Goal: Task Accomplishment & Management: Complete application form

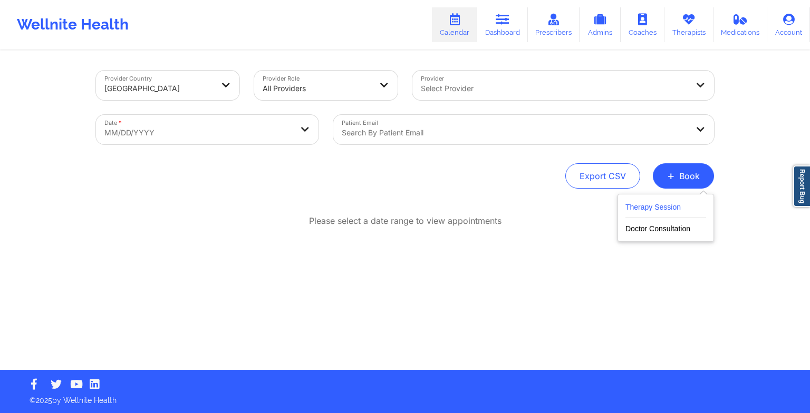
click at [656, 211] on button "Therapy Session" at bounding box center [665, 209] width 81 height 17
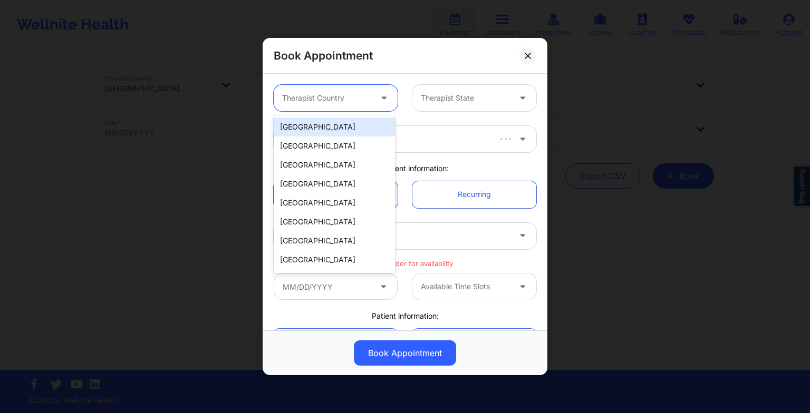
click at [356, 102] on div at bounding box center [326, 98] width 89 height 13
click at [342, 124] on div "[GEOGRAPHIC_DATA]" at bounding box center [334, 127] width 121 height 19
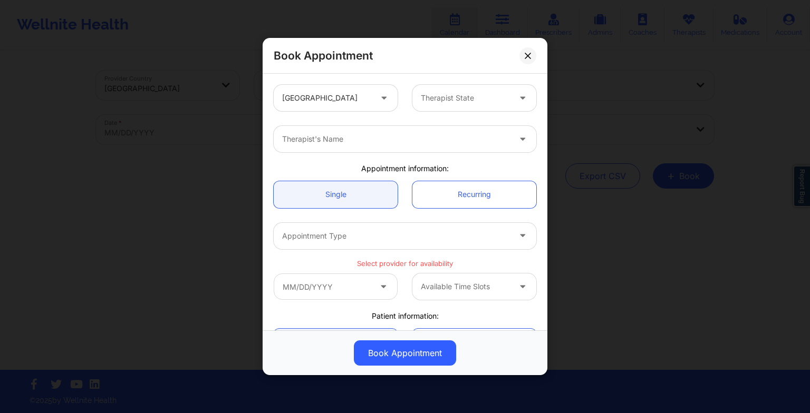
click at [407, 104] on div "Therapist State" at bounding box center [474, 98] width 139 height 26
click at [522, 62] on div "Book Appointment" at bounding box center [405, 56] width 285 height 36
click at [528, 61] on button at bounding box center [527, 55] width 17 height 17
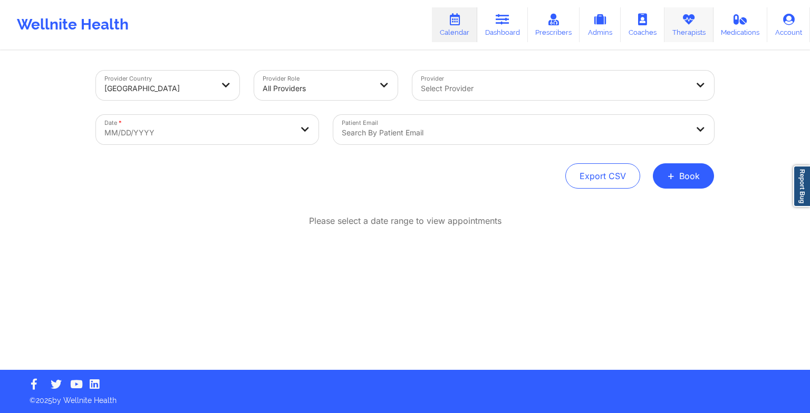
click at [691, 17] on icon at bounding box center [689, 20] width 14 height 12
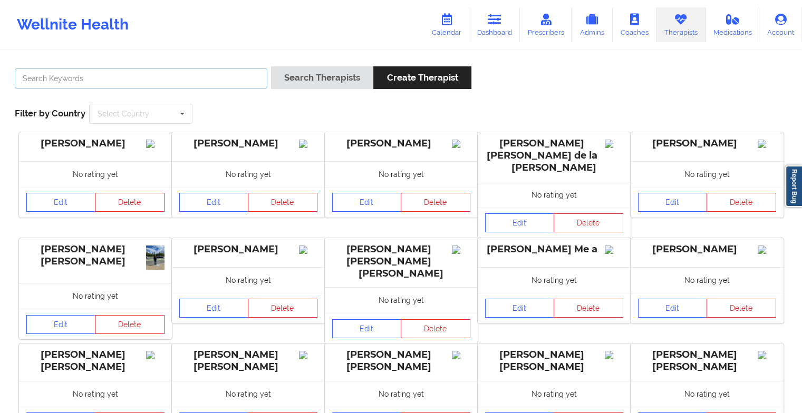
click at [207, 76] on input "text" at bounding box center [141, 79] width 253 height 20
paste input "[PERSON_NAME]"
type input "[PERSON_NAME]"
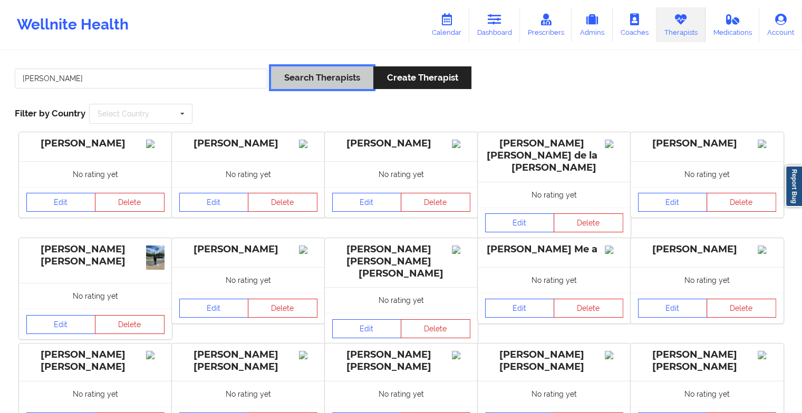
click at [303, 80] on button "Search Therapists" at bounding box center [322, 77] width 102 height 23
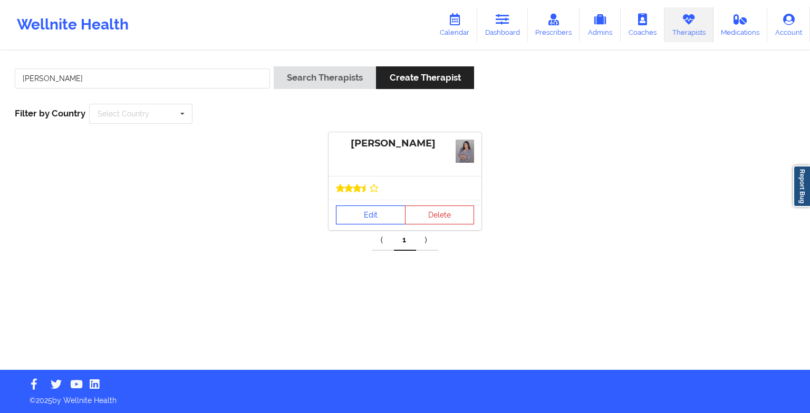
click at [348, 218] on link "Edit" at bounding box center [371, 215] width 70 height 19
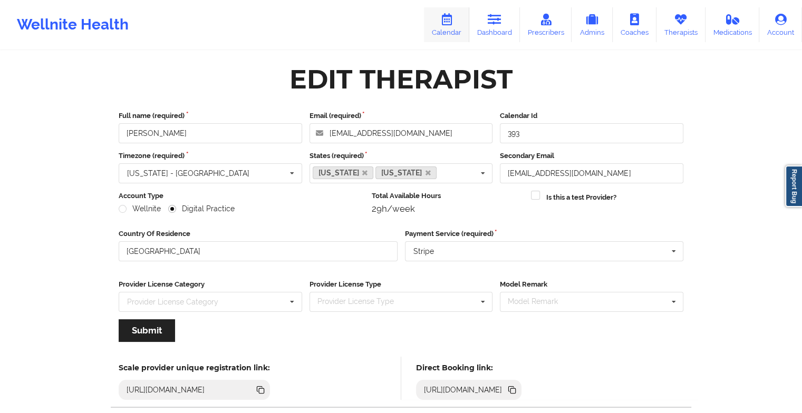
click at [453, 21] on icon at bounding box center [447, 20] width 14 height 12
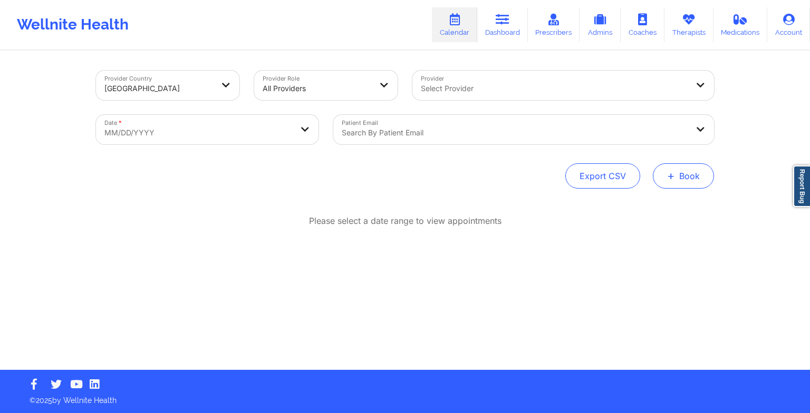
click at [669, 165] on button "+ Book" at bounding box center [683, 175] width 61 height 25
click at [644, 206] on button "Therapy Session" at bounding box center [665, 209] width 81 height 17
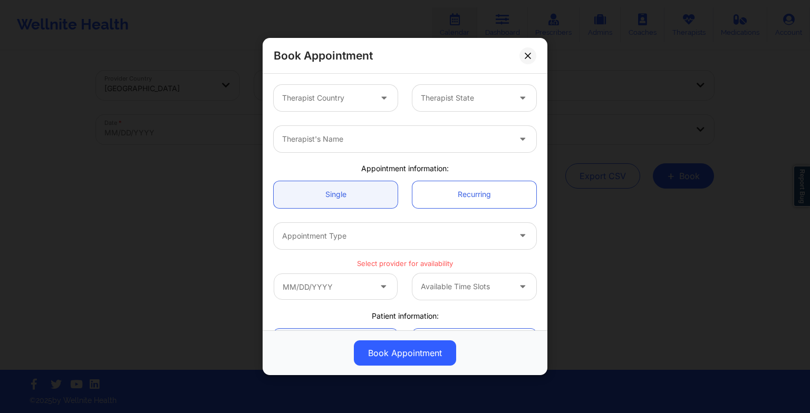
click at [369, 106] on div "Therapist Country" at bounding box center [323, 98] width 99 height 26
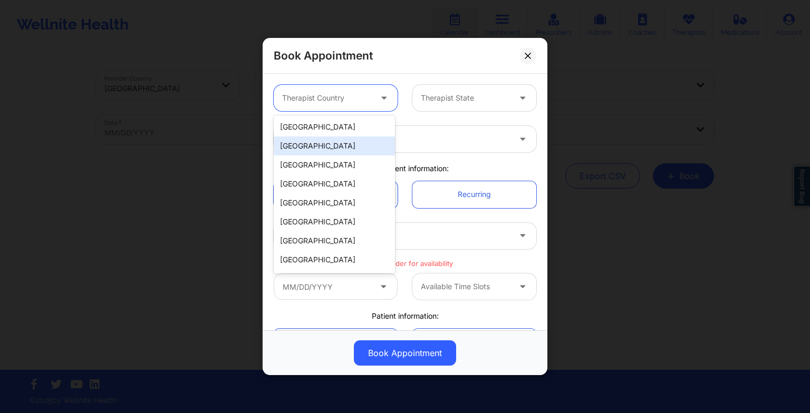
click at [328, 137] on div "[GEOGRAPHIC_DATA]" at bounding box center [334, 146] width 121 height 19
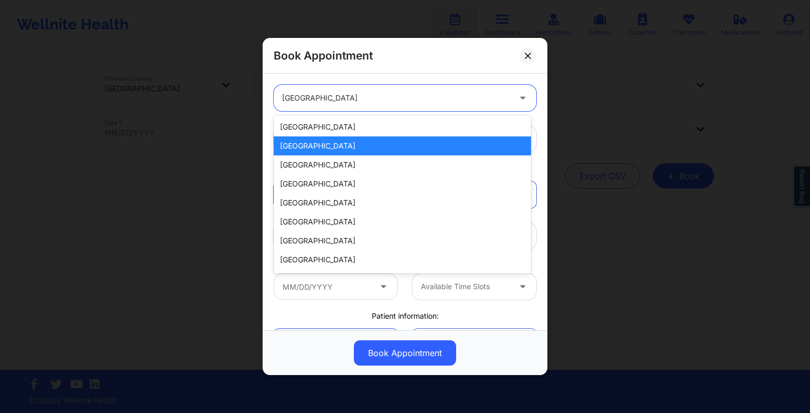
click at [323, 105] on div "[GEOGRAPHIC_DATA]" at bounding box center [396, 98] width 228 height 26
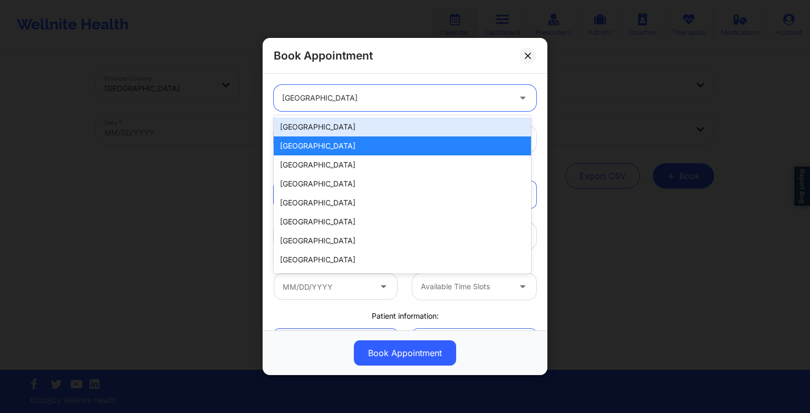
click at [323, 124] on div "[GEOGRAPHIC_DATA]" at bounding box center [402, 127] width 257 height 19
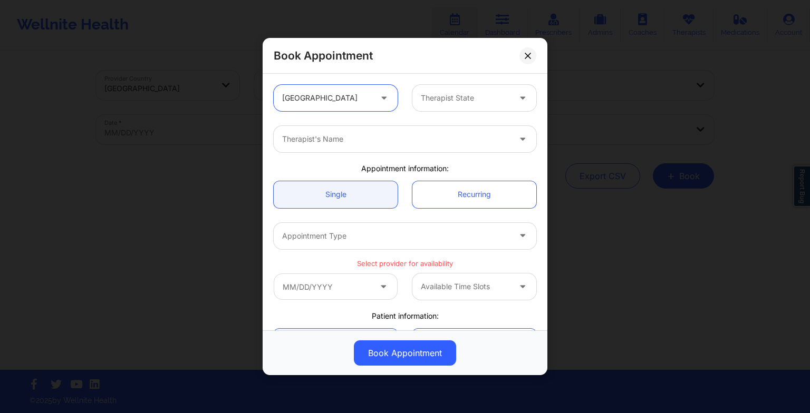
click at [424, 108] on div "Therapist State" at bounding box center [461, 98] width 99 height 26
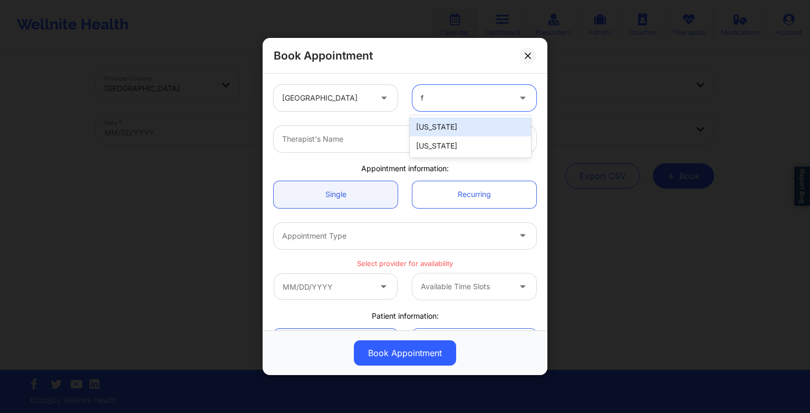
type input "fl"
click at [440, 131] on div "[US_STATE]" at bounding box center [470, 127] width 121 height 19
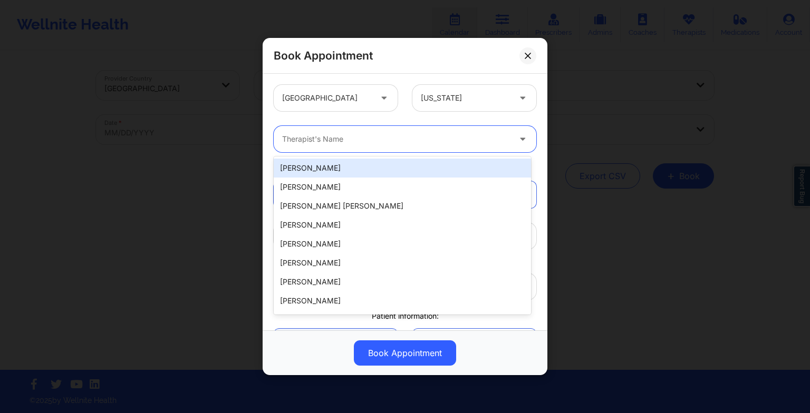
click at [302, 137] on div at bounding box center [396, 139] width 228 height 13
paste input "[PERSON_NAME]"
type input "[PERSON_NAME]"
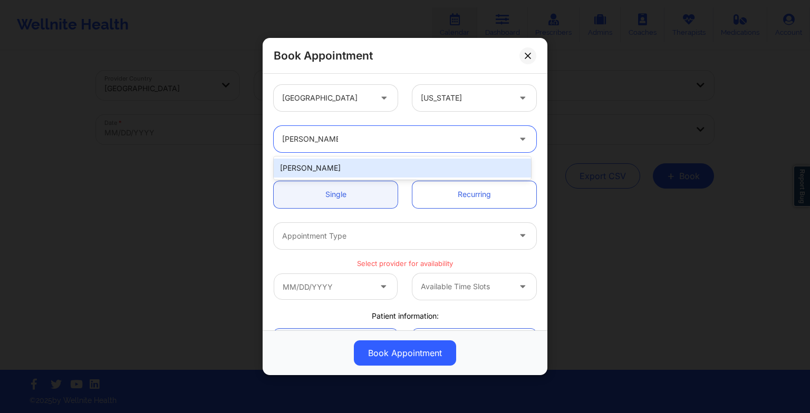
click at [338, 171] on div "[PERSON_NAME]" at bounding box center [402, 168] width 257 height 19
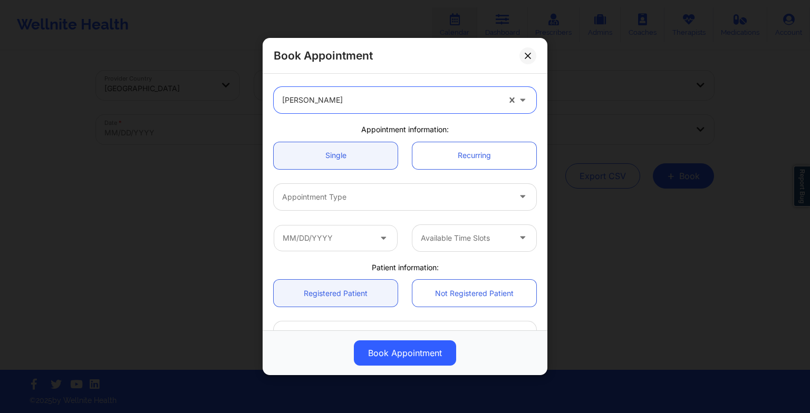
scroll to position [40, 0]
click at [330, 194] on div at bounding box center [396, 196] width 228 height 13
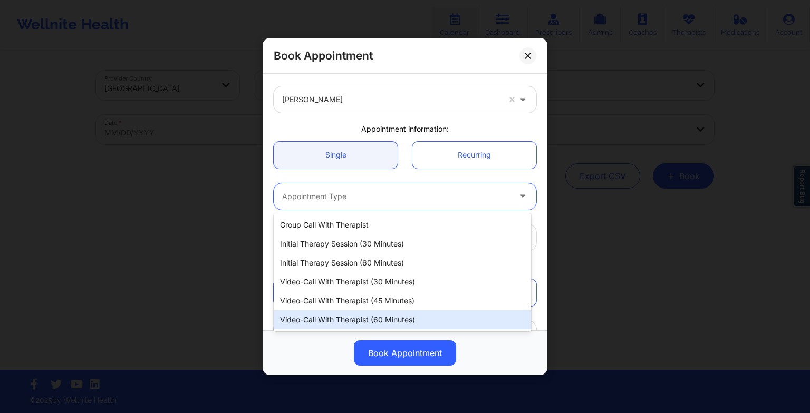
click at [336, 314] on div "Video-Call with Therapist (60 minutes)" at bounding box center [402, 320] width 257 height 19
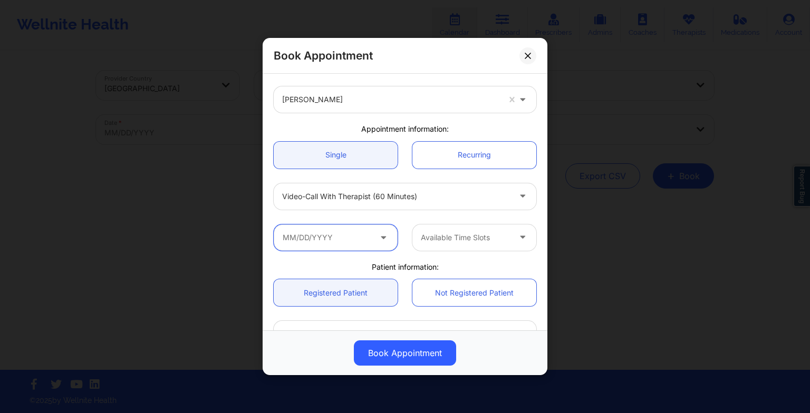
click at [330, 241] on input "text" at bounding box center [336, 238] width 124 height 26
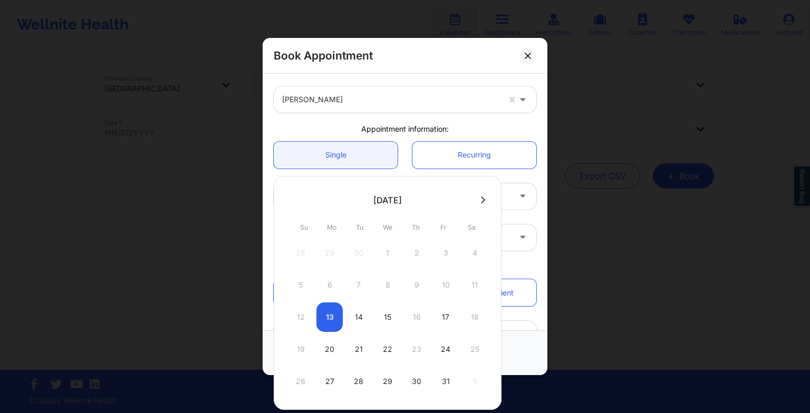
click at [481, 199] on icon at bounding box center [483, 200] width 4 height 7
click at [291, 196] on icon at bounding box center [292, 200] width 4 height 8
click at [416, 376] on div "30" at bounding box center [416, 382] width 26 height 30
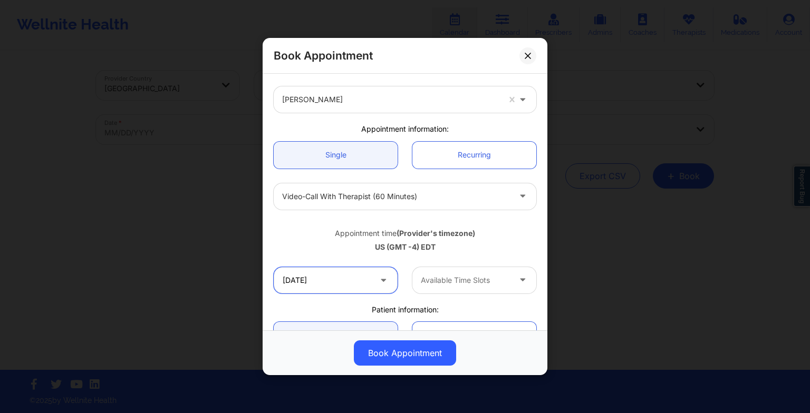
click at [364, 279] on input "[DATE]" at bounding box center [336, 280] width 124 height 26
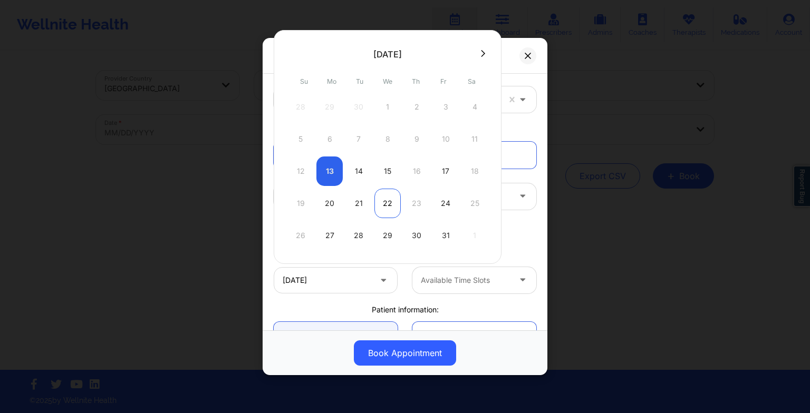
click at [390, 204] on div "22" at bounding box center [387, 204] width 26 height 30
type input "[DATE]"
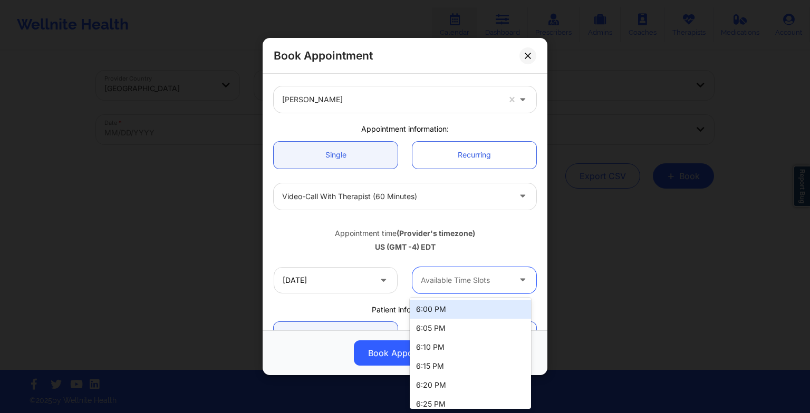
click at [450, 271] on div "Available Time Slots" at bounding box center [461, 280] width 99 height 26
click at [453, 300] on div "6:00 PM" at bounding box center [470, 309] width 121 height 19
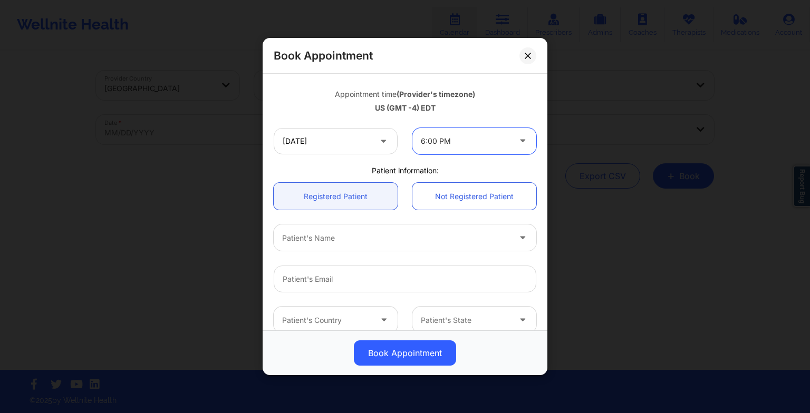
scroll to position [179, 0]
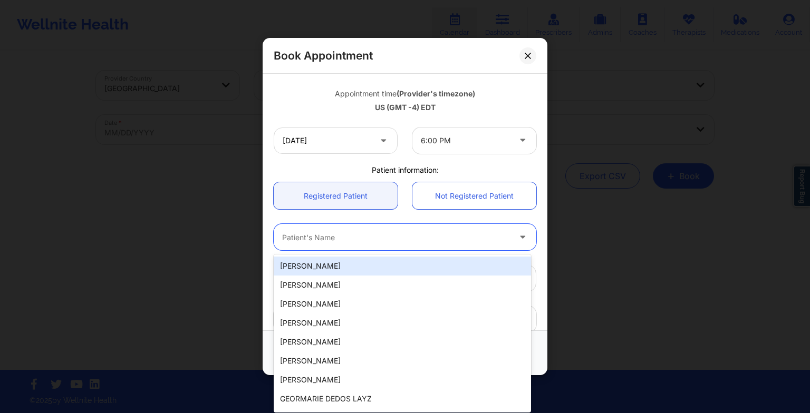
click at [342, 239] on div at bounding box center [396, 237] width 228 height 13
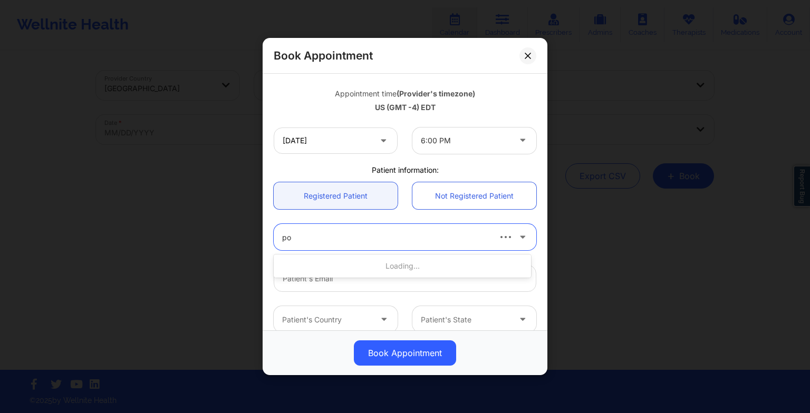
type input "pos"
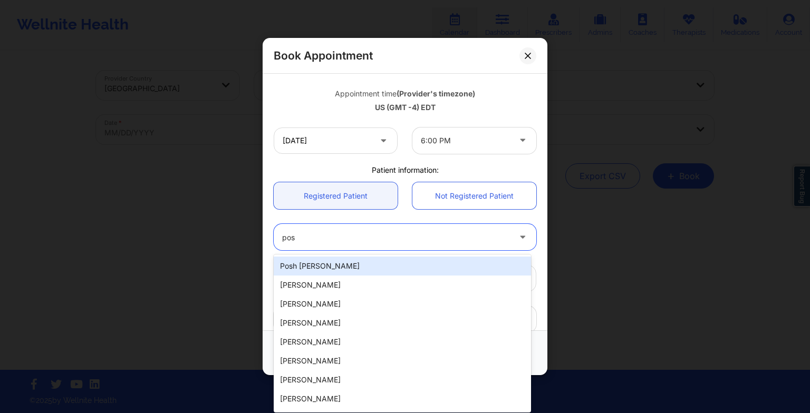
click at [350, 262] on div "Posh [PERSON_NAME]" at bounding box center [402, 266] width 257 height 19
type input "[EMAIL_ADDRESS][DOMAIN_NAME]"
type input "[PHONE_NUMBER]"
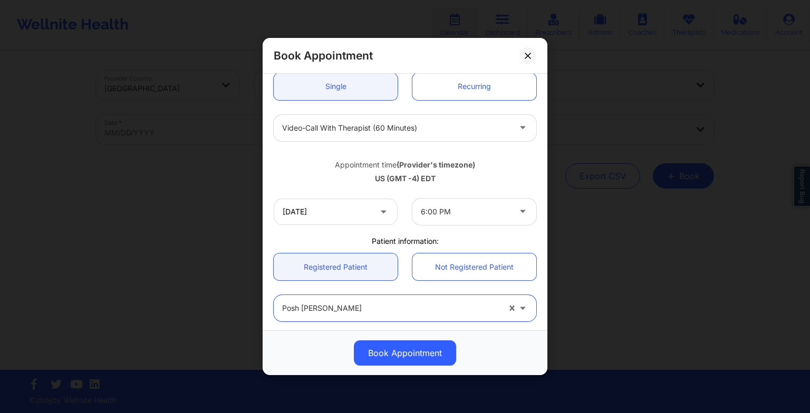
scroll to position [85, 0]
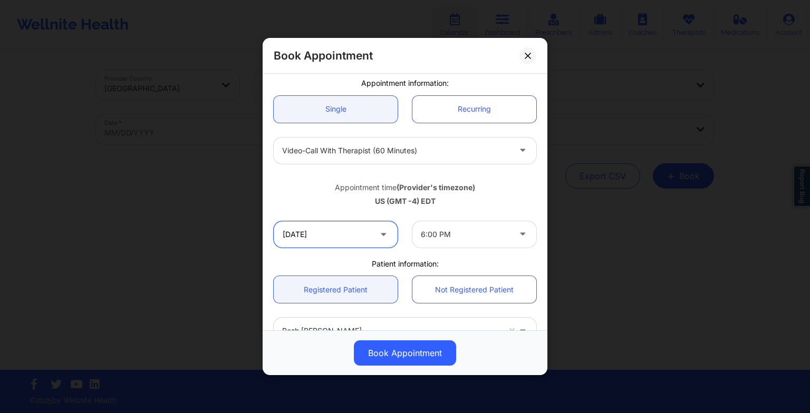
click at [320, 232] on input "[DATE]" at bounding box center [336, 234] width 124 height 26
click at [528, 262] on div "Patient information:" at bounding box center [404, 264] width 277 height 11
click at [548, 202] on div "Book Appointment [GEOGRAPHIC_DATA] [US_STATE] [PERSON_NAME] Appointment informa…" at bounding box center [405, 206] width 810 height 413
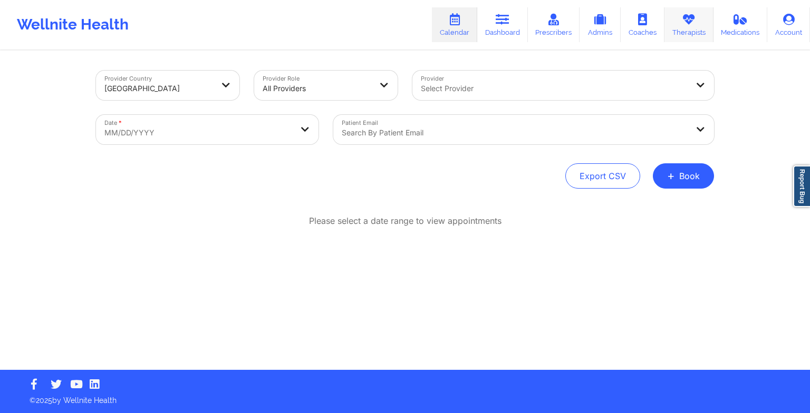
click at [690, 25] on link "Therapists" at bounding box center [688, 24] width 49 height 35
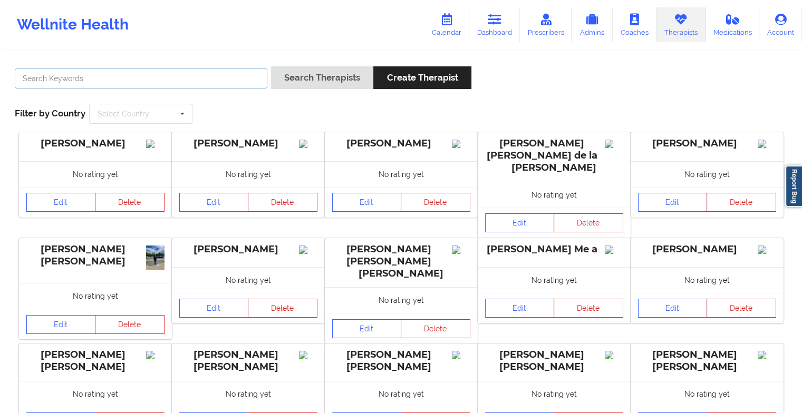
click at [207, 78] on input "text" at bounding box center [141, 79] width 253 height 20
paste input "[PERSON_NAME]"
type input "[PERSON_NAME]"
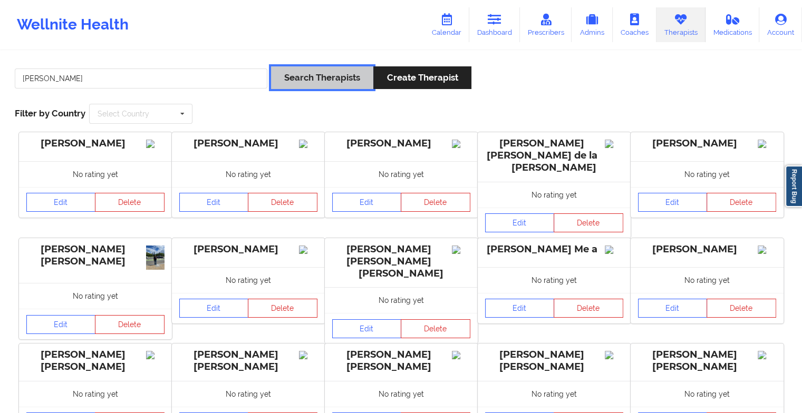
click at [307, 78] on button "Search Therapists" at bounding box center [322, 77] width 102 height 23
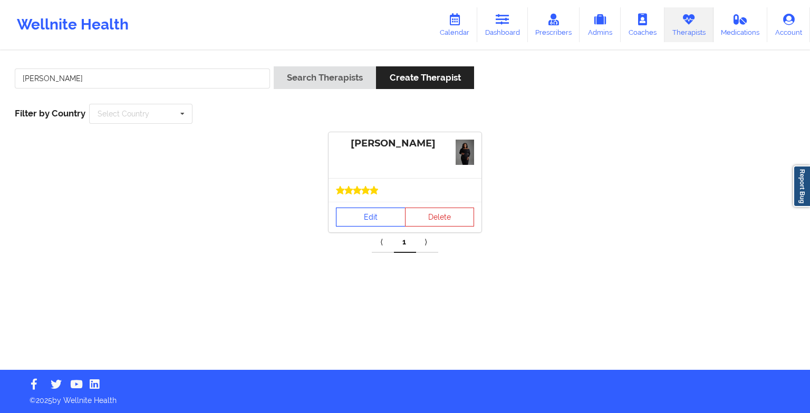
click at [349, 208] on link "Edit" at bounding box center [371, 217] width 70 height 19
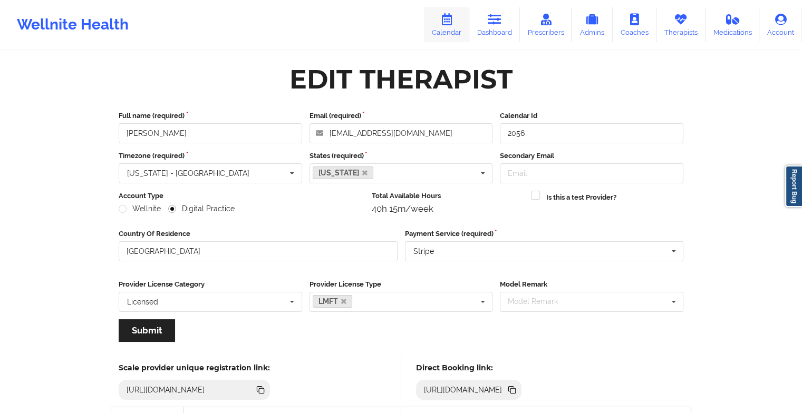
click at [444, 21] on icon at bounding box center [447, 20] width 14 height 12
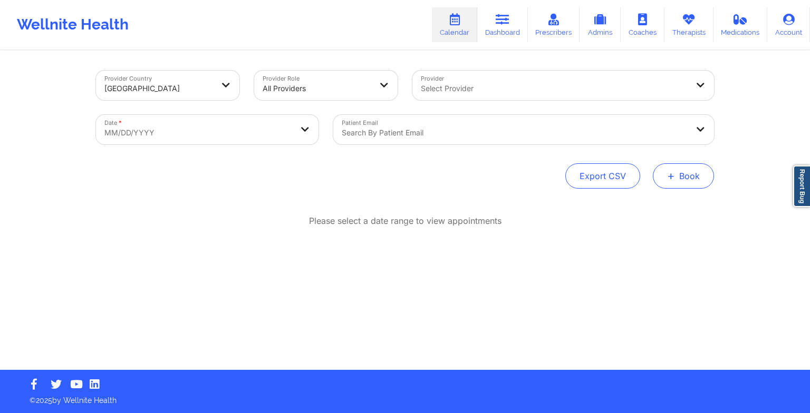
click at [660, 174] on button "+ Book" at bounding box center [683, 175] width 61 height 25
click at [660, 215] on button "Therapy Session" at bounding box center [665, 209] width 81 height 17
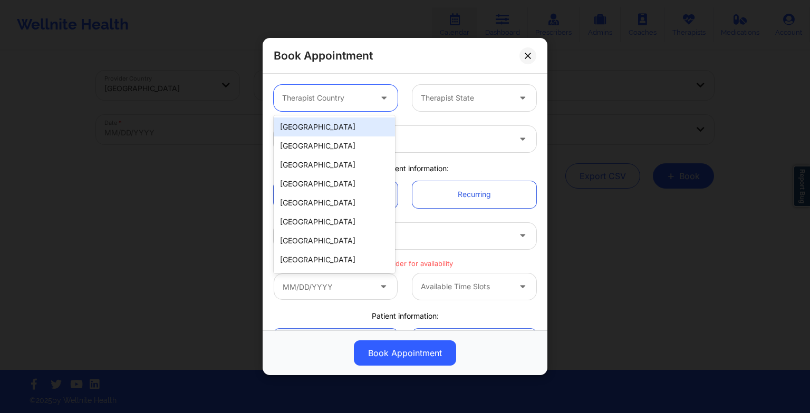
click at [345, 93] on div at bounding box center [326, 98] width 89 height 13
click at [342, 129] on div "[GEOGRAPHIC_DATA]" at bounding box center [334, 127] width 121 height 19
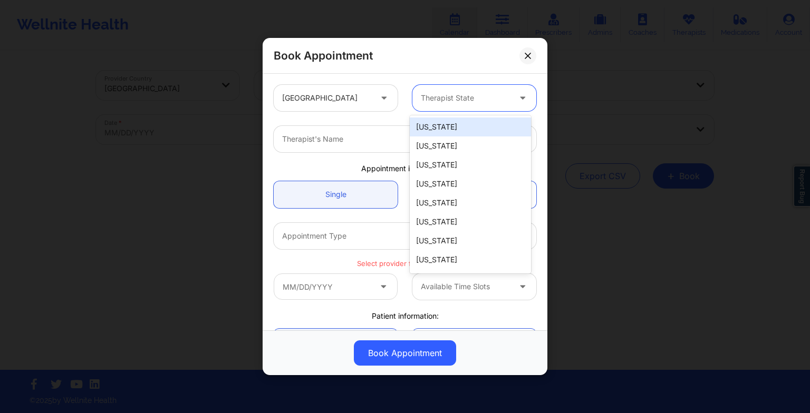
click at [452, 101] on div at bounding box center [465, 98] width 89 height 13
type input "new"
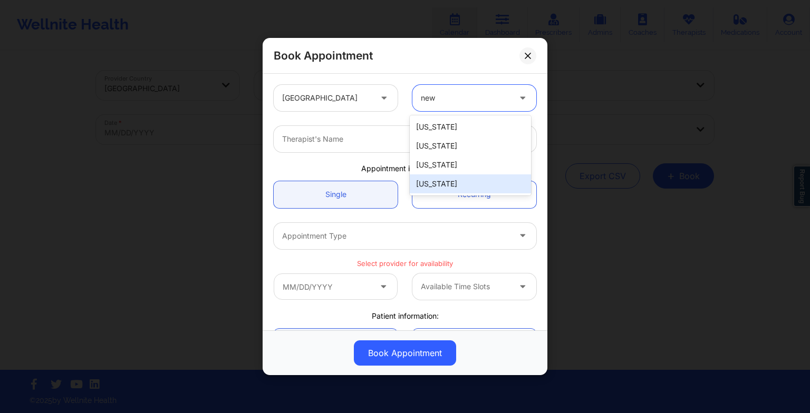
click at [455, 177] on div "[US_STATE]" at bounding box center [470, 184] width 121 height 19
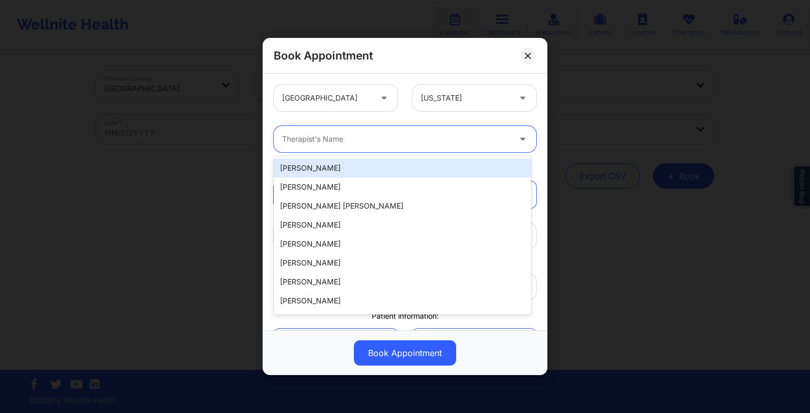
click at [283, 138] on input "Provider" at bounding box center [283, 139] width 2 height 11
paste input "[PERSON_NAME]"
type input "[PERSON_NAME]"
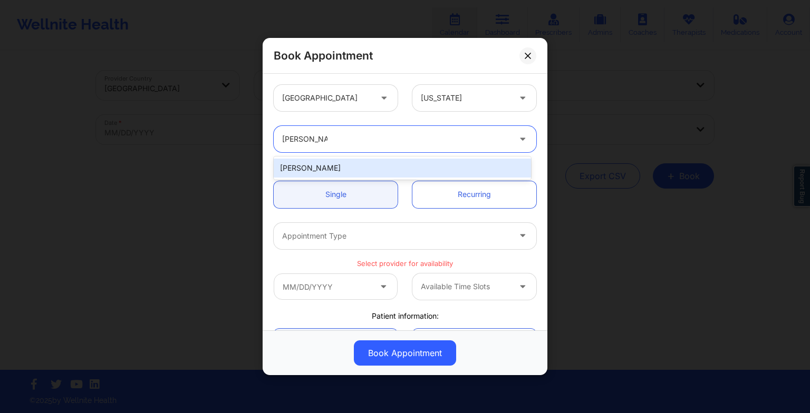
click at [327, 173] on div "[PERSON_NAME]" at bounding box center [402, 168] width 257 height 19
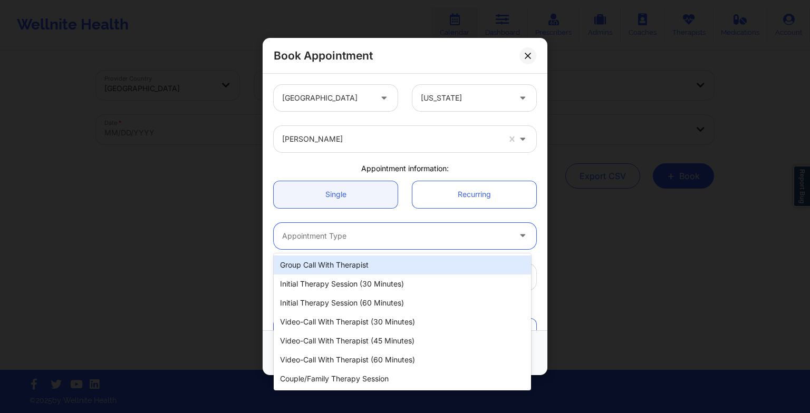
click at [327, 235] on div at bounding box center [396, 236] width 228 height 13
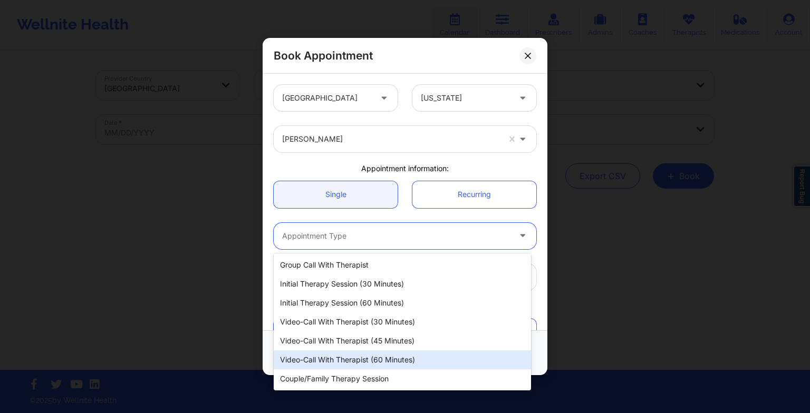
click at [360, 352] on div "Video-Call with Therapist (60 minutes)" at bounding box center [402, 360] width 257 height 19
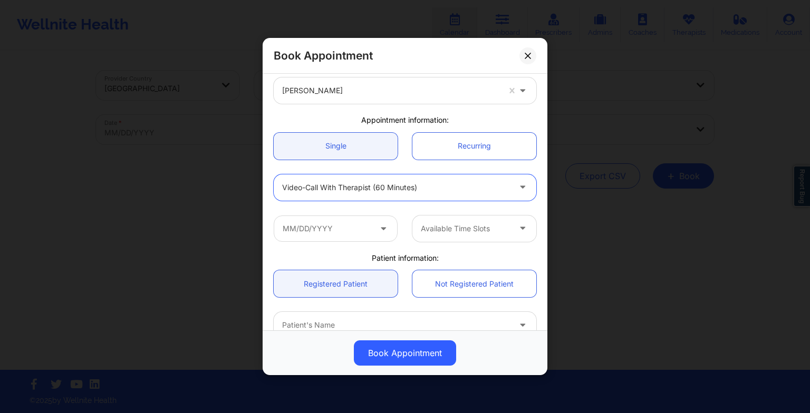
scroll to position [50, 0]
click at [358, 238] on input "text" at bounding box center [336, 228] width 124 height 26
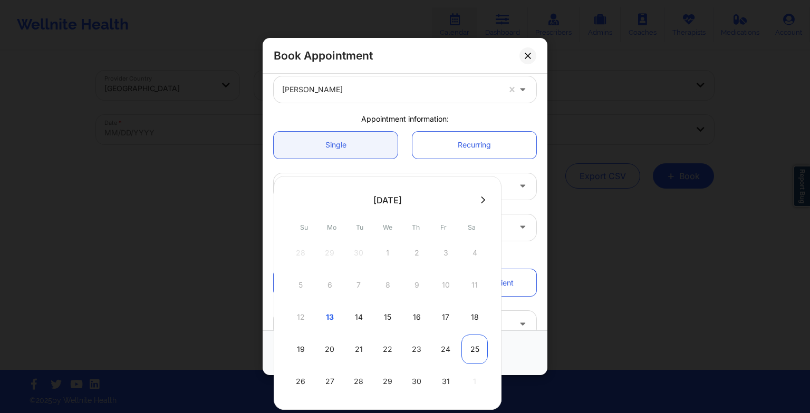
click at [479, 348] on div "25" at bounding box center [474, 350] width 26 height 30
type input "[DATE]"
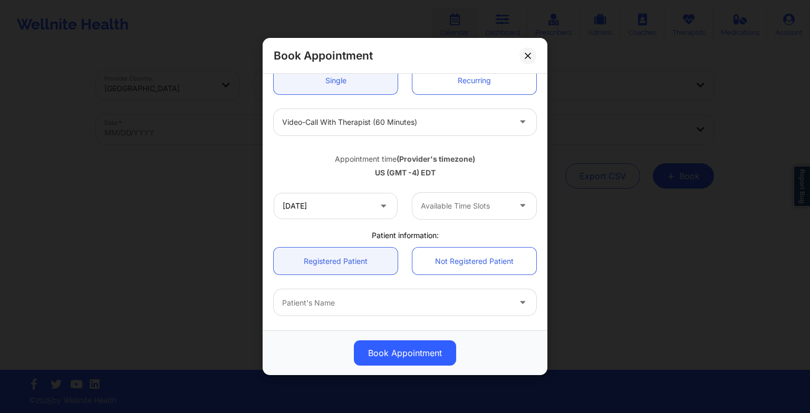
scroll to position [116, 0]
click at [454, 196] on div "Available Time Slots" at bounding box center [461, 204] width 99 height 26
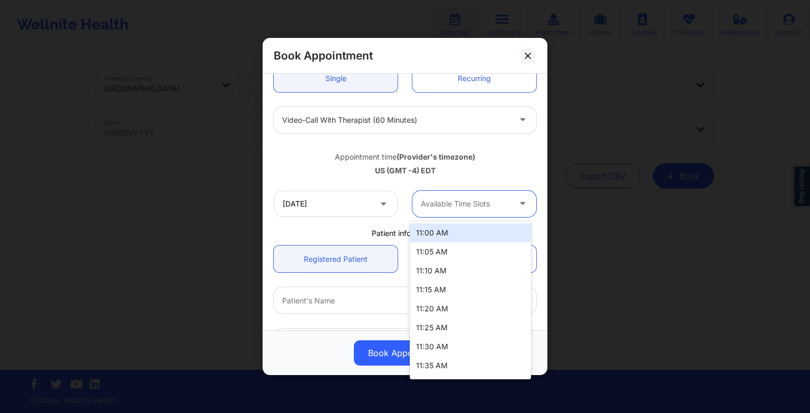
click at [475, 203] on div at bounding box center [465, 204] width 89 height 13
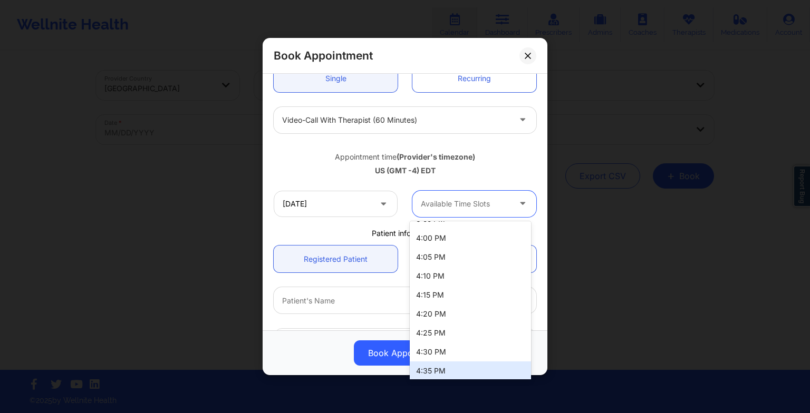
scroll to position [1133, 0]
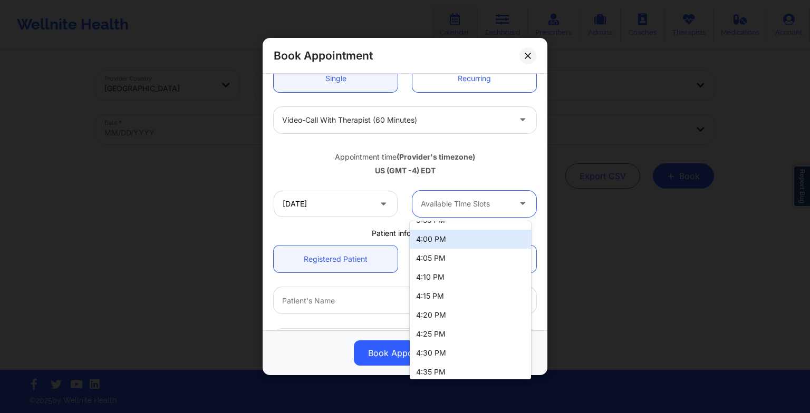
click at [451, 246] on div "4:00 PM" at bounding box center [470, 239] width 121 height 19
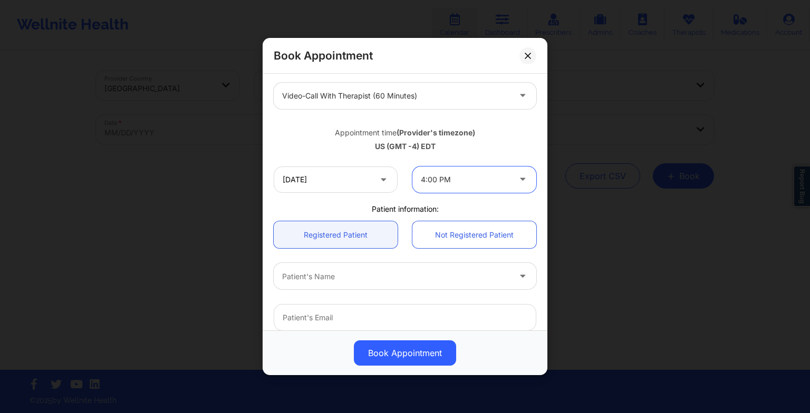
scroll to position [153, 0]
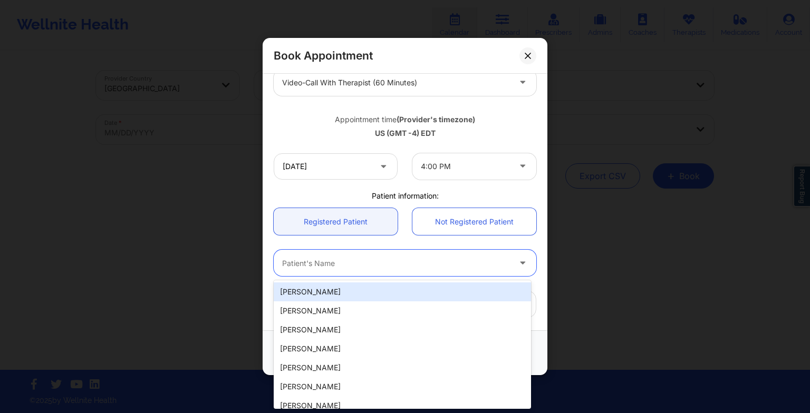
click at [320, 268] on div at bounding box center [396, 263] width 228 height 13
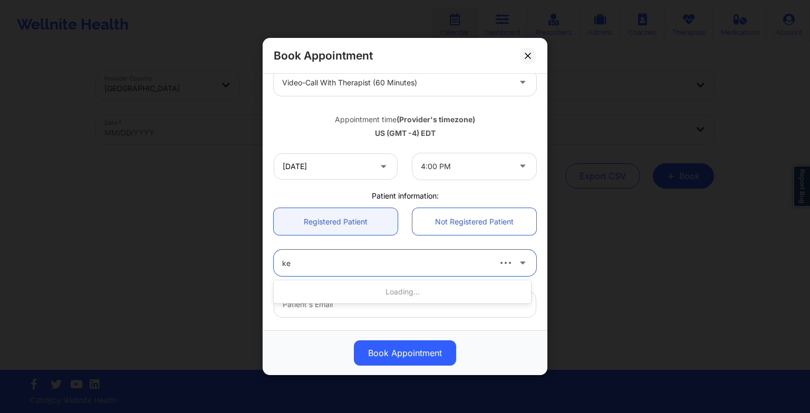
type input "kes"
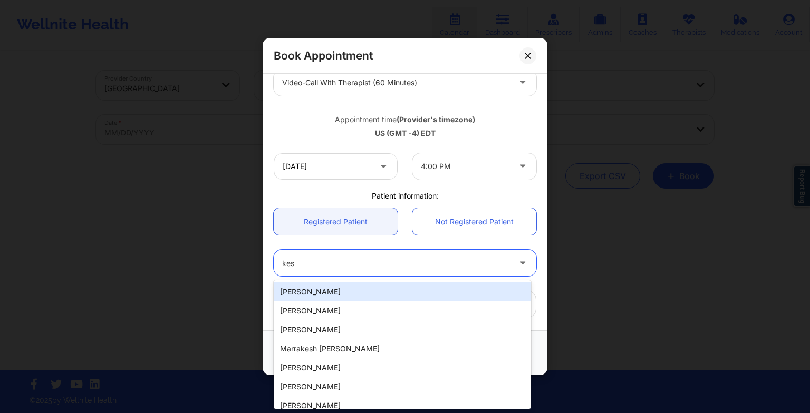
click at [311, 293] on div "[PERSON_NAME]" at bounding box center [402, 292] width 257 height 19
type input "[PERSON_NAME][EMAIL_ADDRESS][PERSON_NAME][DOMAIN_NAME]"
type input "6073277519"
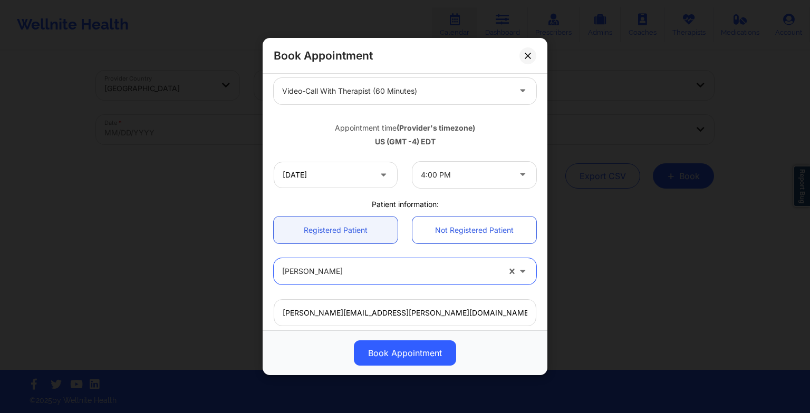
scroll to position [144, 0]
click at [350, 185] on input "[DATE]" at bounding box center [336, 175] width 124 height 26
click at [525, 335] on div "Book Appointment" at bounding box center [405, 353] width 285 height 45
click at [530, 60] on button at bounding box center [527, 55] width 17 height 17
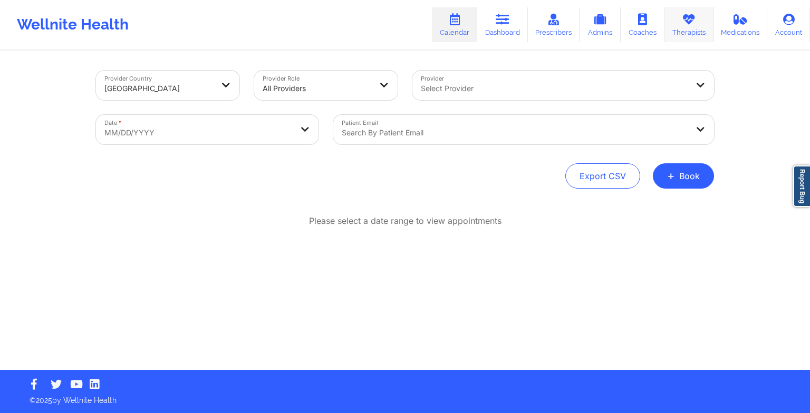
click at [681, 38] on link "Therapists" at bounding box center [688, 24] width 49 height 35
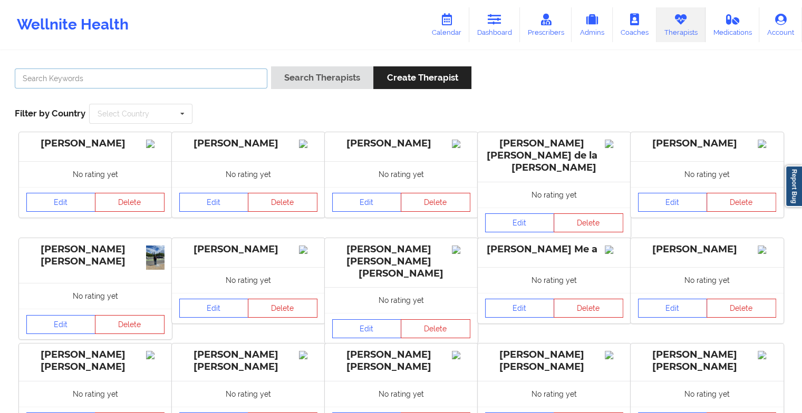
click at [155, 84] on input "text" at bounding box center [141, 79] width 253 height 20
paste input "[PERSON_NAME] [PERSON_NAME]"
type input "[PERSON_NAME] [PERSON_NAME]"
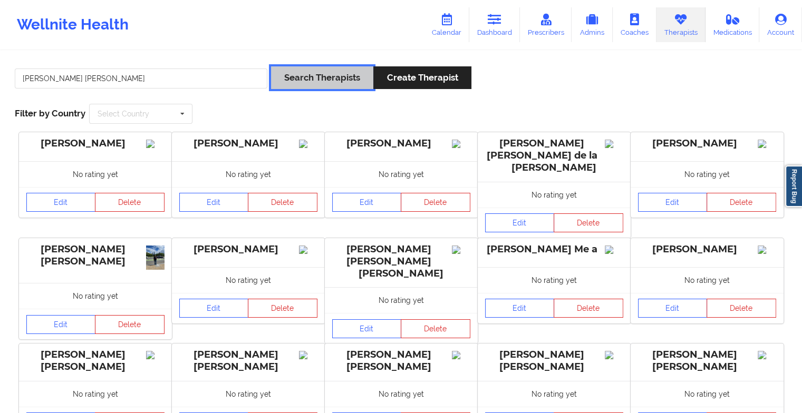
click at [318, 76] on button "Search Therapists" at bounding box center [322, 77] width 102 height 23
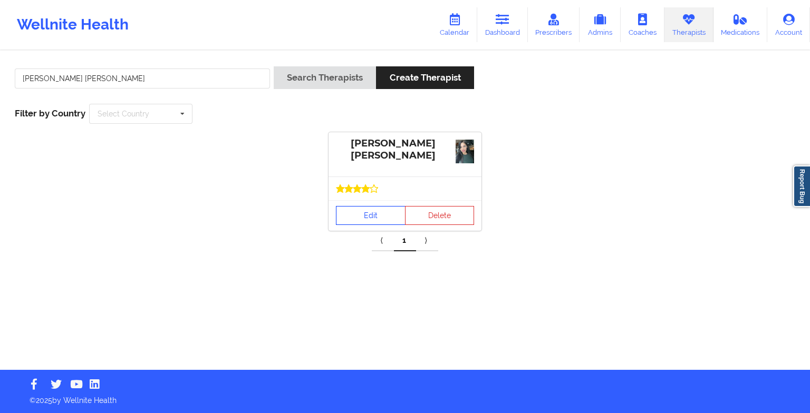
click at [361, 217] on link "Edit" at bounding box center [371, 215] width 70 height 19
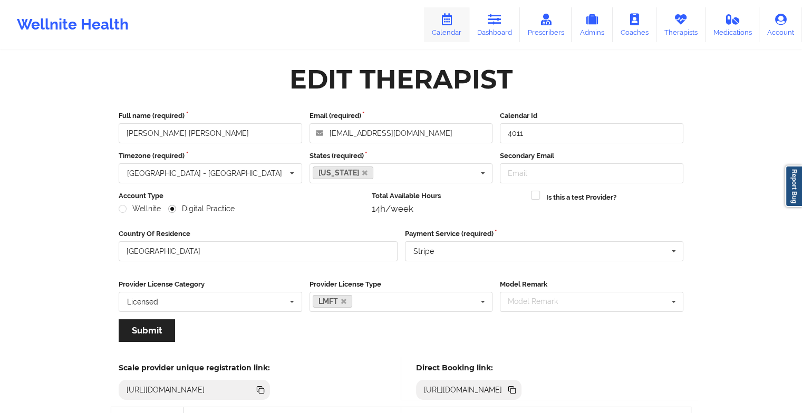
click at [449, 25] on icon at bounding box center [447, 20] width 14 height 12
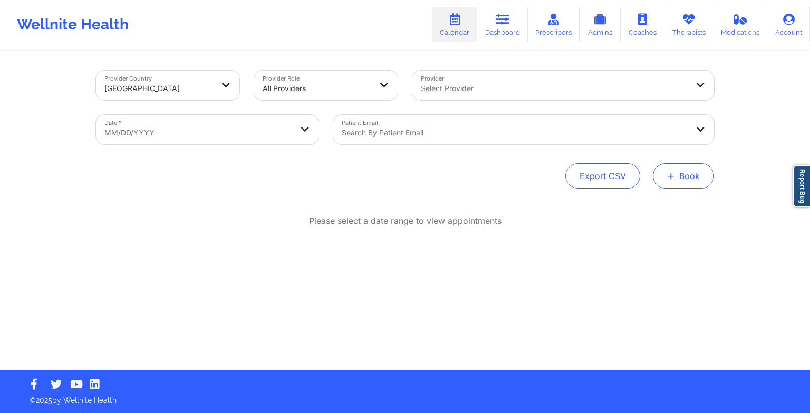
click at [657, 175] on button "+ Book" at bounding box center [683, 175] width 61 height 25
click at [657, 213] on button "Therapy Session" at bounding box center [665, 209] width 81 height 17
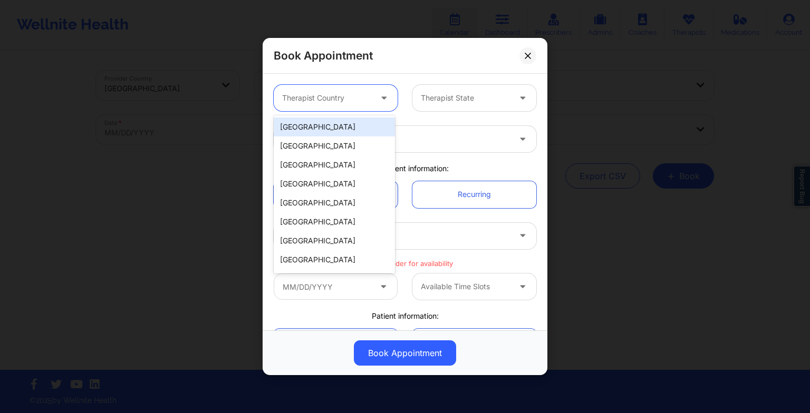
click at [355, 100] on div at bounding box center [326, 98] width 89 height 13
drag, startPoint x: 360, startPoint y: 127, endPoint x: 435, endPoint y: 98, distance: 80.3
click at [435, 98] on body "Wellnite Health Calendar Dashboard Prescribers Admins Coaches Therapists Medica…" at bounding box center [405, 206] width 810 height 413
click at [345, 126] on div "[GEOGRAPHIC_DATA]" at bounding box center [334, 127] width 121 height 19
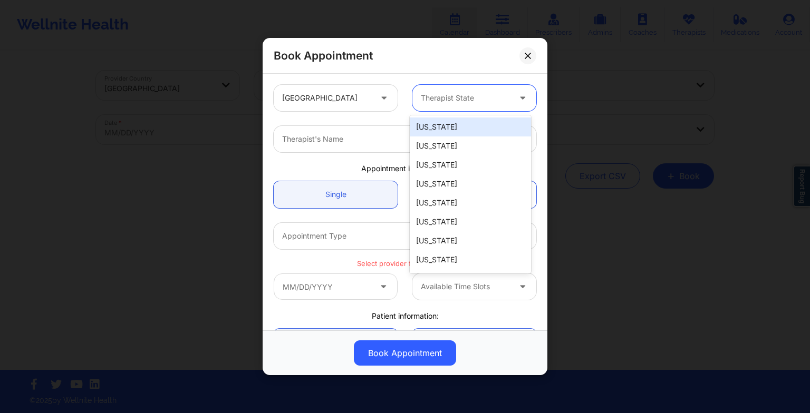
click at [430, 100] on div at bounding box center [465, 98] width 89 height 13
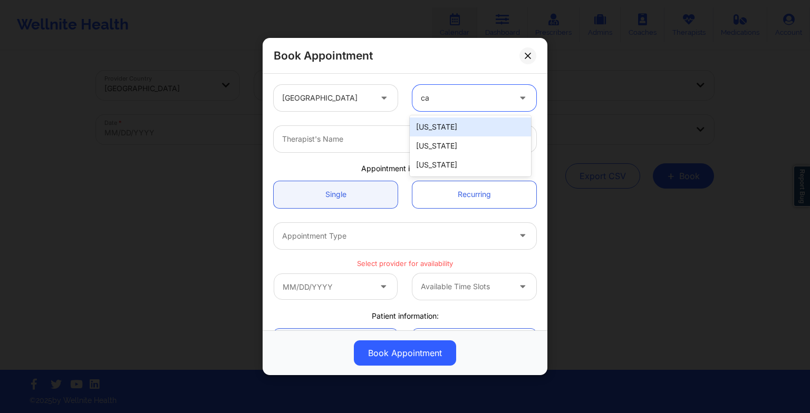
type input "cal"
click at [431, 131] on div "[US_STATE]" at bounding box center [470, 127] width 121 height 19
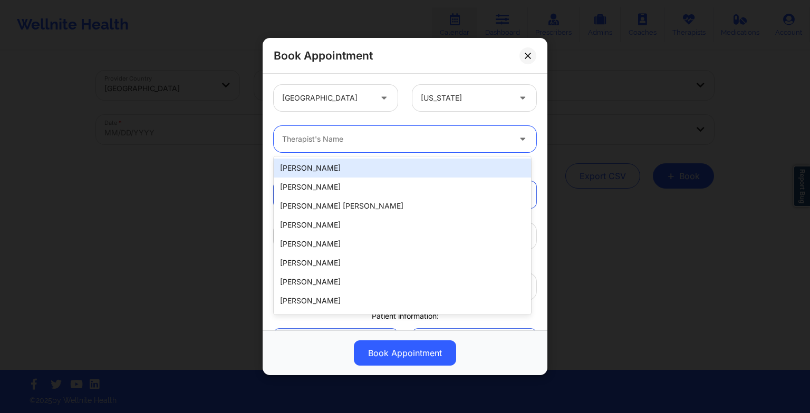
click at [291, 142] on div at bounding box center [396, 139] width 228 height 13
paste input "[PERSON_NAME] [PERSON_NAME]"
type input "[PERSON_NAME] [PERSON_NAME]"
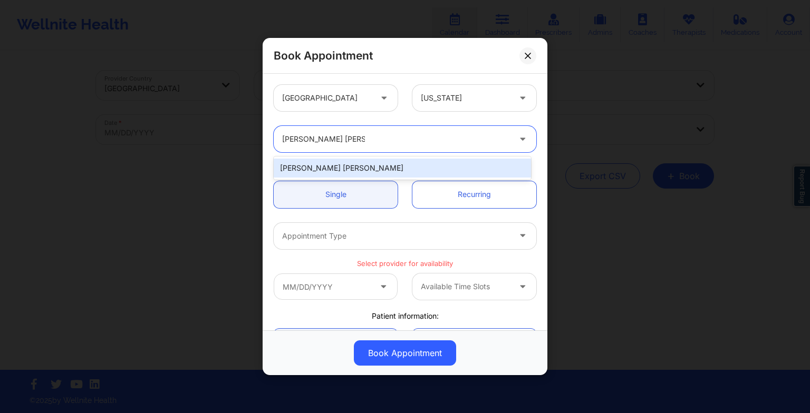
click at [340, 171] on div "[PERSON_NAME] [PERSON_NAME]" at bounding box center [402, 168] width 257 height 19
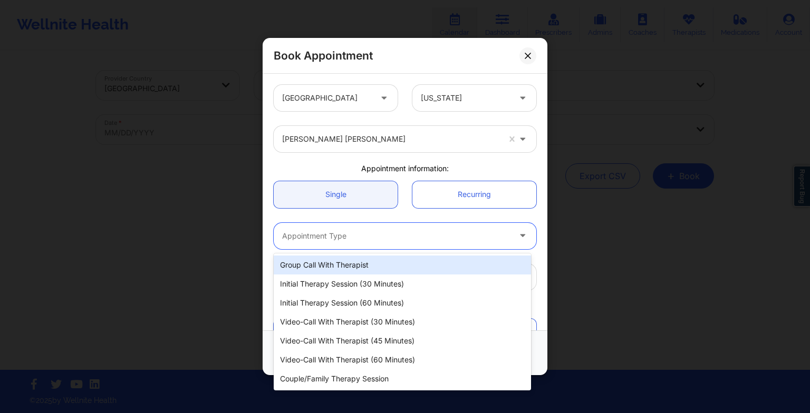
click at [328, 240] on div at bounding box center [396, 236] width 228 height 13
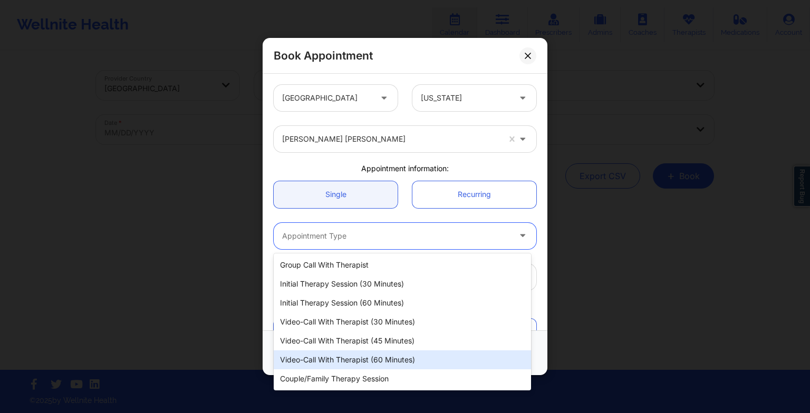
click at [359, 361] on div "Video-Call with Therapist (60 minutes)" at bounding box center [402, 360] width 257 height 19
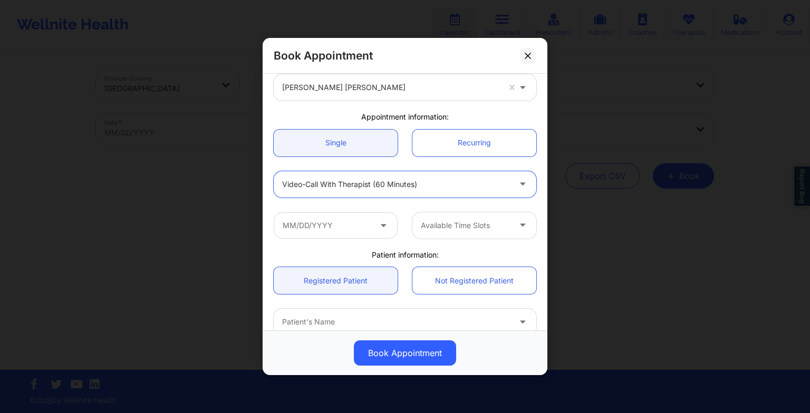
scroll to position [53, 0]
click at [363, 225] on input "text" at bounding box center [336, 224] width 124 height 26
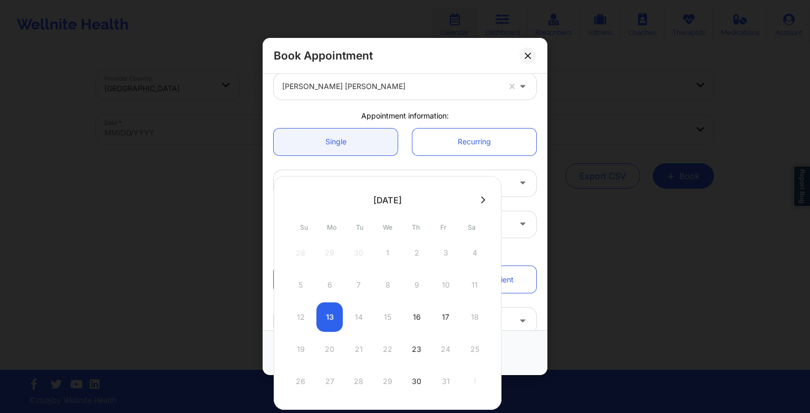
click at [481, 199] on icon at bounding box center [483, 200] width 4 height 8
click at [472, 205] on div at bounding box center [388, 200] width 228 height 16
click at [481, 200] on icon at bounding box center [483, 200] width 4 height 7
click at [291, 204] on icon at bounding box center [292, 200] width 4 height 8
click at [291, 202] on icon at bounding box center [292, 200] width 4 height 8
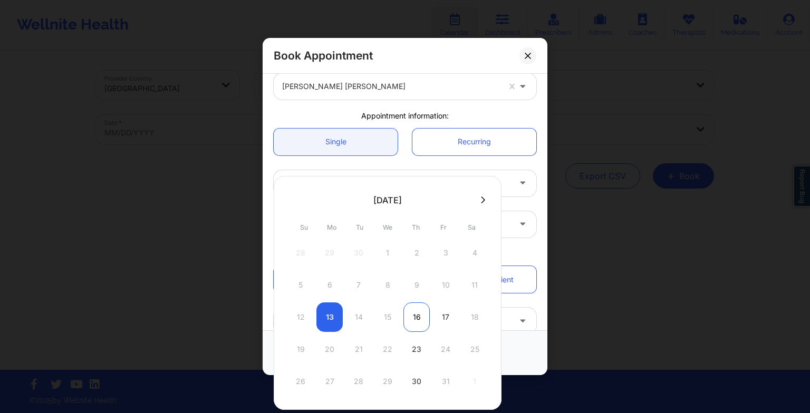
click at [423, 316] on div "16" at bounding box center [416, 318] width 26 height 30
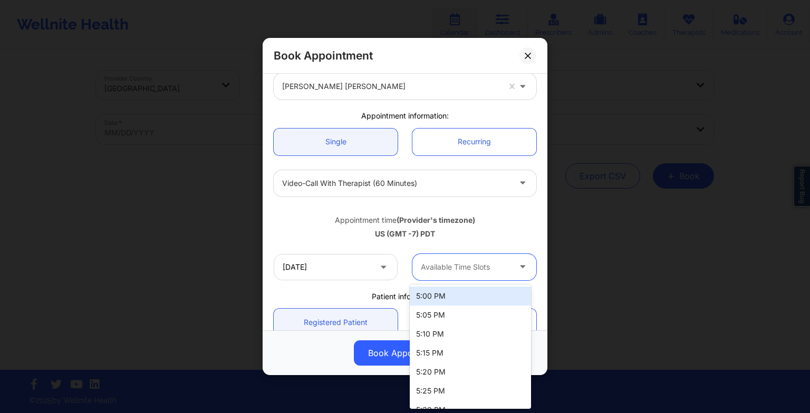
click at [455, 264] on div at bounding box center [465, 267] width 89 height 13
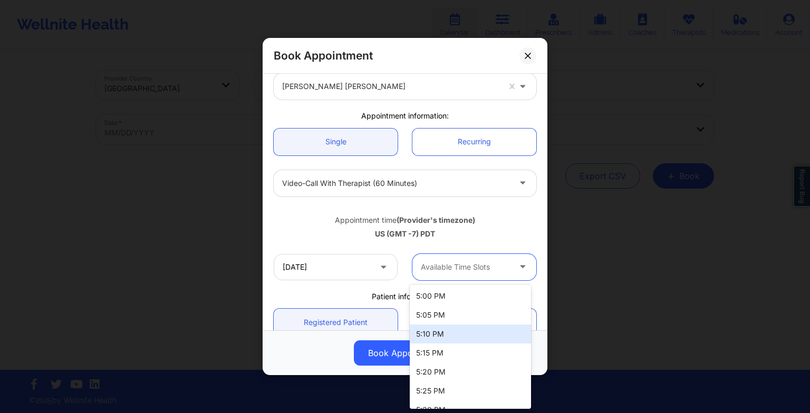
scroll to position [127, 0]
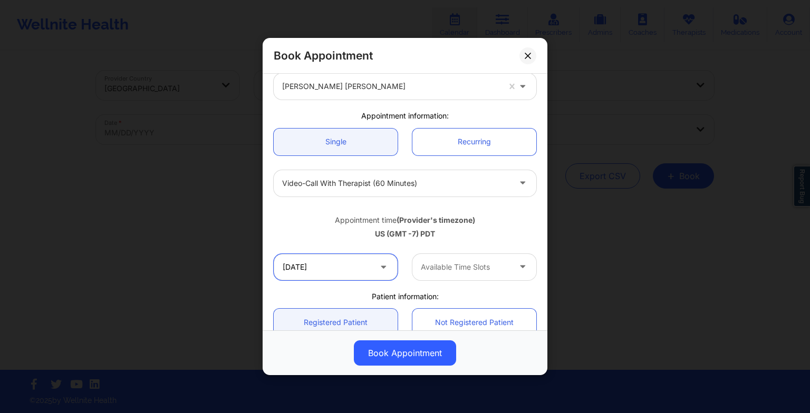
click at [350, 257] on input "[DATE]" at bounding box center [336, 267] width 124 height 26
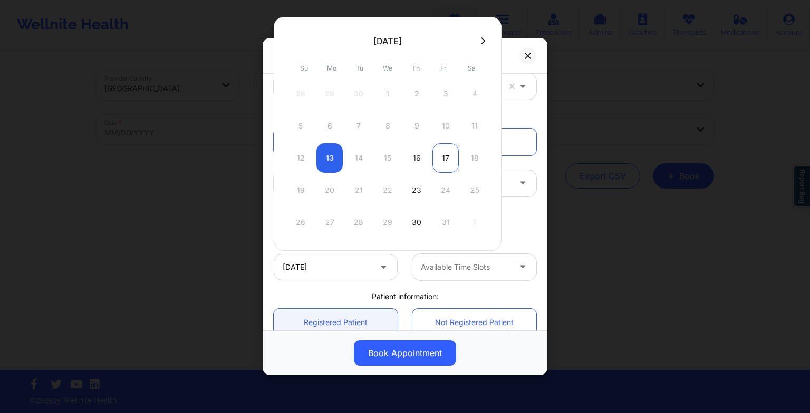
click at [445, 155] on div "17" at bounding box center [445, 158] width 26 height 30
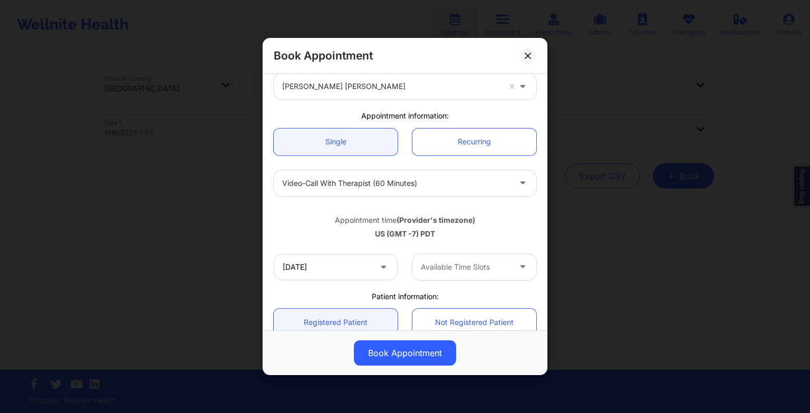
click at [459, 274] on div "Available Time Slots" at bounding box center [461, 267] width 99 height 26
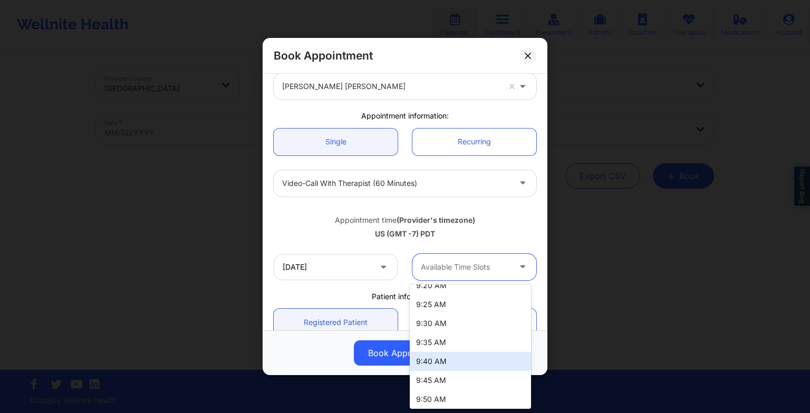
scroll to position [354, 0]
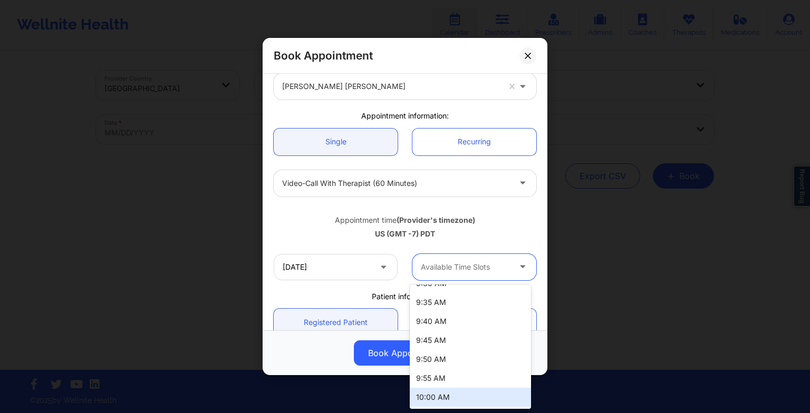
click at [457, 397] on div "10:00 AM" at bounding box center [470, 397] width 121 height 19
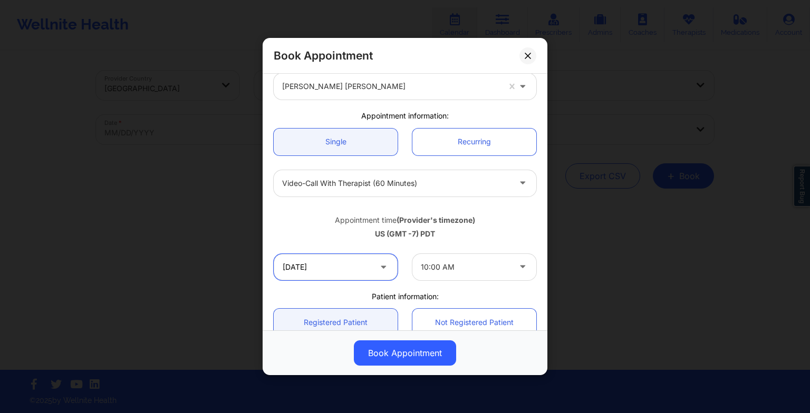
click at [358, 257] on input "[DATE]" at bounding box center [336, 267] width 124 height 26
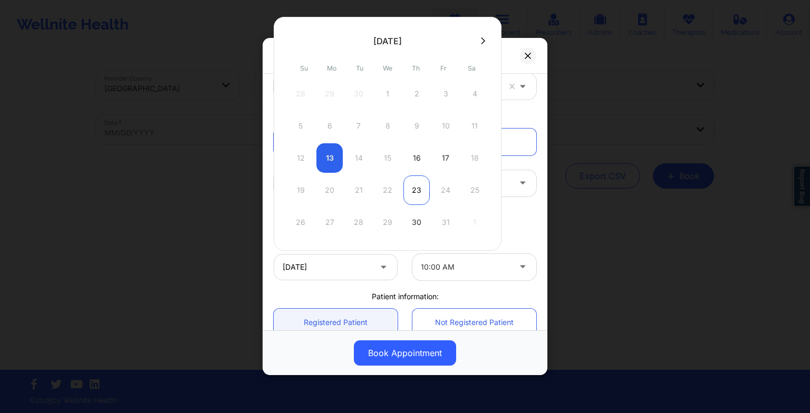
click at [421, 199] on div "23" at bounding box center [416, 191] width 26 height 30
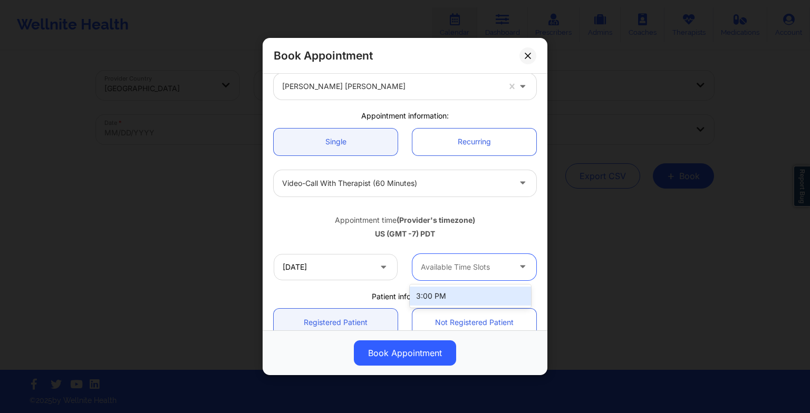
click at [453, 269] on div at bounding box center [465, 267] width 89 height 13
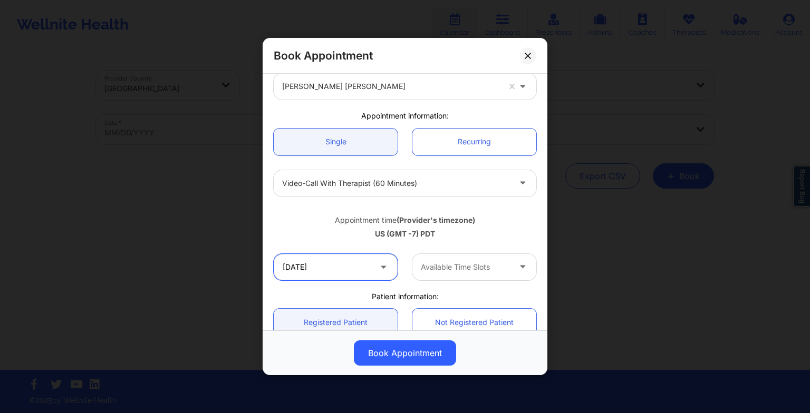
click at [387, 274] on input "[DATE]" at bounding box center [336, 267] width 124 height 26
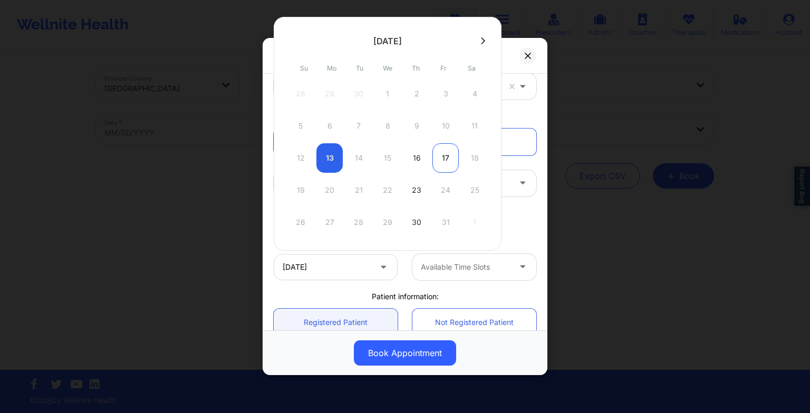
click at [437, 169] on div "17" at bounding box center [445, 158] width 26 height 30
type input "[DATE]"
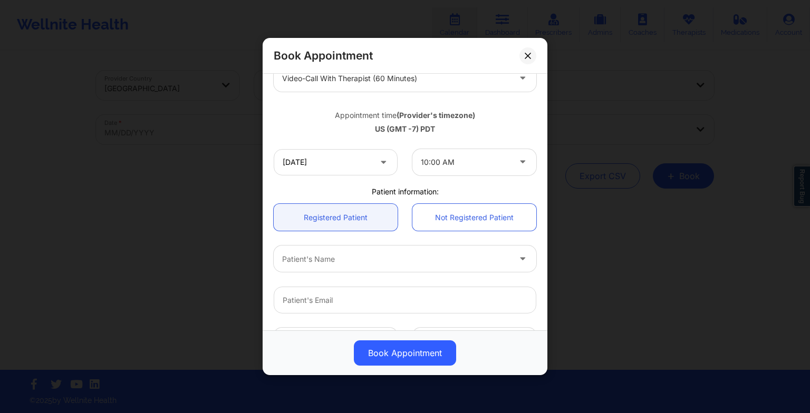
scroll to position [41, 0]
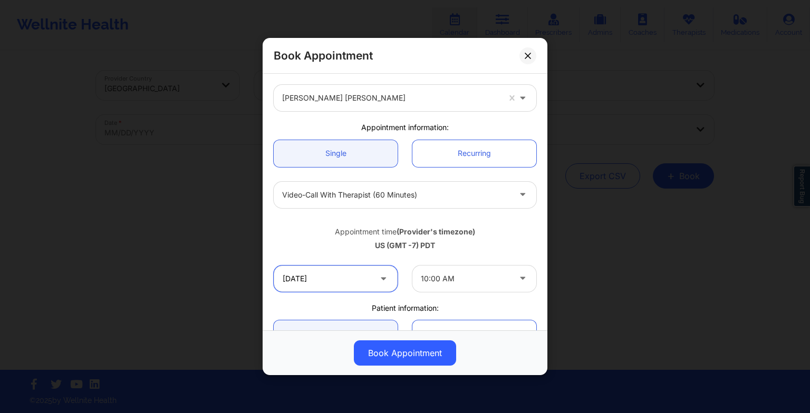
click at [356, 274] on input "[DATE]" at bounding box center [336, 279] width 124 height 26
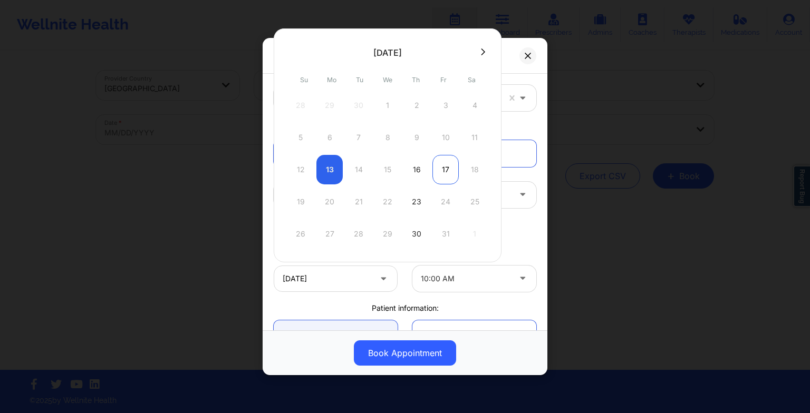
click at [437, 177] on div "17" at bounding box center [445, 170] width 26 height 30
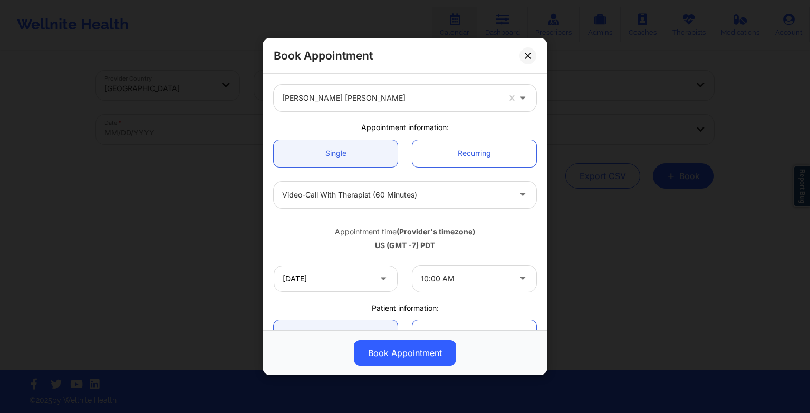
click at [519, 58] on div "Book Appointment" at bounding box center [405, 56] width 285 height 36
click at [525, 59] on icon at bounding box center [528, 55] width 6 height 6
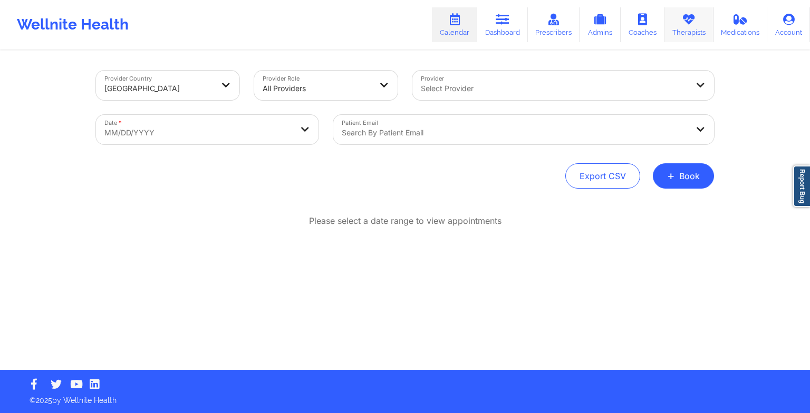
click at [682, 21] on icon at bounding box center [689, 20] width 14 height 12
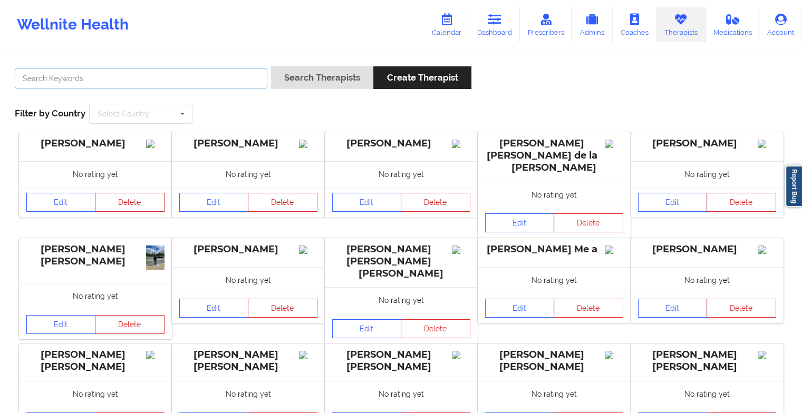
click at [236, 74] on input "text" at bounding box center [141, 79] width 253 height 20
paste input "[PERSON_NAME]"
type input "[PERSON_NAME]"
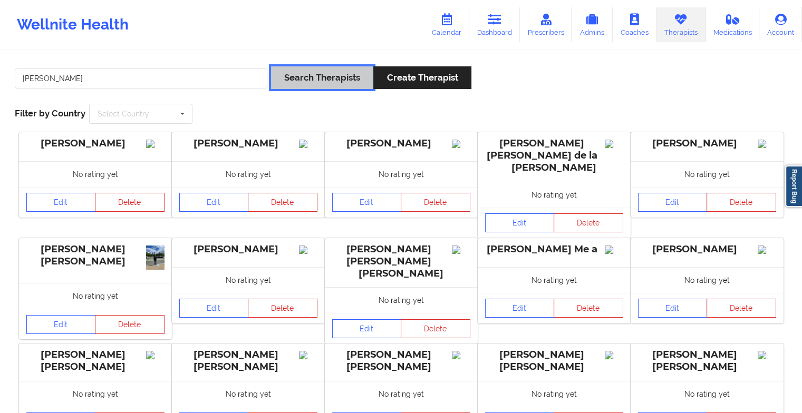
click at [320, 86] on button "Search Therapists" at bounding box center [322, 77] width 102 height 23
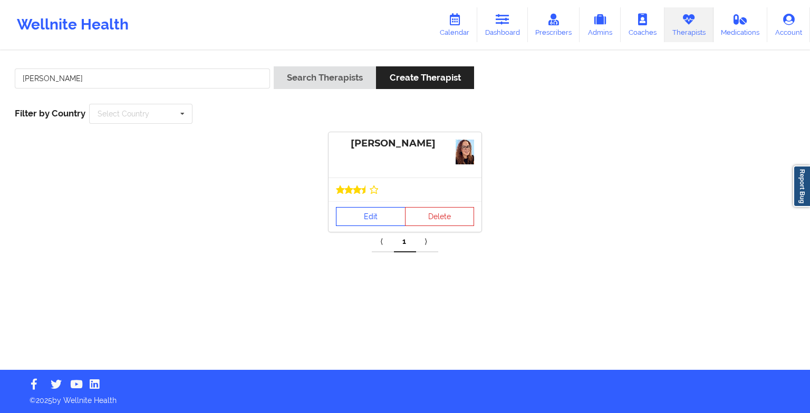
click at [375, 211] on link "Edit" at bounding box center [371, 216] width 70 height 19
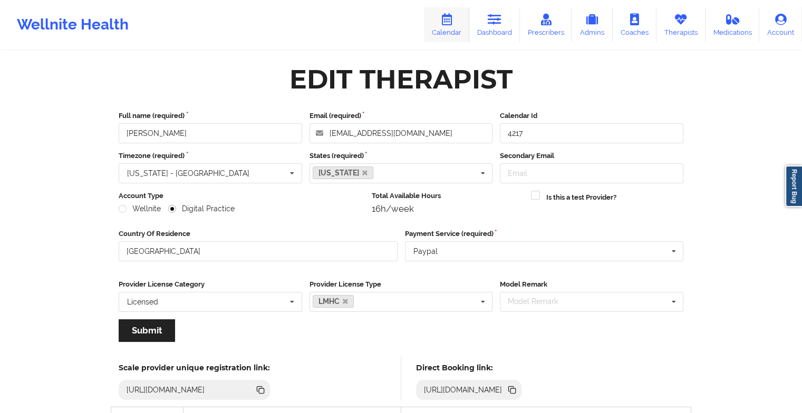
click at [452, 27] on link "Calendar" at bounding box center [446, 24] width 45 height 35
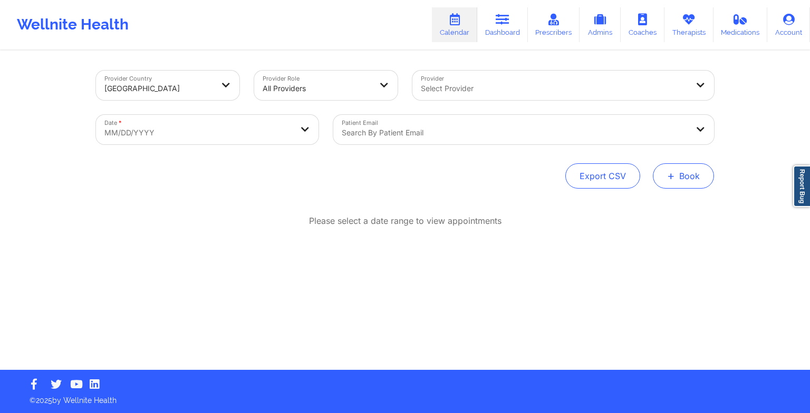
click at [669, 177] on span "+" at bounding box center [671, 176] width 8 height 6
click at [654, 214] on button "Therapy Session" at bounding box center [665, 209] width 81 height 17
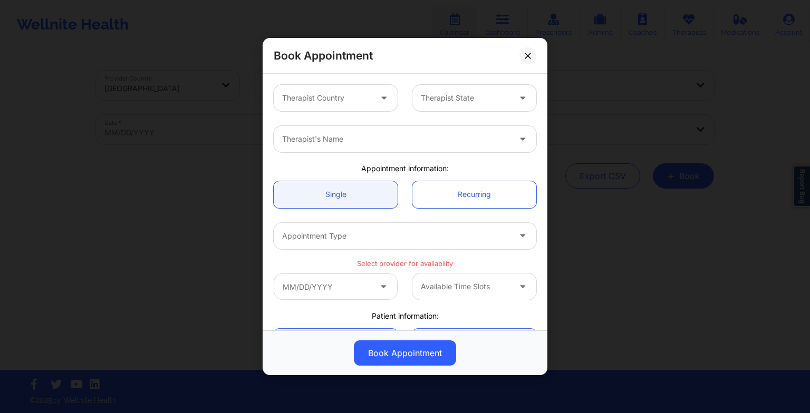
click at [380, 88] on div at bounding box center [384, 98] width 25 height 26
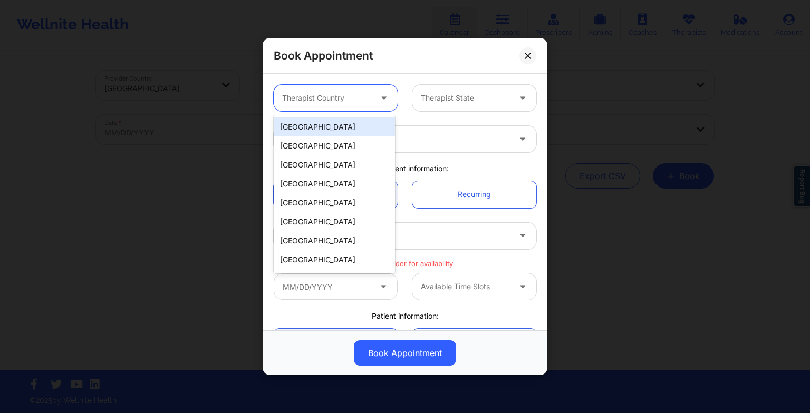
click at [362, 119] on div "[GEOGRAPHIC_DATA]" at bounding box center [334, 127] width 121 height 19
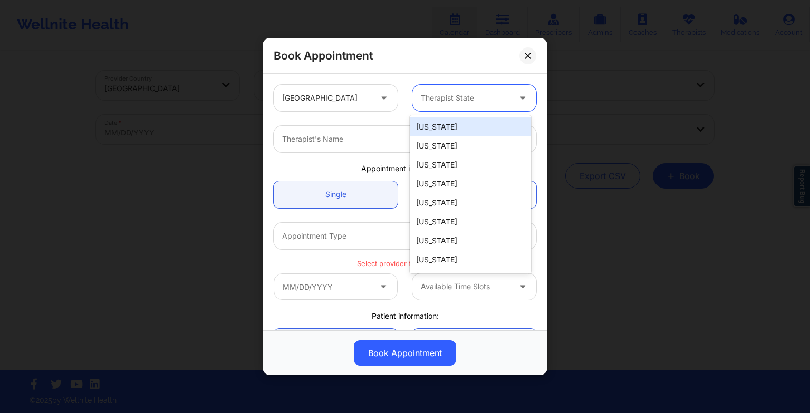
click at [418, 101] on div "Therapist State" at bounding box center [461, 98] width 99 height 26
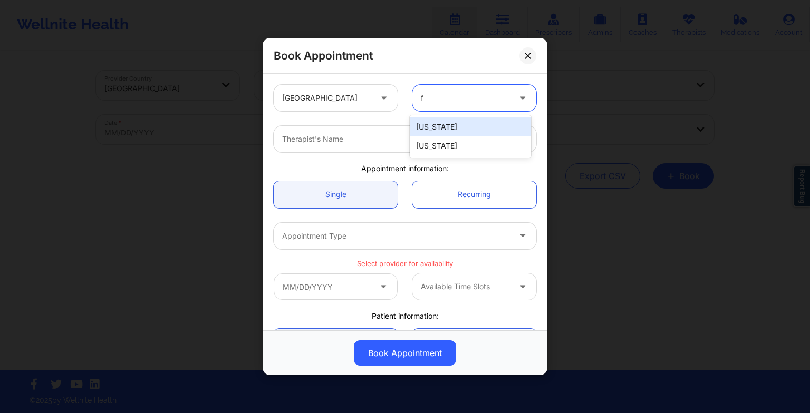
type input "fl"
click at [432, 123] on div "[US_STATE]" at bounding box center [470, 127] width 121 height 19
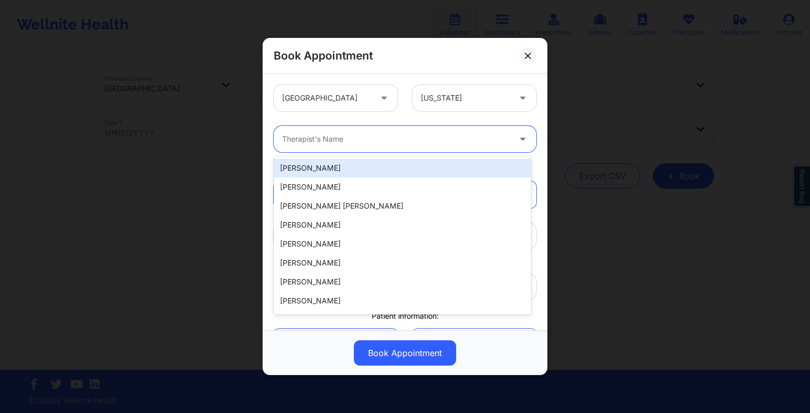
click at [284, 137] on input "Provider" at bounding box center [283, 139] width 2 height 11
paste input "[PERSON_NAME]"
type input "[PERSON_NAME]"
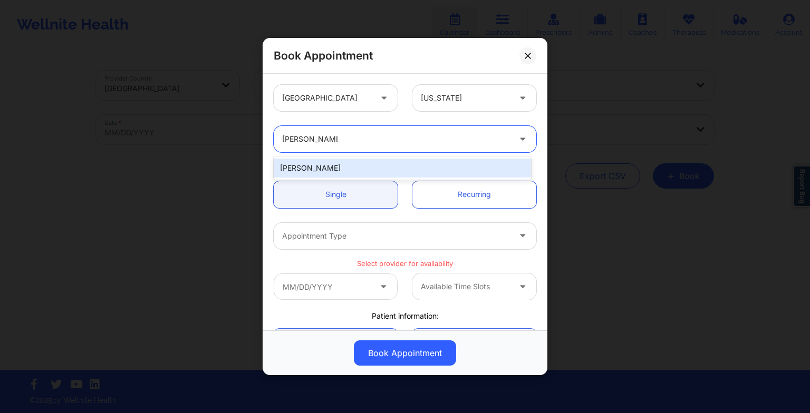
click at [352, 167] on div "[PERSON_NAME]" at bounding box center [402, 168] width 257 height 19
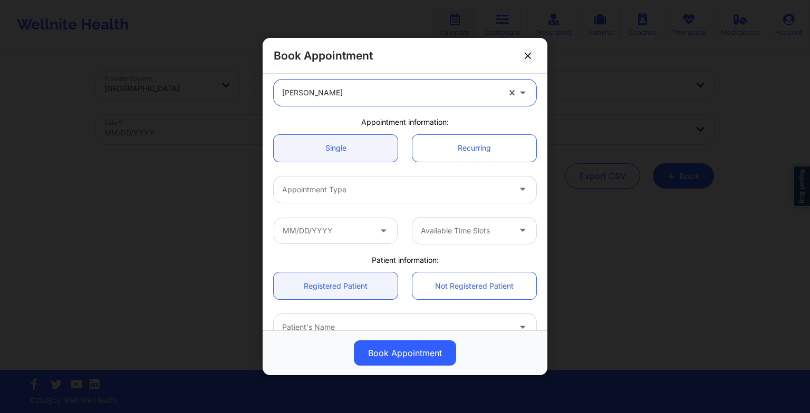
scroll to position [46, 0]
click at [327, 184] on div at bounding box center [396, 190] width 228 height 13
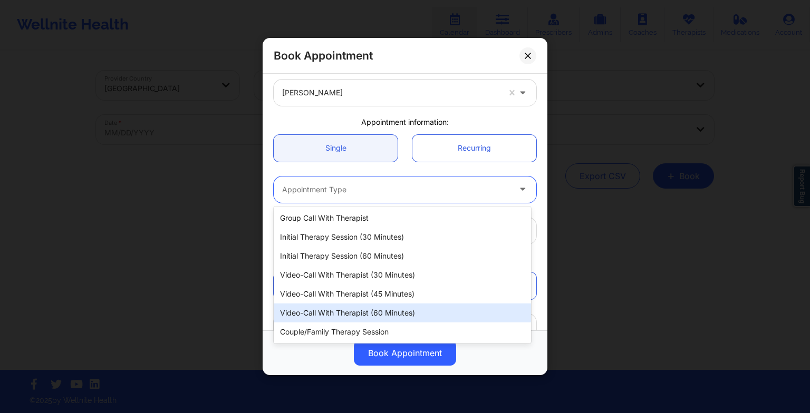
click at [354, 311] on div "Video-Call with Therapist (60 minutes)" at bounding box center [402, 313] width 257 height 19
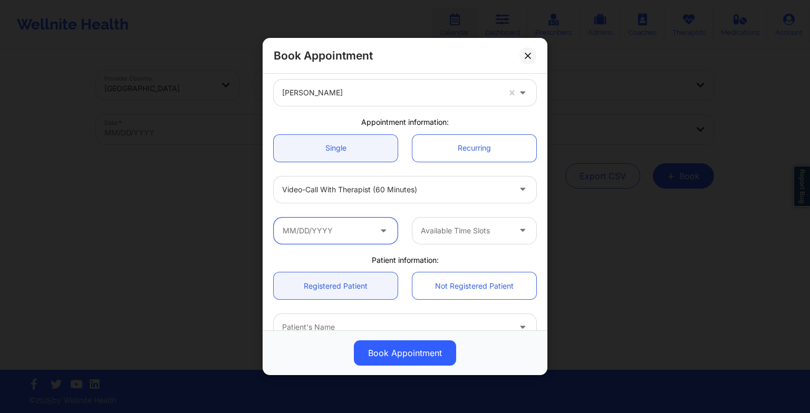
click at [330, 233] on input "text" at bounding box center [336, 231] width 124 height 26
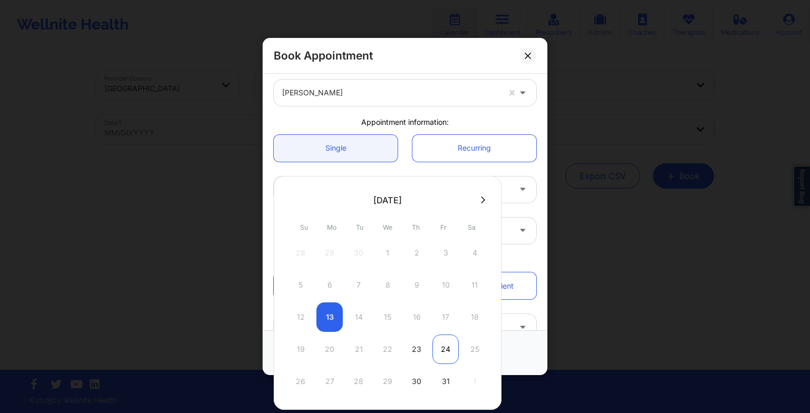
click at [439, 354] on div "24" at bounding box center [445, 350] width 26 height 30
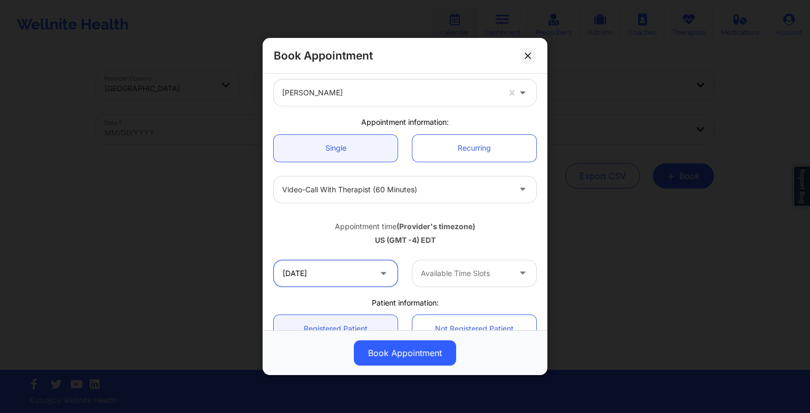
click at [359, 274] on input "[DATE]" at bounding box center [336, 273] width 124 height 26
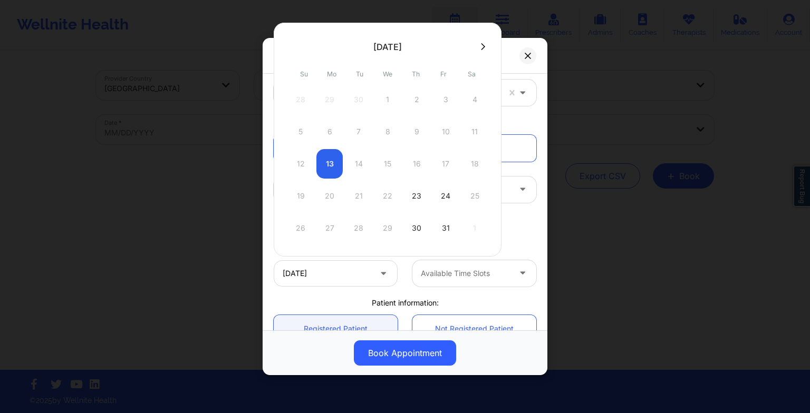
click at [478, 45] on button at bounding box center [483, 46] width 11 height 9
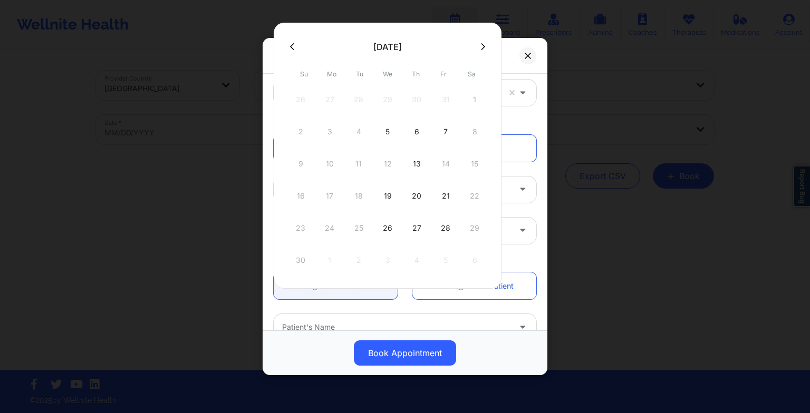
click at [289, 45] on button at bounding box center [292, 46] width 11 height 9
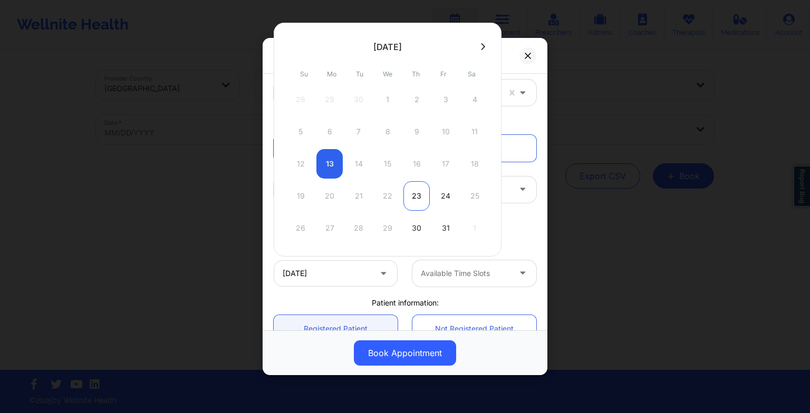
click at [414, 201] on div "23" at bounding box center [416, 196] width 26 height 30
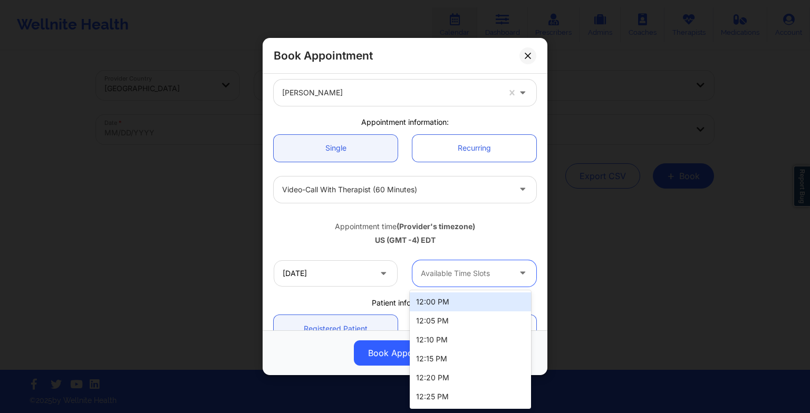
click at [456, 283] on div "Available Time Slots" at bounding box center [461, 273] width 99 height 26
click at [469, 272] on div at bounding box center [465, 273] width 89 height 13
click at [452, 302] on div "12:00 PM" at bounding box center [470, 302] width 121 height 19
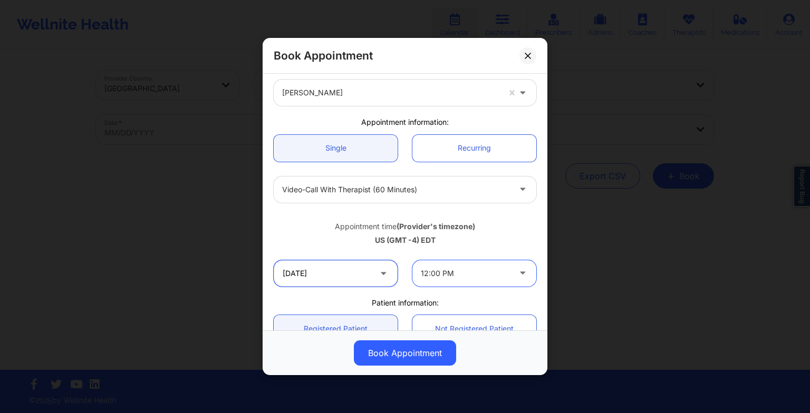
click at [370, 276] on input "[DATE]" at bounding box center [336, 273] width 124 height 26
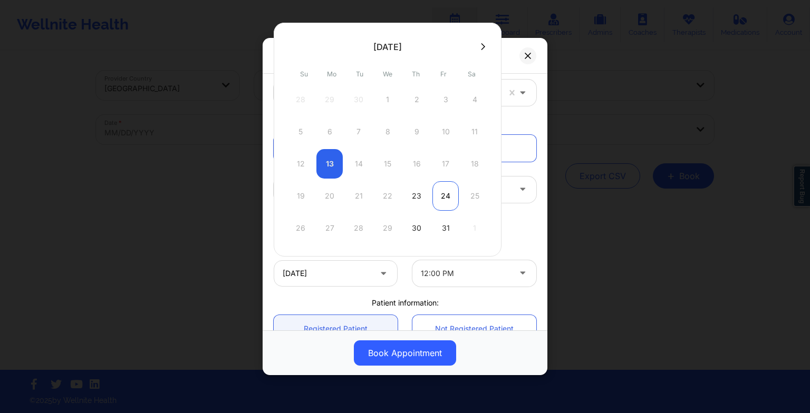
click at [442, 201] on div "24" at bounding box center [445, 196] width 26 height 30
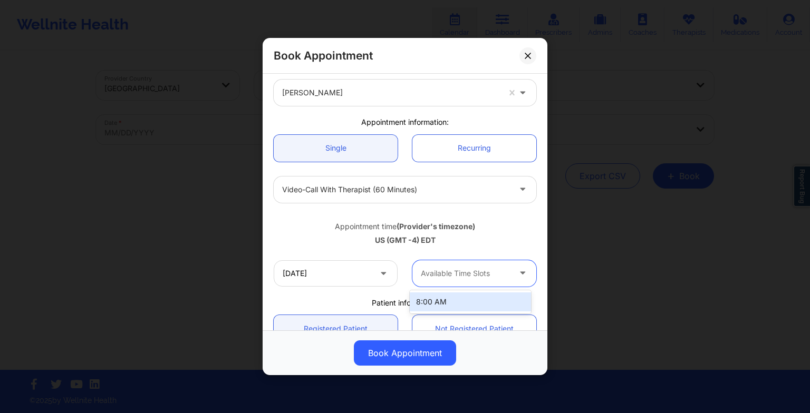
click at [453, 260] on div "Available Time Slots" at bounding box center [461, 273] width 99 height 26
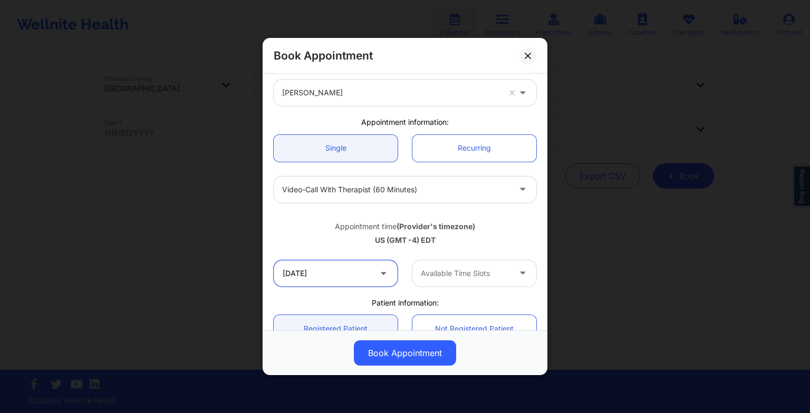
click at [382, 281] on input "[DATE]" at bounding box center [336, 273] width 124 height 26
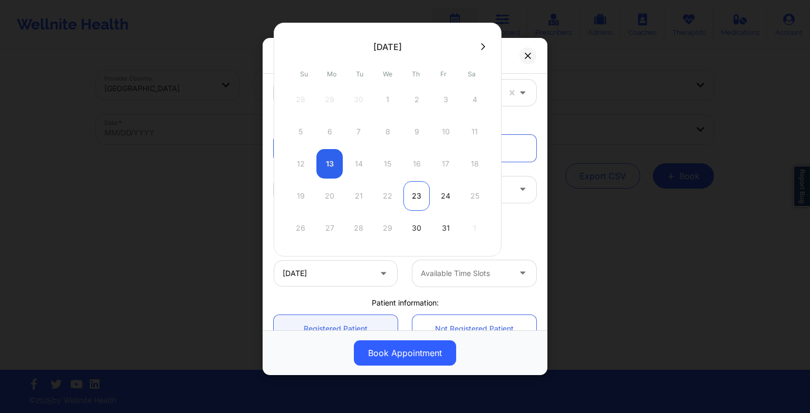
click at [417, 188] on div "23" at bounding box center [416, 196] width 26 height 30
type input "[DATE]"
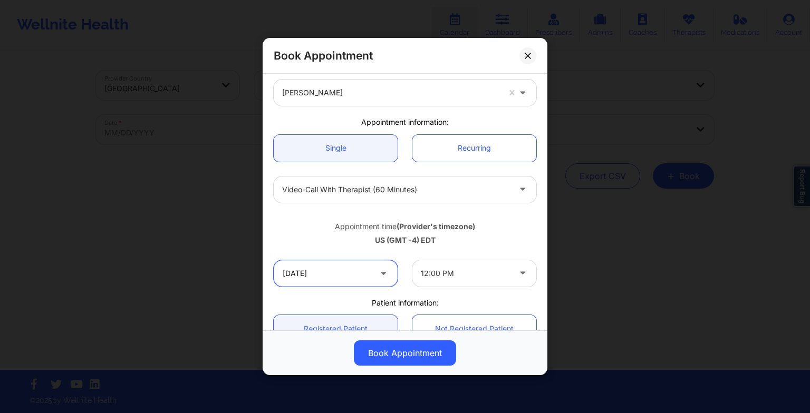
click at [370, 281] on input "[DATE]" at bounding box center [336, 273] width 124 height 26
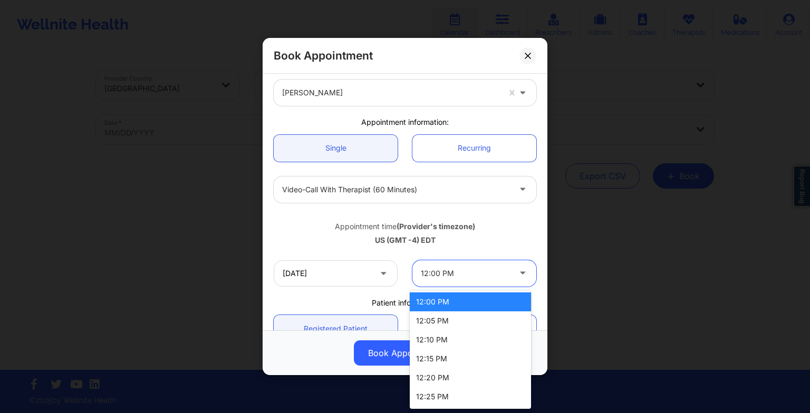
click at [468, 285] on div "12:00 PM" at bounding box center [465, 273] width 89 height 26
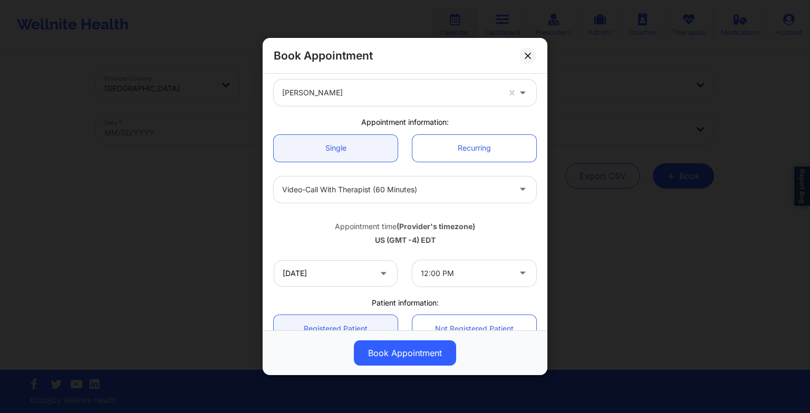
click at [504, 245] on div "US (GMT -4) EDT" at bounding box center [405, 240] width 263 height 11
click at [375, 277] on input "[DATE]" at bounding box center [336, 273] width 124 height 26
click at [524, 253] on div "[DATE] 12:00 PM" at bounding box center [404, 273] width 277 height 41
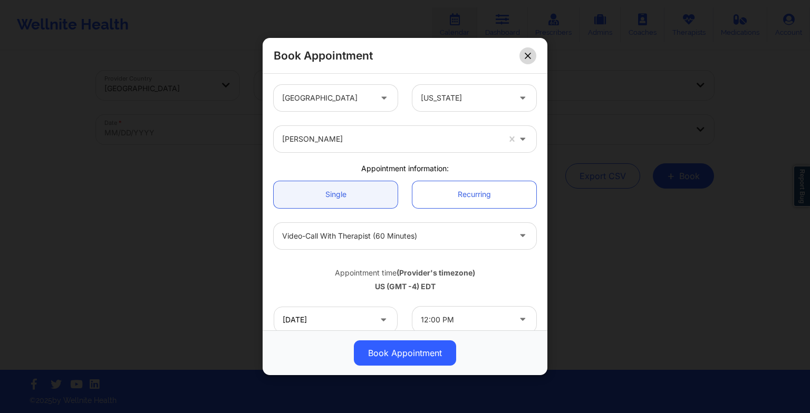
click at [527, 57] on icon at bounding box center [528, 55] width 6 height 6
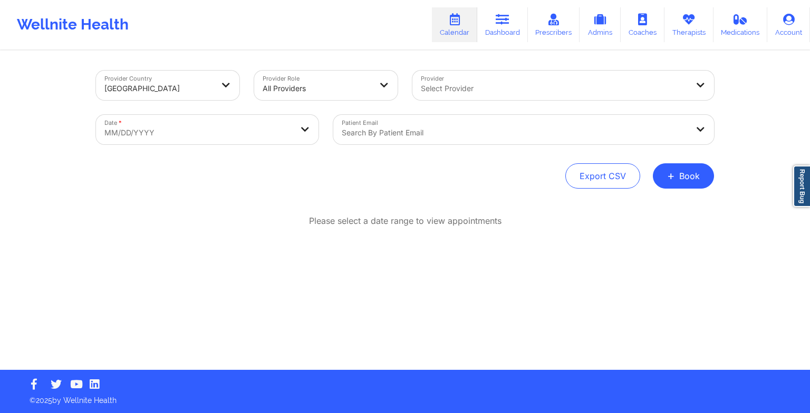
click at [683, 43] on div "Wellnite Health Calendar Dashboard Prescribers Admins Coaches Therapists Medica…" at bounding box center [405, 25] width 810 height 42
click at [681, 27] on link "Therapists" at bounding box center [688, 24] width 49 height 35
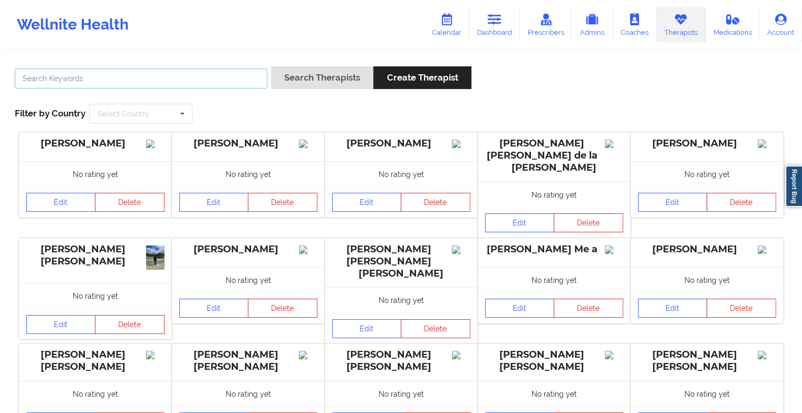
click at [188, 82] on input "text" at bounding box center [141, 79] width 253 height 20
paste input "[PERSON_NAME]"
type input "[PERSON_NAME]"
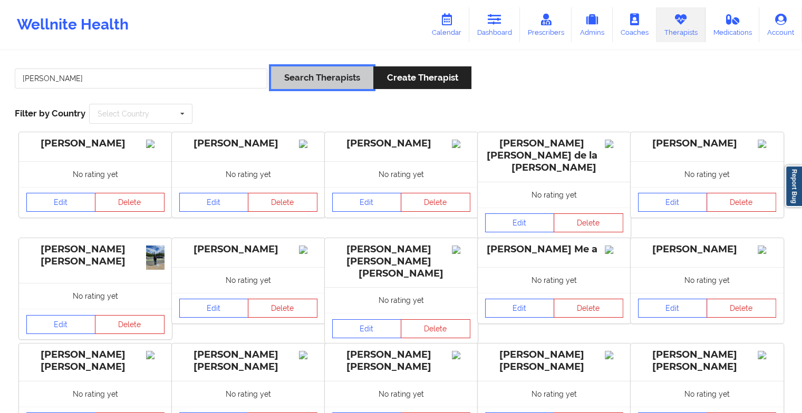
click at [295, 77] on button "Search Therapists" at bounding box center [322, 77] width 102 height 23
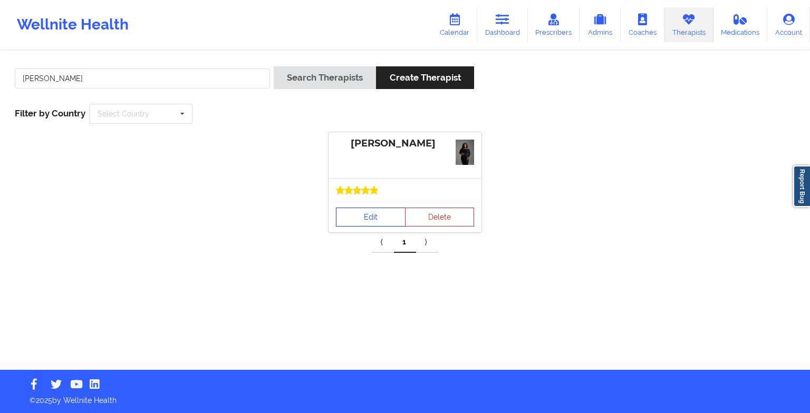
click at [366, 208] on link "Edit" at bounding box center [371, 217] width 70 height 19
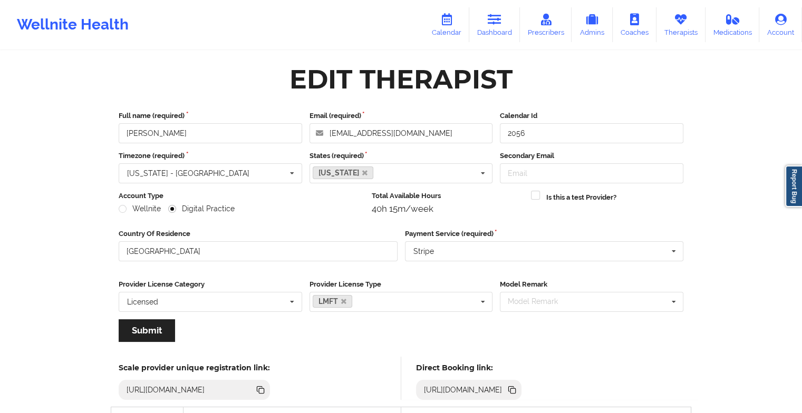
click at [437, 43] on div "Wellnite Health Calendar Dashboard Prescribers Admins Coaches Therapists Medica…" at bounding box center [401, 25] width 802 height 42
click at [447, 32] on link "Calendar" at bounding box center [446, 24] width 45 height 35
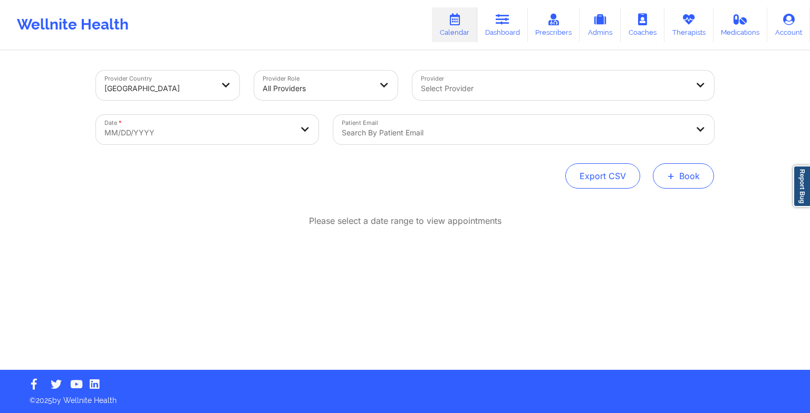
click at [688, 177] on button "+ Book" at bounding box center [683, 175] width 61 height 25
click at [648, 216] on button "Therapy Session" at bounding box center [665, 209] width 81 height 17
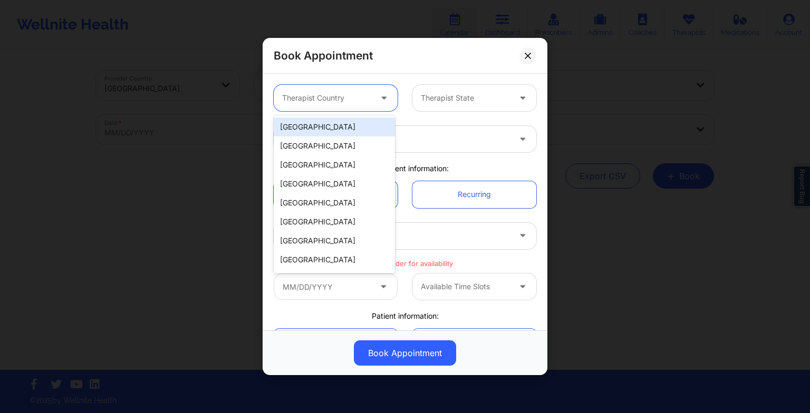
click at [334, 90] on div "Therapist Country" at bounding box center [323, 98] width 99 height 26
click at [334, 126] on div "[GEOGRAPHIC_DATA]" at bounding box center [334, 127] width 121 height 19
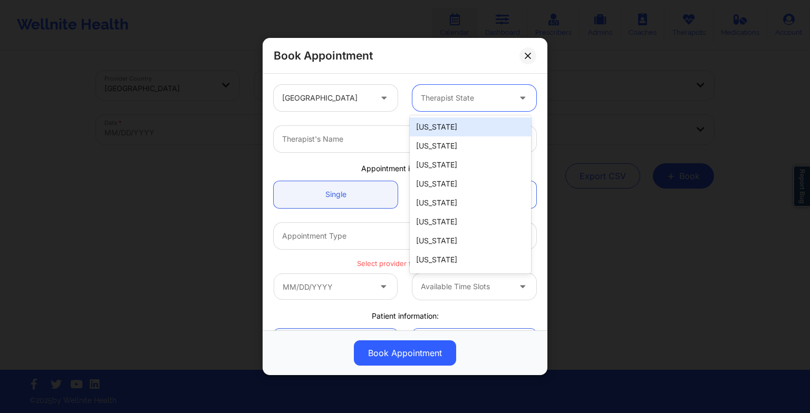
click at [449, 105] on div "Therapist State" at bounding box center [461, 98] width 99 height 26
type input "new"
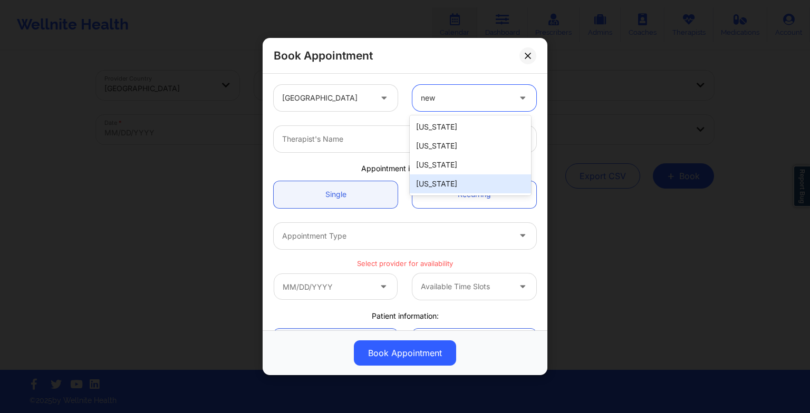
click at [452, 183] on div "[US_STATE]" at bounding box center [470, 184] width 121 height 19
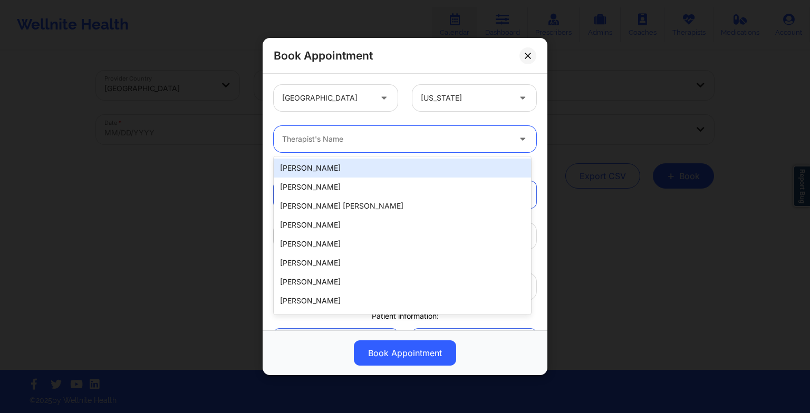
click at [356, 134] on div at bounding box center [396, 139] width 228 height 13
paste input "[PERSON_NAME]"
type input "[PERSON_NAME]"
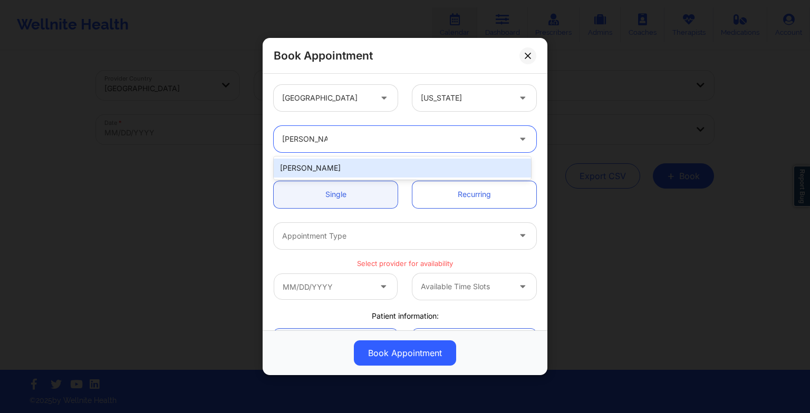
click at [337, 172] on div "[PERSON_NAME]" at bounding box center [402, 168] width 257 height 19
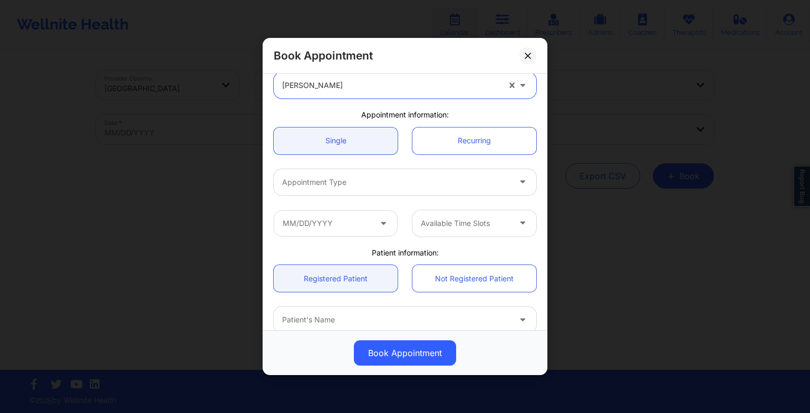
scroll to position [55, 0]
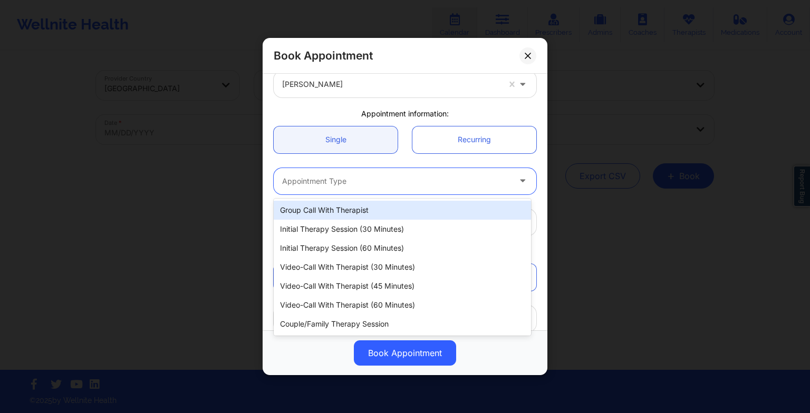
click at [318, 177] on div at bounding box center [396, 181] width 228 height 13
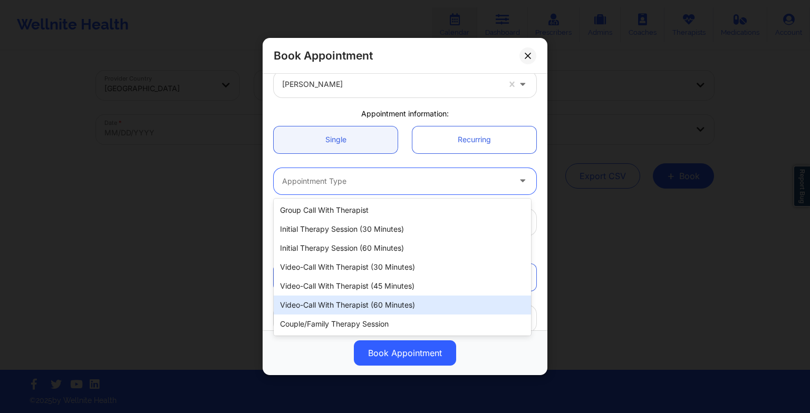
click at [354, 305] on div "Video-Call with Therapist (60 minutes)" at bounding box center [402, 305] width 257 height 19
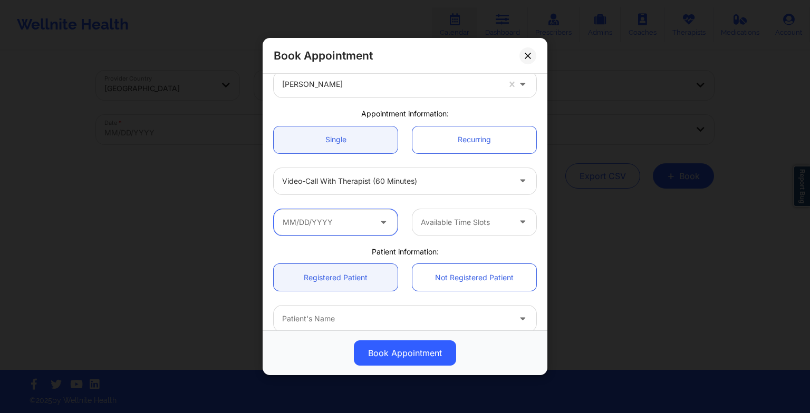
click at [366, 216] on input "text" at bounding box center [336, 222] width 124 height 26
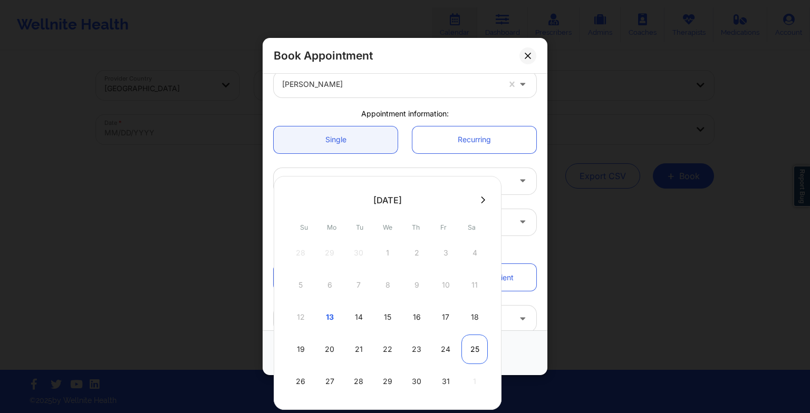
click at [474, 341] on div "25" at bounding box center [474, 350] width 26 height 30
type input "[DATE]"
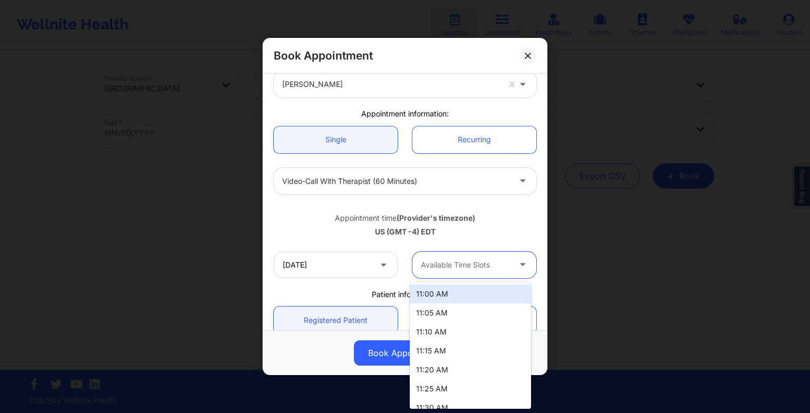
click at [456, 264] on div at bounding box center [465, 265] width 89 height 13
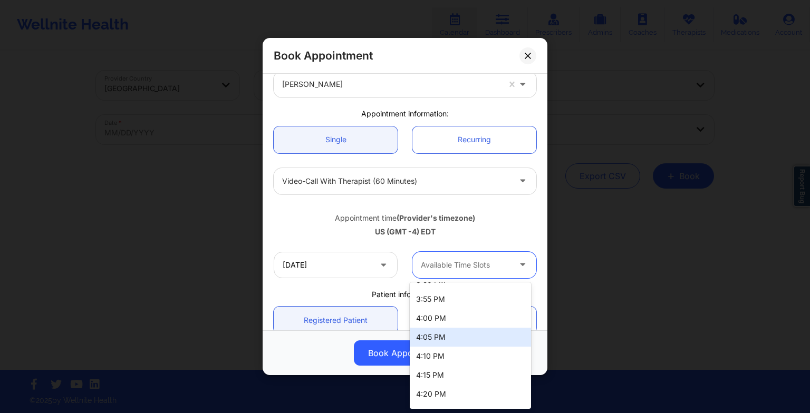
scroll to position [1114, 0]
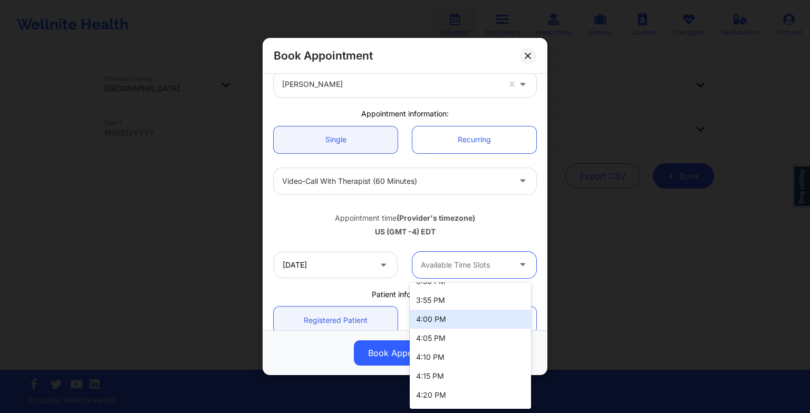
click at [461, 321] on div "4:00 PM" at bounding box center [470, 319] width 121 height 19
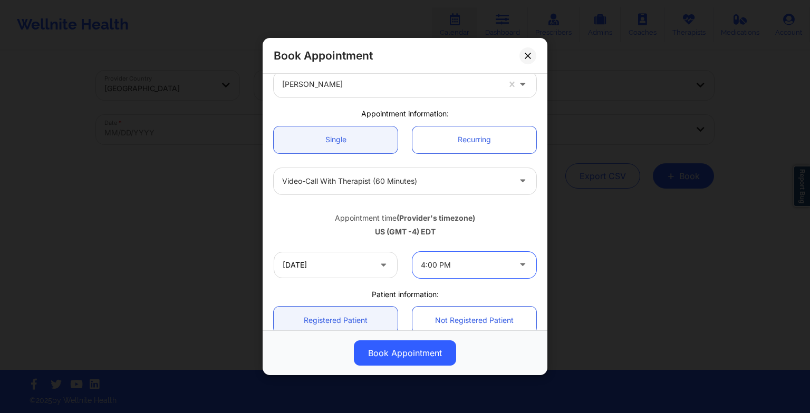
scroll to position [93, 0]
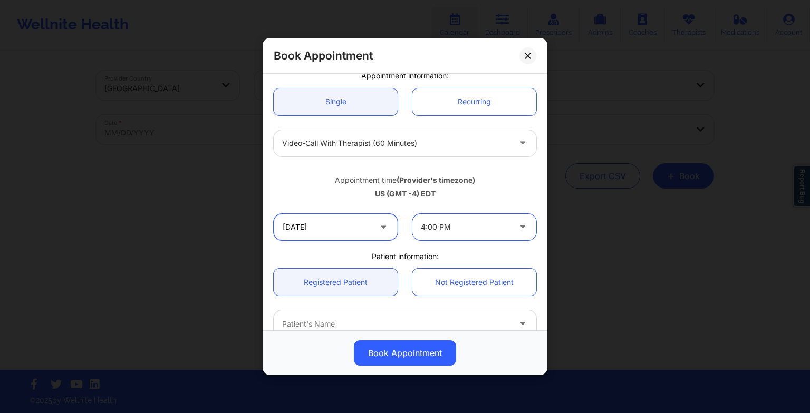
click at [372, 228] on input "[DATE]" at bounding box center [336, 227] width 124 height 26
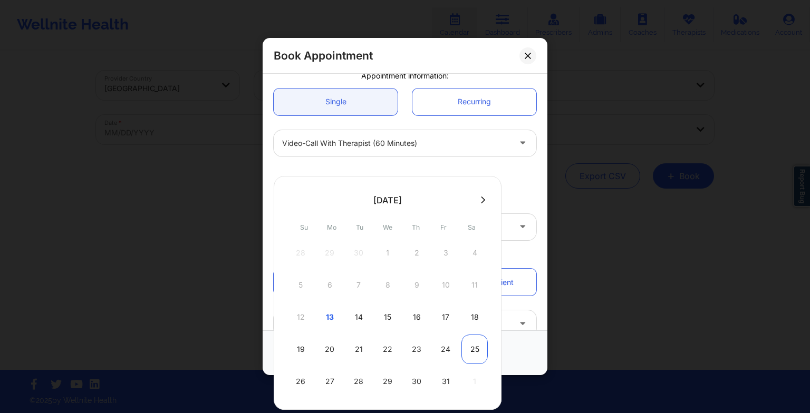
click at [474, 346] on div "25" at bounding box center [474, 350] width 26 height 30
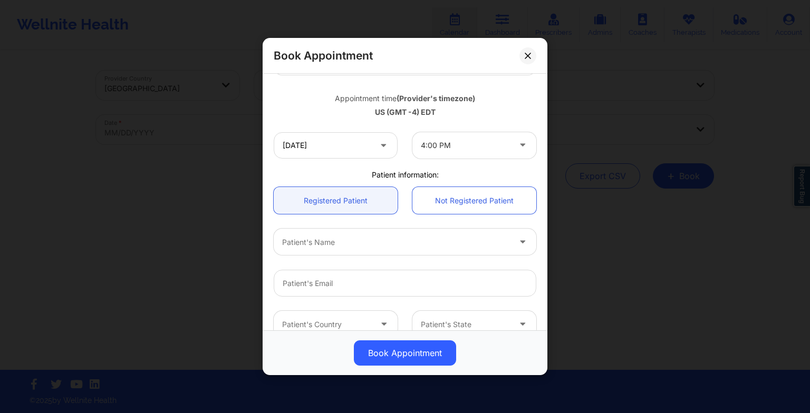
scroll to position [181, 0]
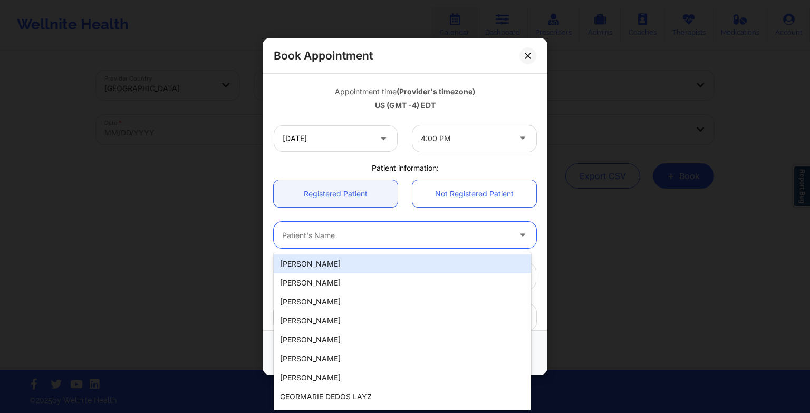
click at [412, 223] on div "Patient's Name" at bounding box center [392, 235] width 237 height 26
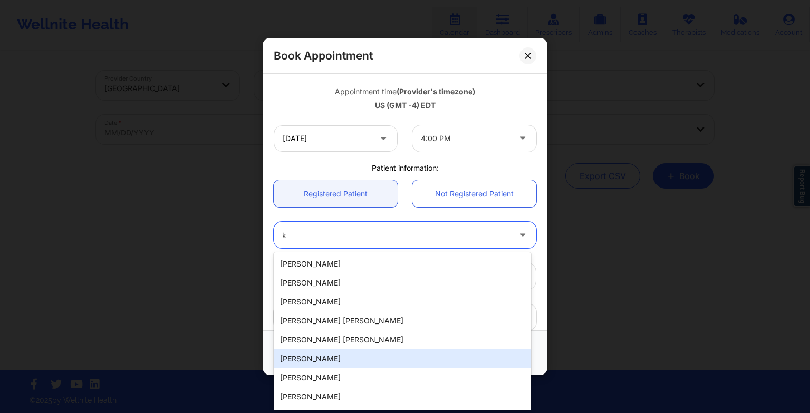
type input "k"
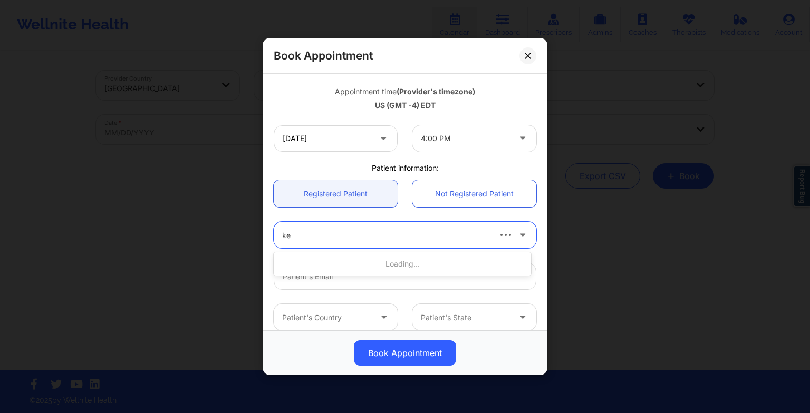
type input "kes"
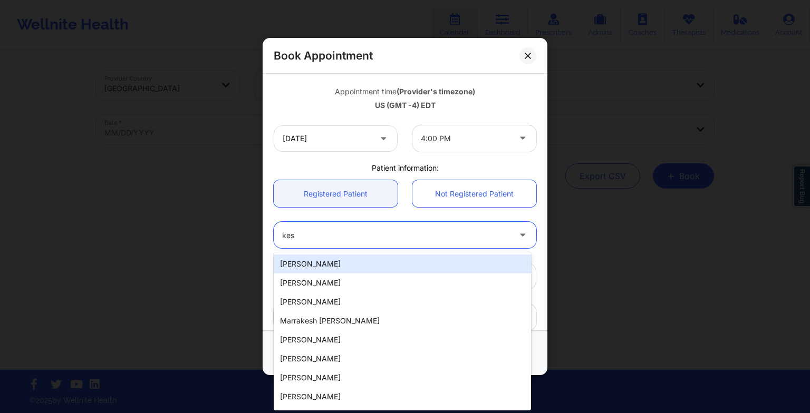
click at [366, 268] on div "[PERSON_NAME]" at bounding box center [402, 264] width 257 height 19
type input "[PERSON_NAME][EMAIL_ADDRESS][PERSON_NAME][DOMAIN_NAME]"
type input "6073277519"
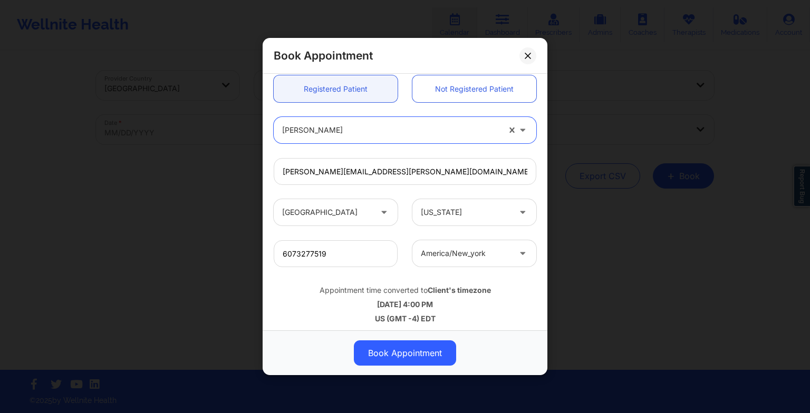
scroll to position [291, 0]
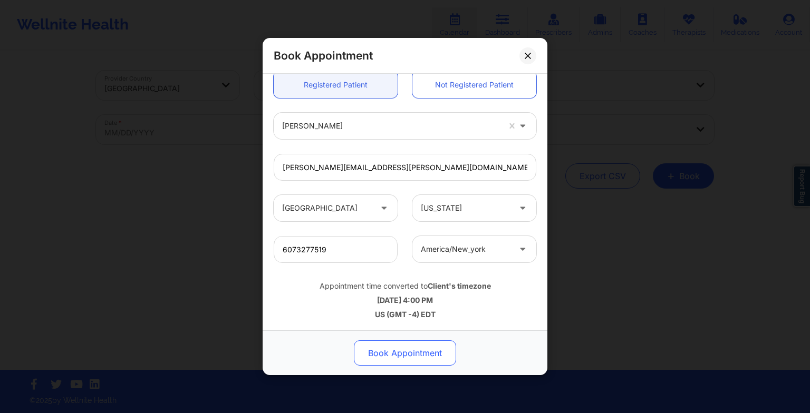
click at [382, 344] on button "Book Appointment" at bounding box center [405, 353] width 102 height 25
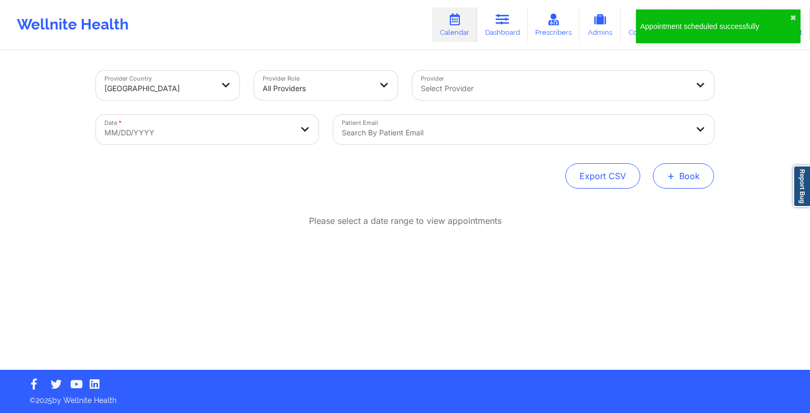
click at [667, 168] on button "+ Book" at bounding box center [683, 175] width 61 height 25
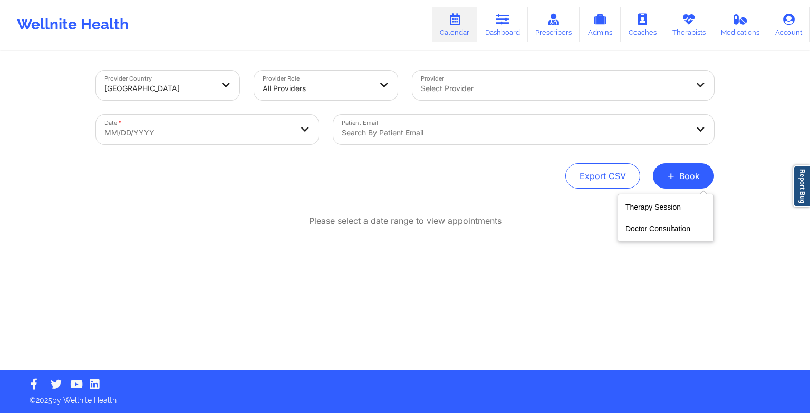
click at [626, 199] on div "Therapy Session Doctor Consultation" at bounding box center [665, 218] width 96 height 48
drag, startPoint x: 626, startPoint y: 199, endPoint x: 635, endPoint y: 209, distance: 13.1
click at [635, 209] on button "Therapy Session" at bounding box center [665, 209] width 81 height 17
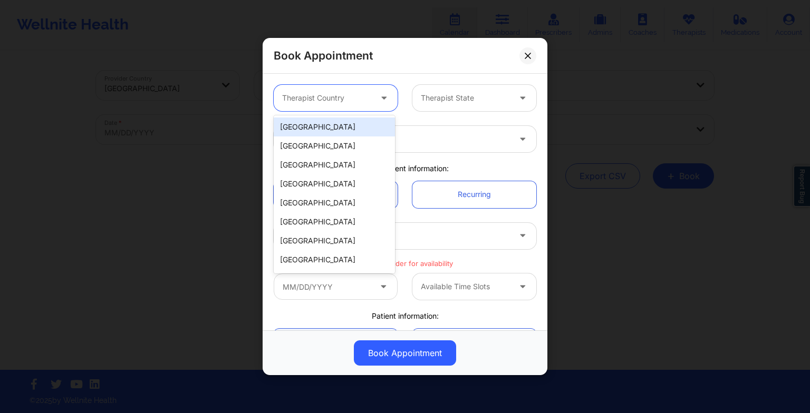
click at [349, 100] on div at bounding box center [326, 98] width 89 height 13
click at [347, 133] on div "[GEOGRAPHIC_DATA]" at bounding box center [334, 127] width 121 height 19
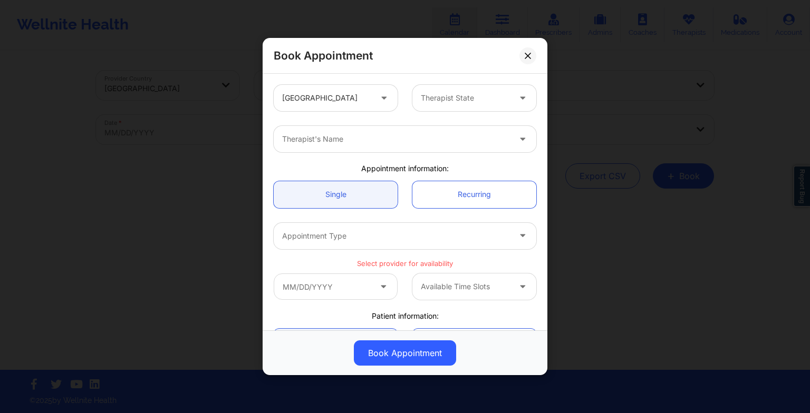
click at [436, 111] on div "United States Therapist State" at bounding box center [404, 98] width 277 height 41
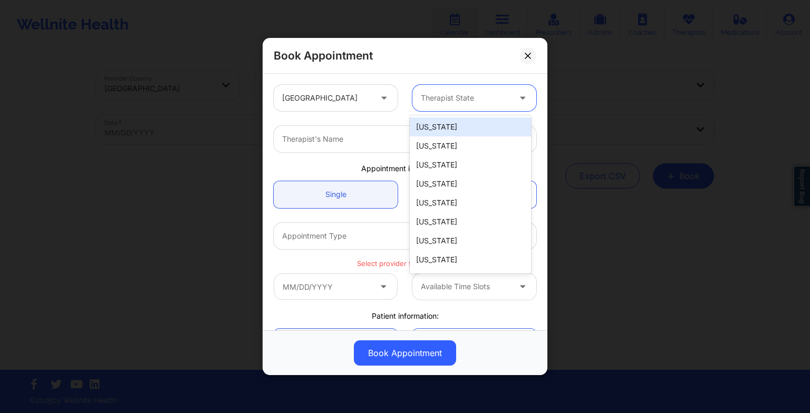
click at [435, 107] on div "Therapist State" at bounding box center [461, 98] width 99 height 26
type input "new"
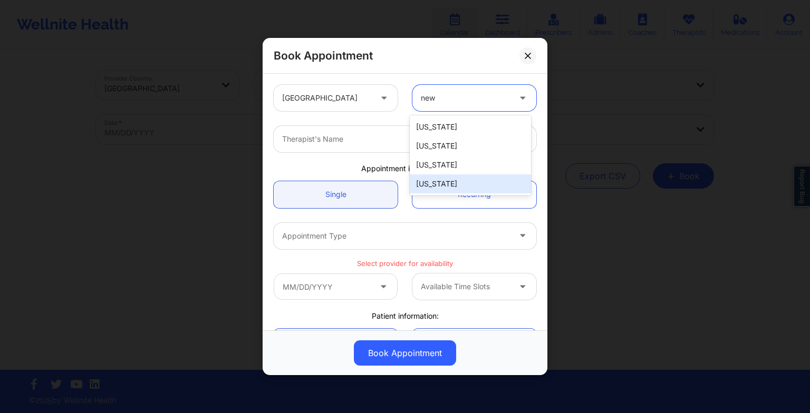
click at [438, 177] on div "[US_STATE]" at bounding box center [470, 184] width 121 height 19
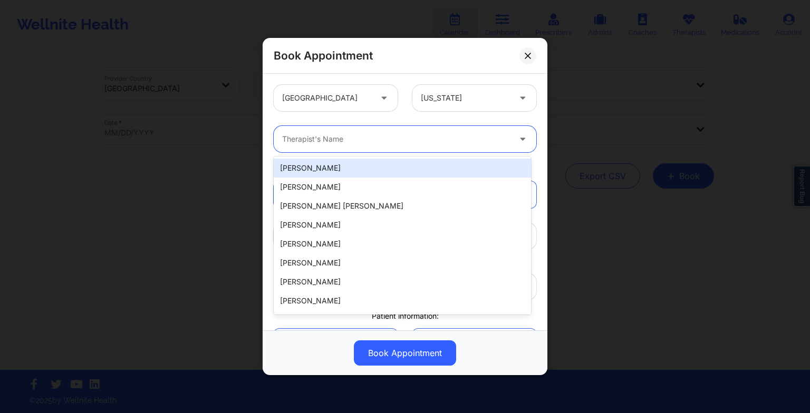
click at [301, 139] on div at bounding box center [396, 139] width 228 height 13
paste input "[PERSON_NAME]"
type input "[PERSON_NAME]"
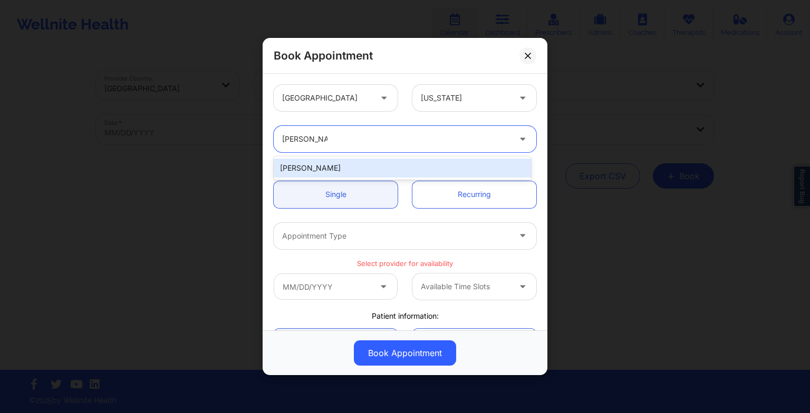
click at [336, 164] on div "[PERSON_NAME]" at bounding box center [402, 168] width 257 height 19
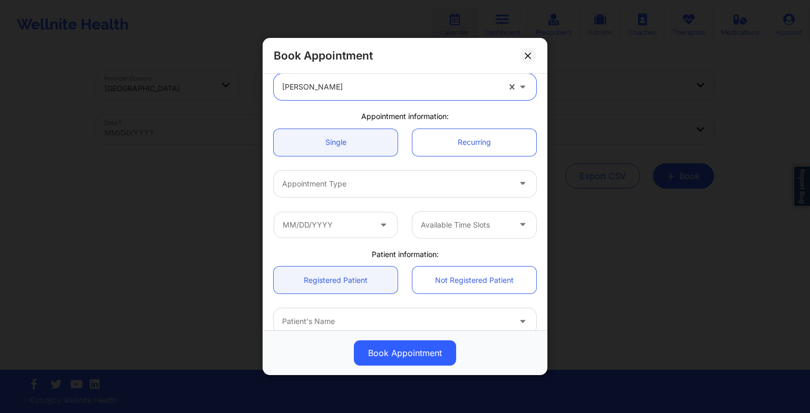
scroll to position [53, 0]
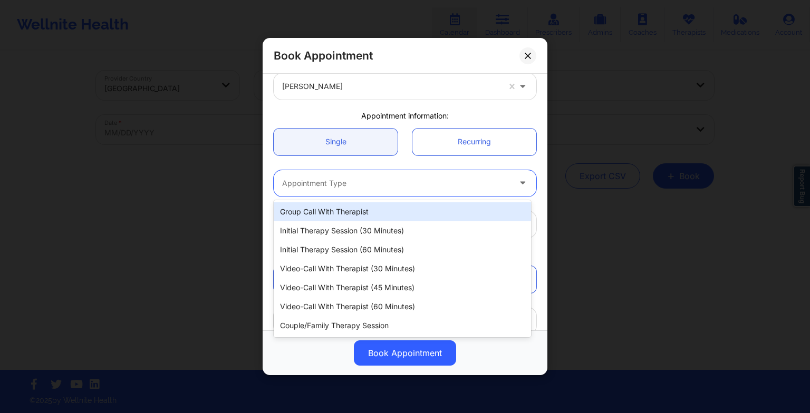
click at [327, 175] on div "Appointment Type" at bounding box center [392, 183] width 237 height 26
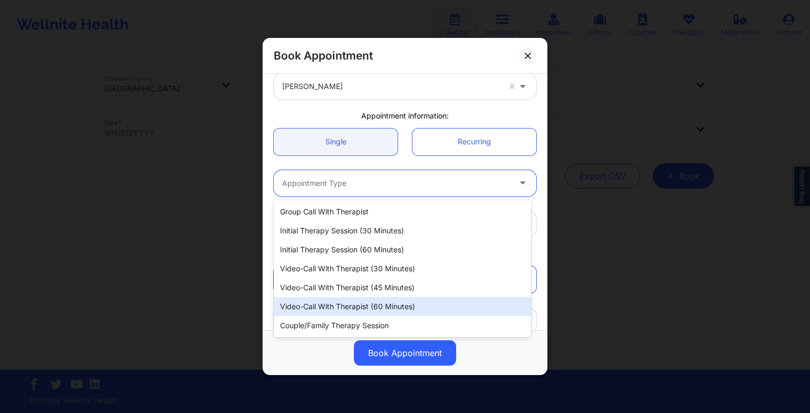
click at [342, 297] on div "Video-Call with Therapist (60 minutes)" at bounding box center [402, 306] width 257 height 19
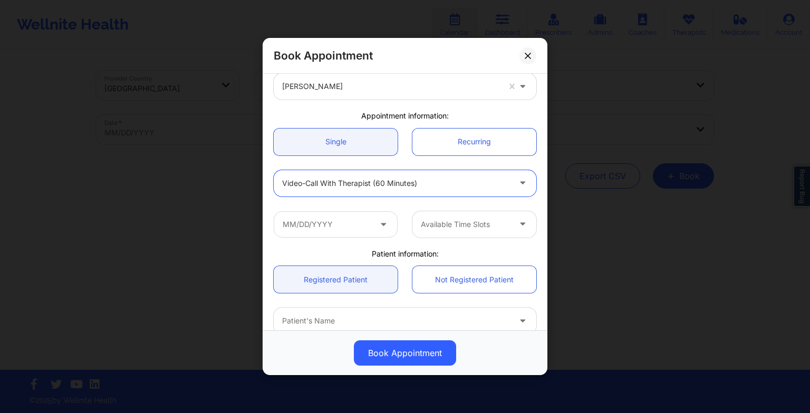
scroll to position [112, 0]
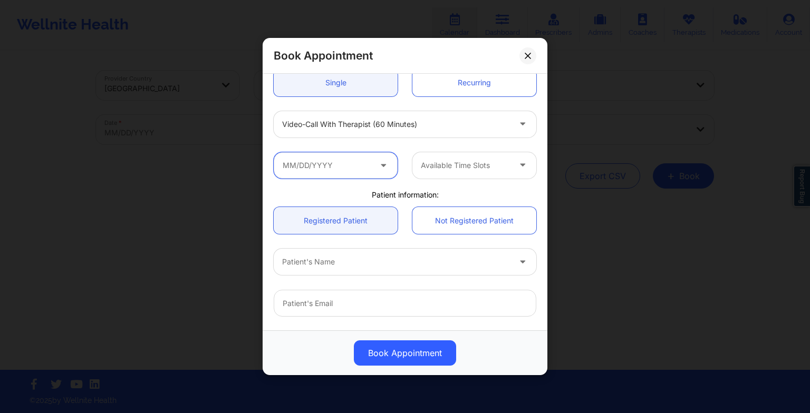
click at [339, 172] on input "text" at bounding box center [336, 165] width 124 height 26
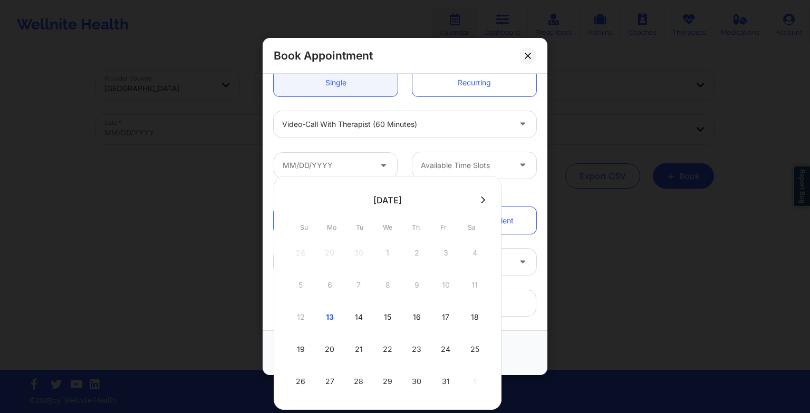
click at [478, 202] on button at bounding box center [483, 200] width 11 height 9
click at [474, 263] on div "1" at bounding box center [474, 253] width 26 height 30
type input "[DATE]"
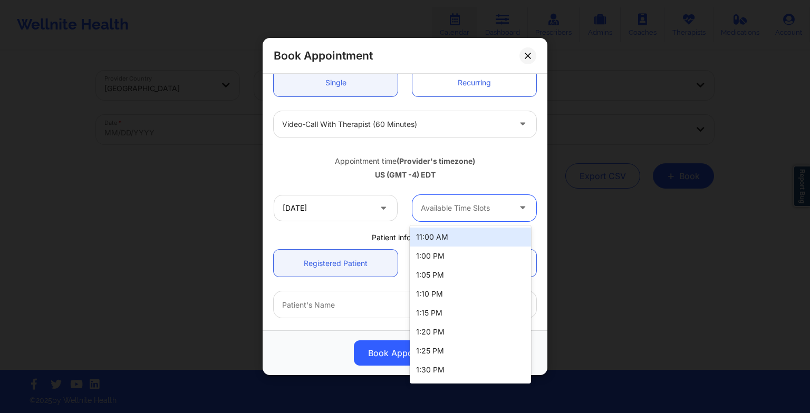
click at [460, 210] on div at bounding box center [465, 208] width 89 height 13
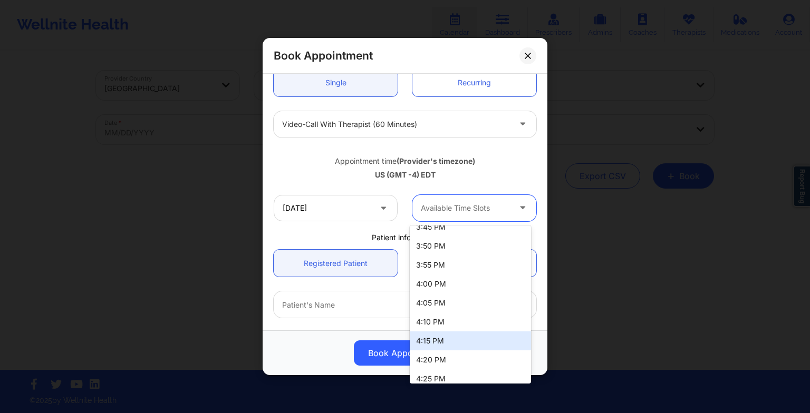
scroll to position [649, 0]
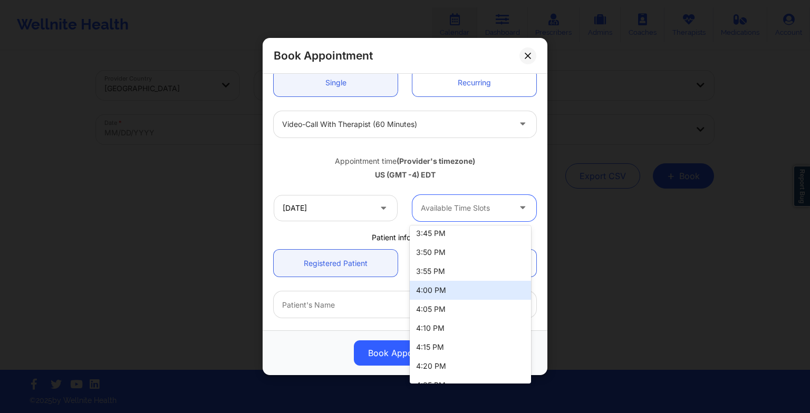
click at [448, 299] on div "4:00 PM" at bounding box center [470, 290] width 121 height 19
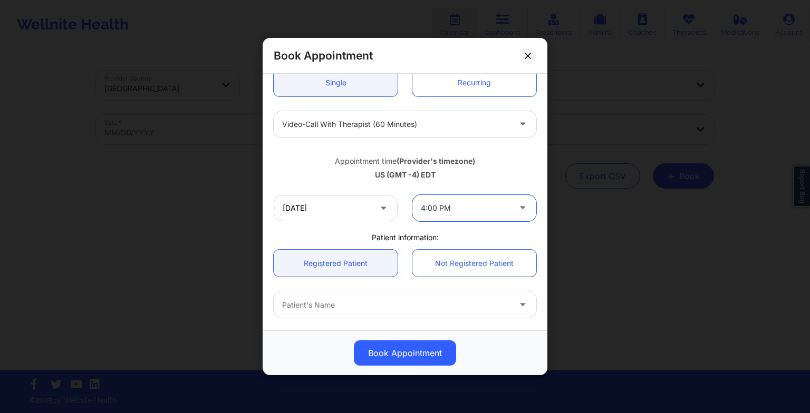
scroll to position [189, 0]
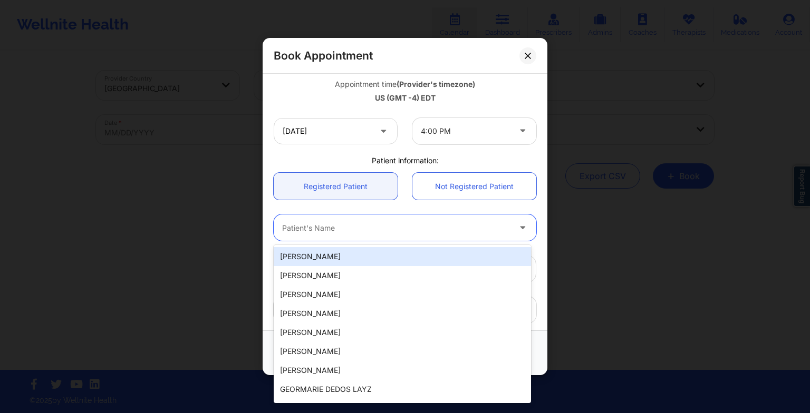
click at [369, 230] on div at bounding box center [396, 227] width 228 height 13
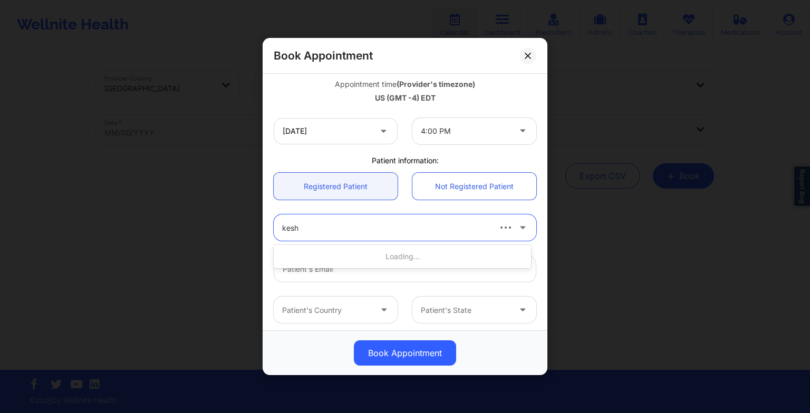
type input "[PERSON_NAME]"
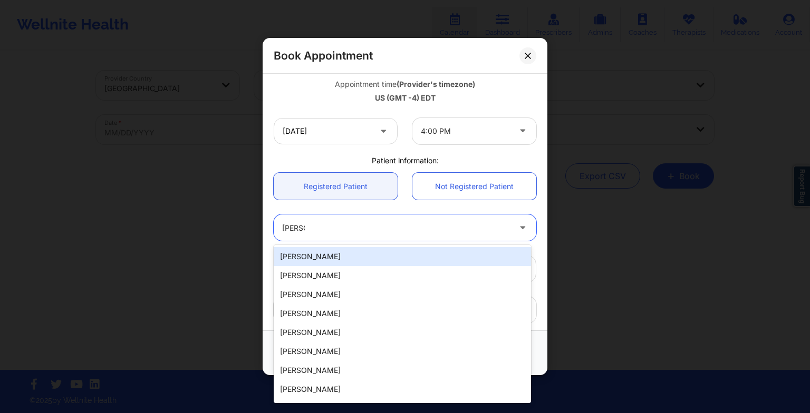
click at [370, 262] on div "[PERSON_NAME]" at bounding box center [402, 256] width 257 height 19
type input "[PERSON_NAME][EMAIL_ADDRESS][PERSON_NAME][DOMAIN_NAME]"
type input "6073277519"
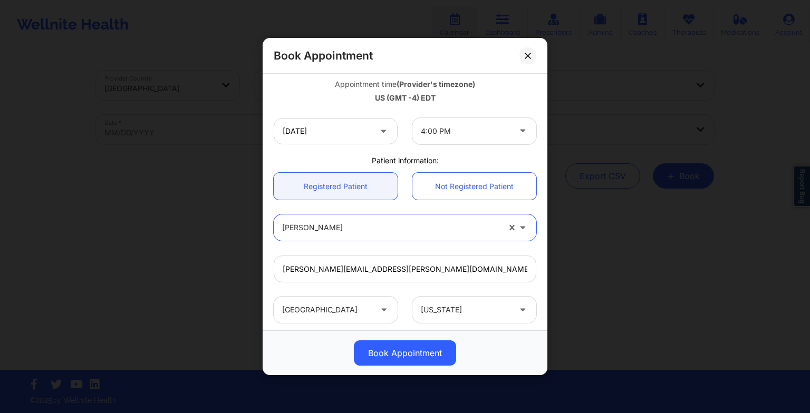
scroll to position [291, 0]
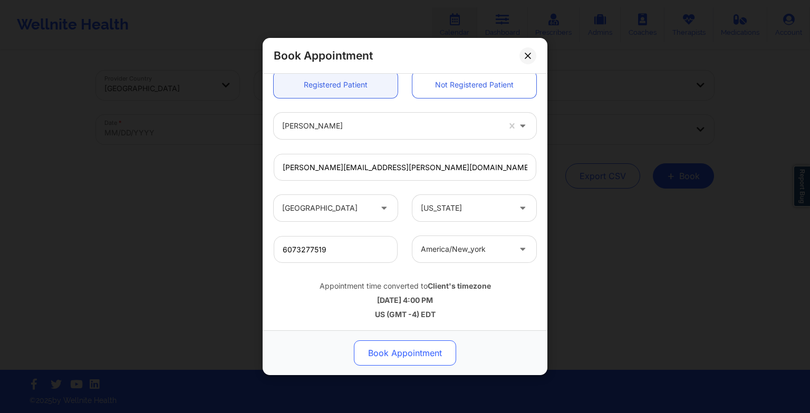
click at [392, 356] on button "Book Appointment" at bounding box center [405, 353] width 102 height 25
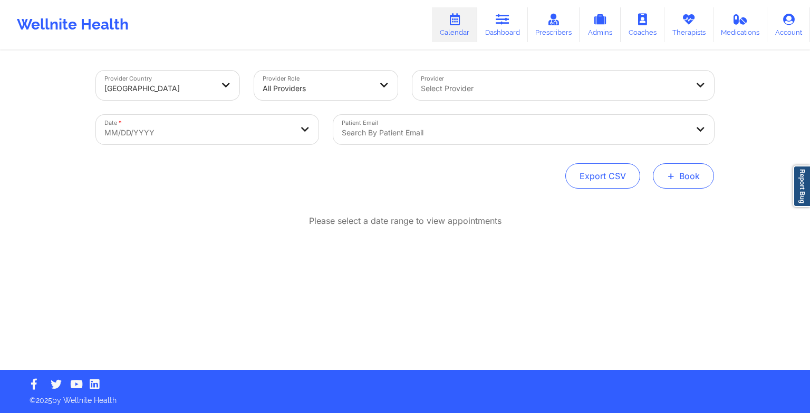
click at [674, 173] on span "+" at bounding box center [671, 176] width 8 height 6
click at [649, 206] on button "Therapy Session" at bounding box center [665, 209] width 81 height 17
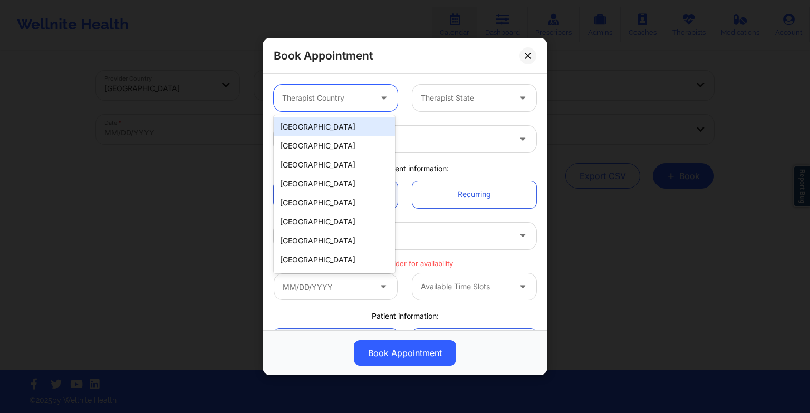
click at [342, 96] on div at bounding box center [326, 98] width 89 height 13
click at [337, 124] on div "[GEOGRAPHIC_DATA]" at bounding box center [334, 127] width 121 height 19
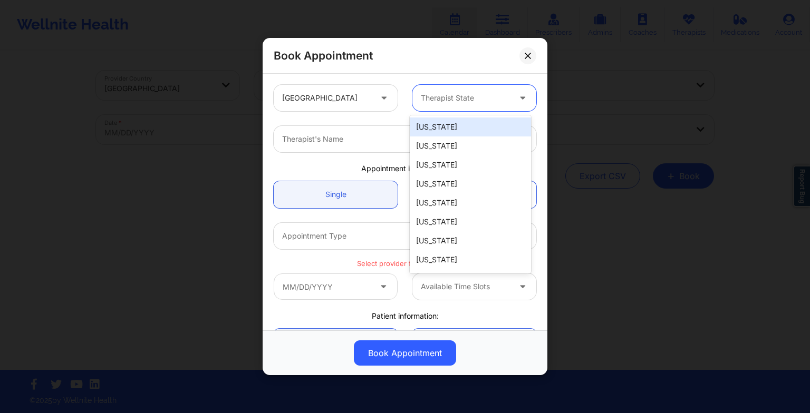
click at [427, 109] on div "Therapist State" at bounding box center [461, 98] width 99 height 26
type input "new"
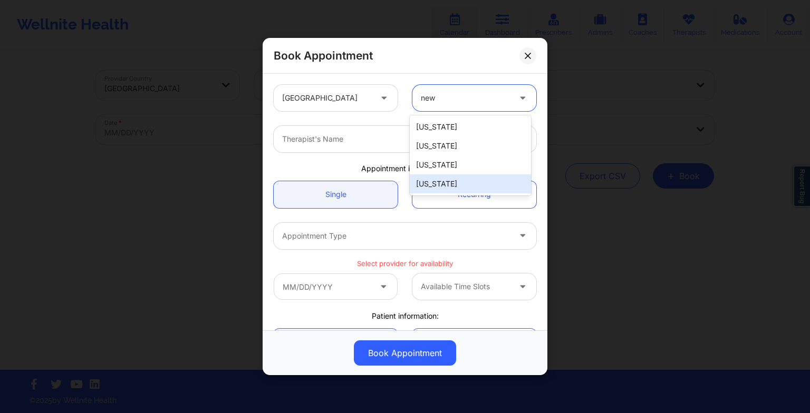
click at [436, 181] on div "[US_STATE]" at bounding box center [470, 184] width 121 height 19
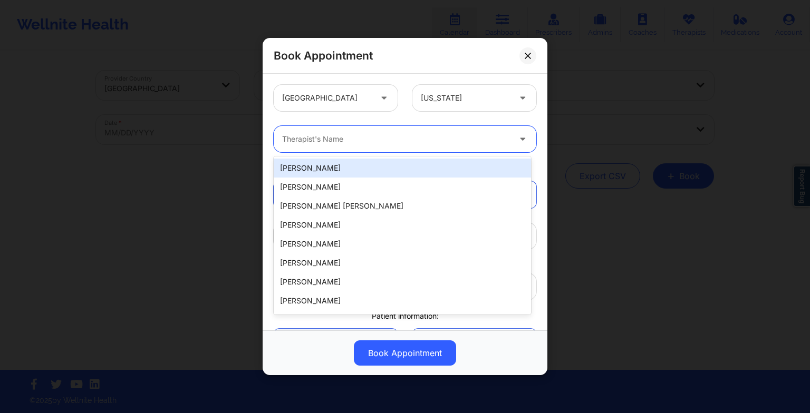
paste input "[PERSON_NAME]"
type input "[PERSON_NAME]"
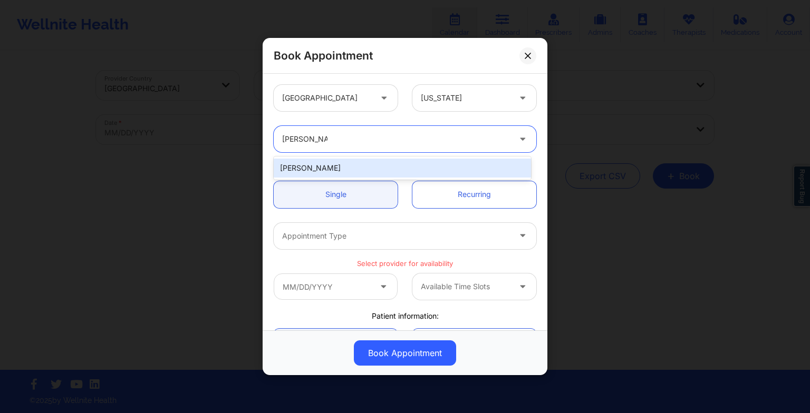
click at [322, 165] on div "[PERSON_NAME]" at bounding box center [402, 168] width 257 height 19
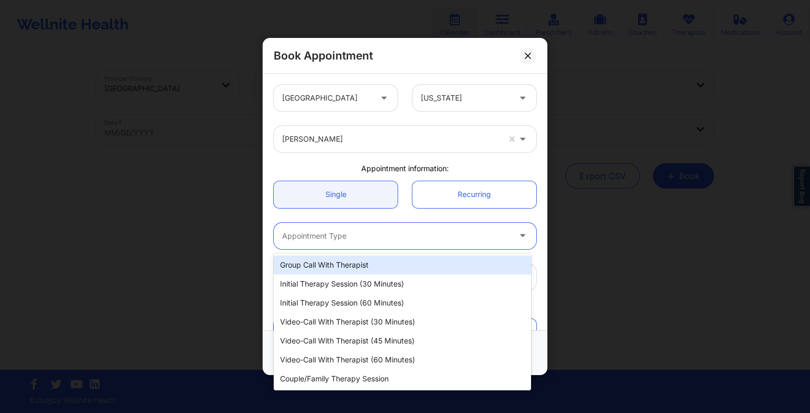
click at [325, 228] on div "Appointment Type" at bounding box center [392, 236] width 237 height 26
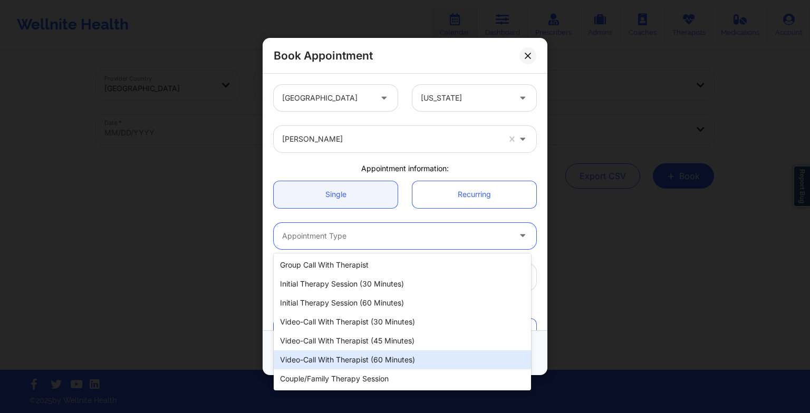
click at [347, 364] on div "Video-Call with Therapist (60 minutes)" at bounding box center [402, 360] width 257 height 19
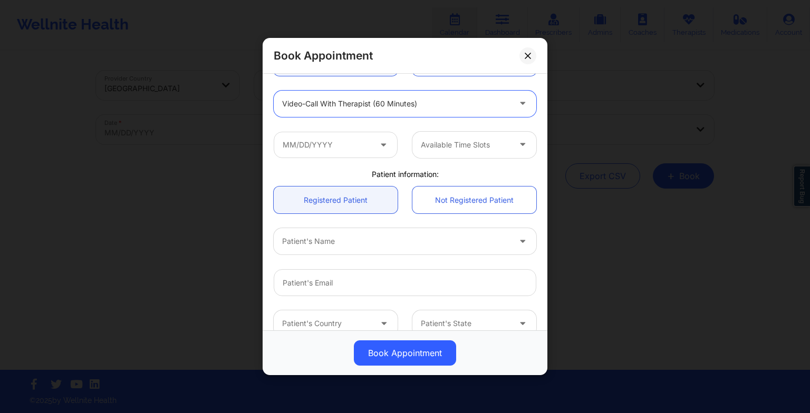
scroll to position [137, 0]
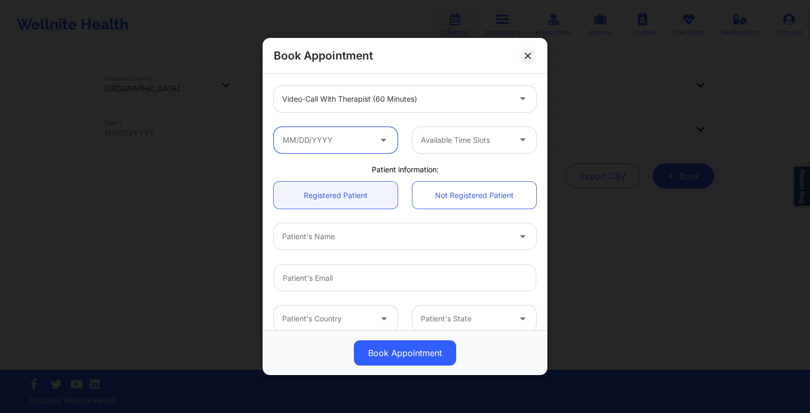
click at [323, 143] on input "text" at bounding box center [336, 140] width 124 height 26
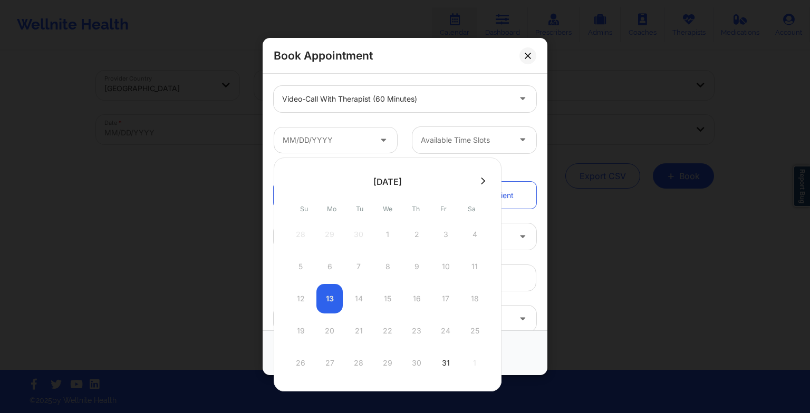
click at [481, 184] on icon at bounding box center [483, 181] width 4 height 8
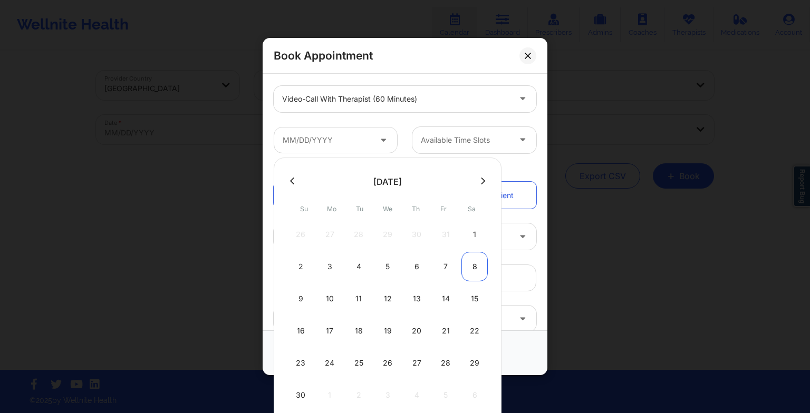
click at [474, 269] on div "8" at bounding box center [474, 267] width 26 height 30
type input "[DATE]"
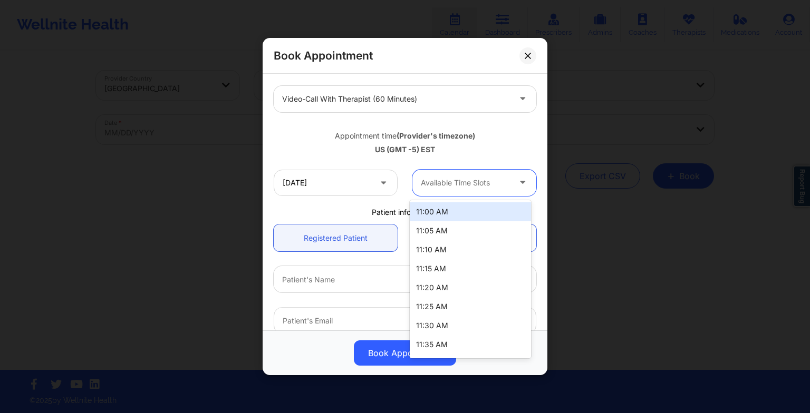
click at [482, 179] on div at bounding box center [465, 183] width 89 height 13
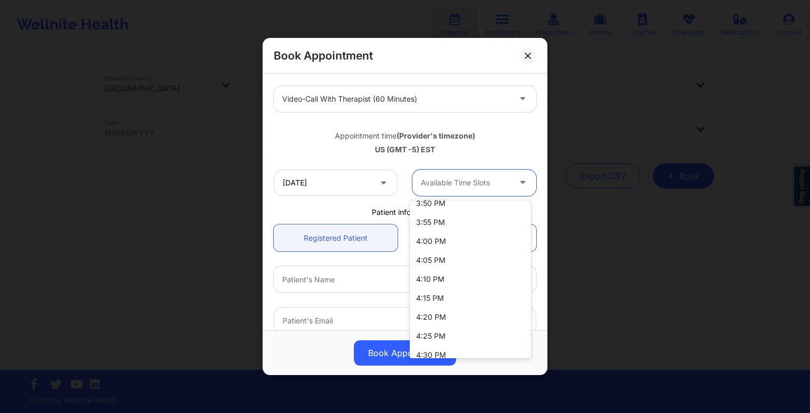
scroll to position [1111, 0]
click at [466, 240] on div "4:00 PM" at bounding box center [470, 239] width 121 height 19
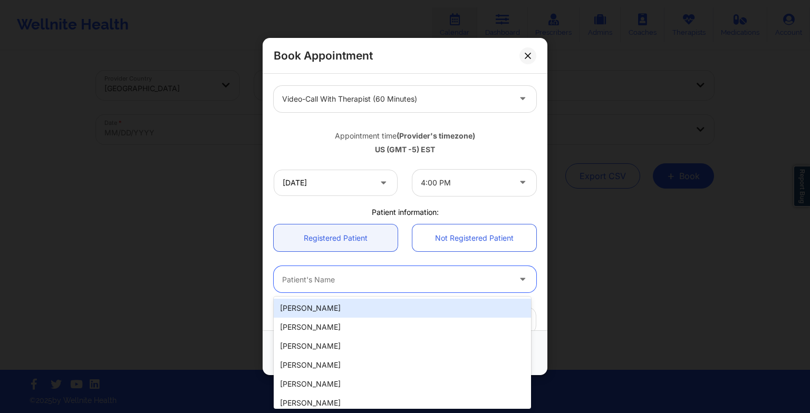
click at [320, 279] on div at bounding box center [396, 279] width 228 height 13
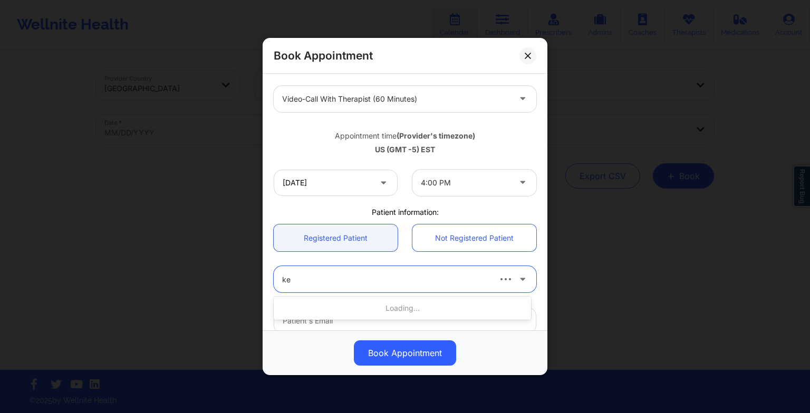
type input "kes"
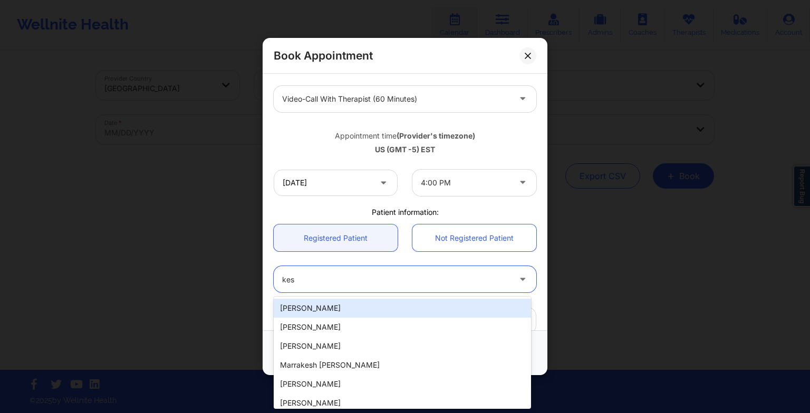
click at [325, 302] on div "[PERSON_NAME]" at bounding box center [402, 308] width 257 height 19
type input "[PERSON_NAME][EMAIL_ADDRESS][PERSON_NAME][DOMAIN_NAME]"
type input "6073277519"
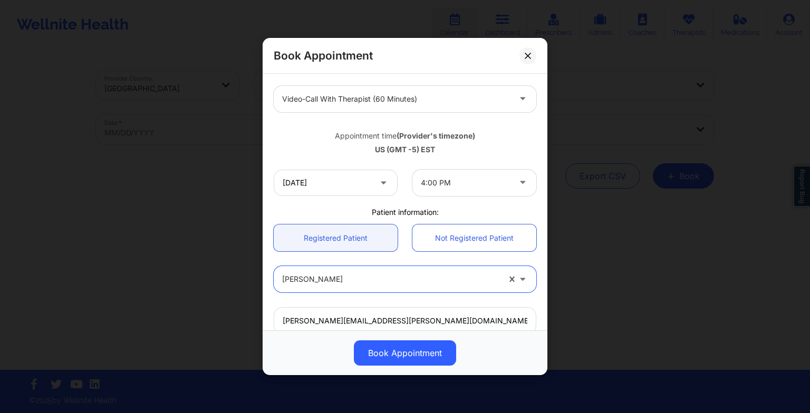
scroll to position [291, 0]
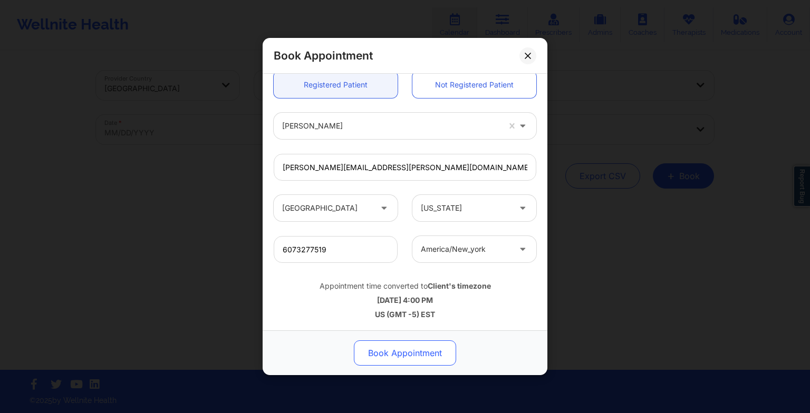
click at [379, 355] on button "Book Appointment" at bounding box center [405, 353] width 102 height 25
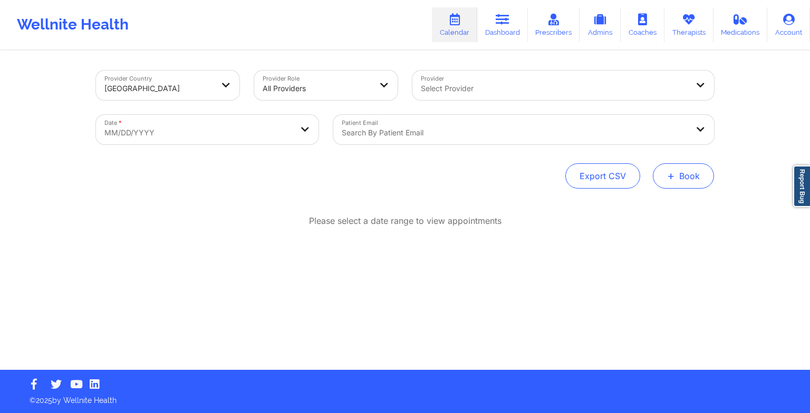
click at [681, 173] on button "+ Book" at bounding box center [683, 175] width 61 height 25
click at [642, 213] on button "Therapy Session" at bounding box center [665, 209] width 81 height 17
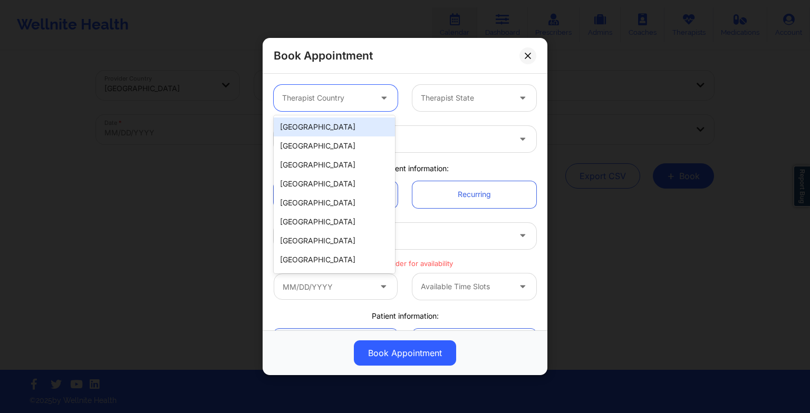
click at [350, 110] on div "Therapist Country" at bounding box center [323, 98] width 99 height 26
click at [343, 125] on div "[GEOGRAPHIC_DATA]" at bounding box center [334, 127] width 121 height 19
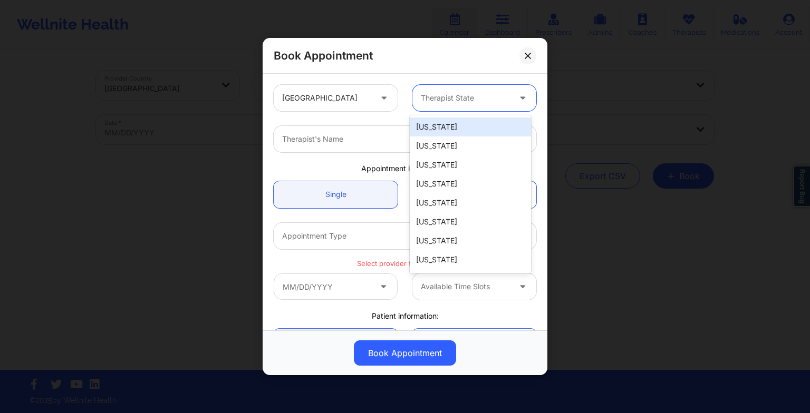
click at [451, 90] on div "Therapist State" at bounding box center [461, 98] width 99 height 26
type input "new"
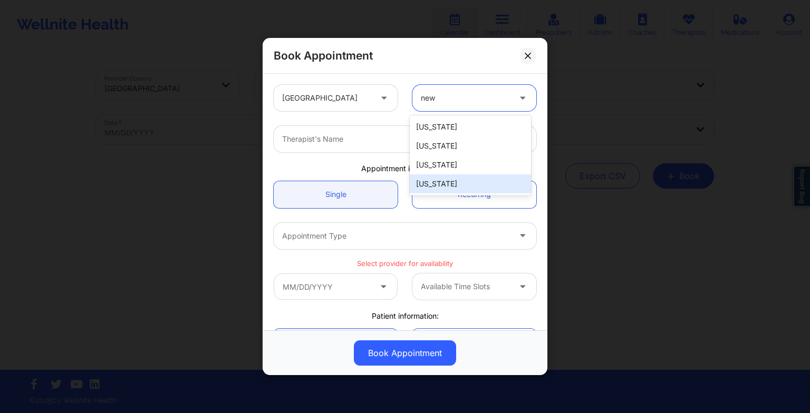
click at [467, 186] on div "[US_STATE]" at bounding box center [470, 184] width 121 height 19
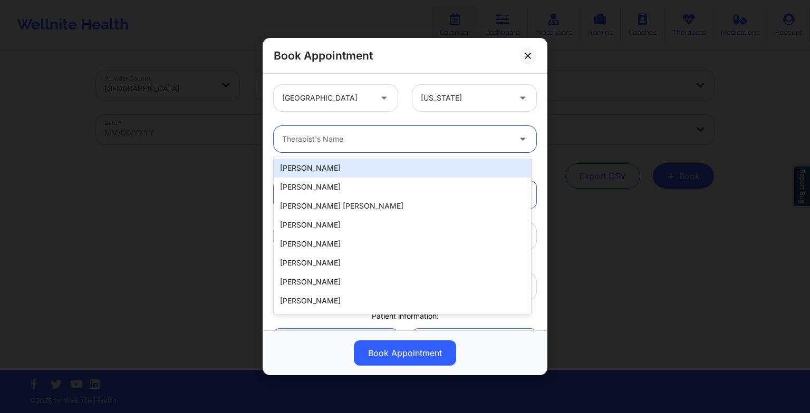
click at [342, 147] on div "Therapist's Name" at bounding box center [392, 139] width 237 height 26
paste input "[PERSON_NAME]"
type input "[PERSON_NAME]"
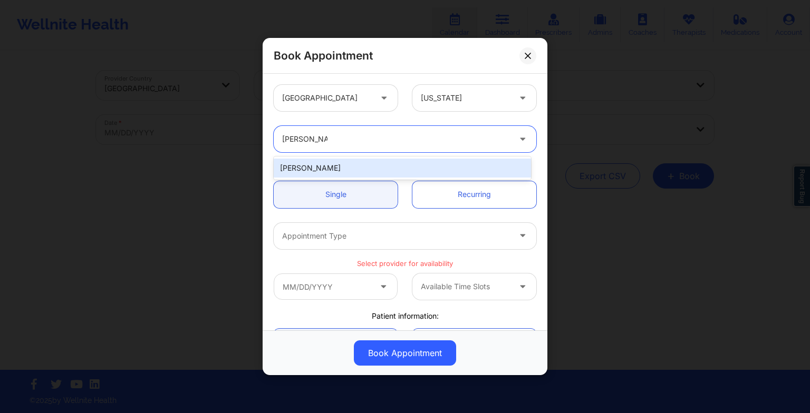
click at [343, 167] on div "[PERSON_NAME]" at bounding box center [402, 168] width 257 height 19
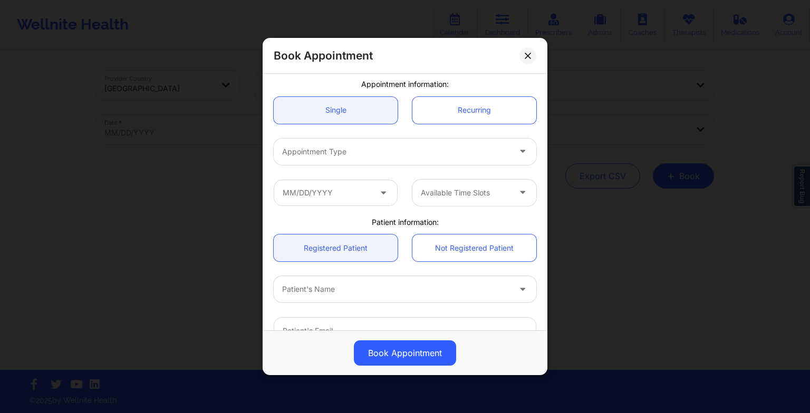
scroll to position [90, 0]
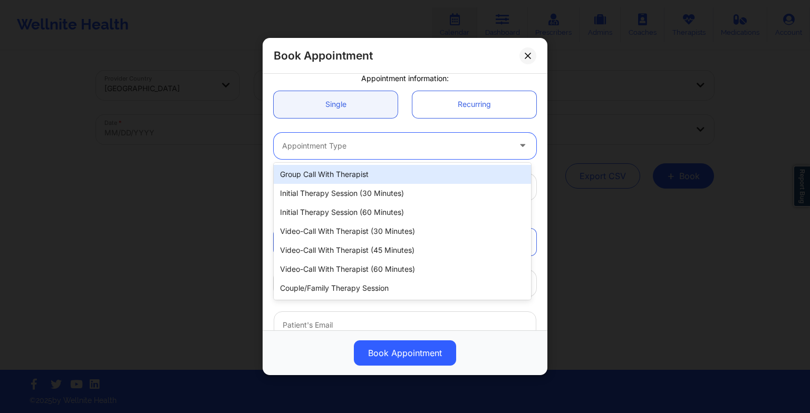
click at [333, 141] on div at bounding box center [396, 146] width 228 height 13
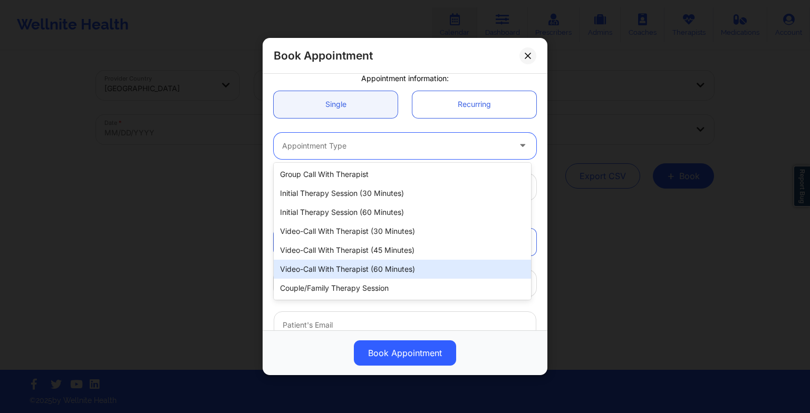
click at [353, 263] on div "Video-Call with Therapist (60 minutes)" at bounding box center [402, 269] width 257 height 19
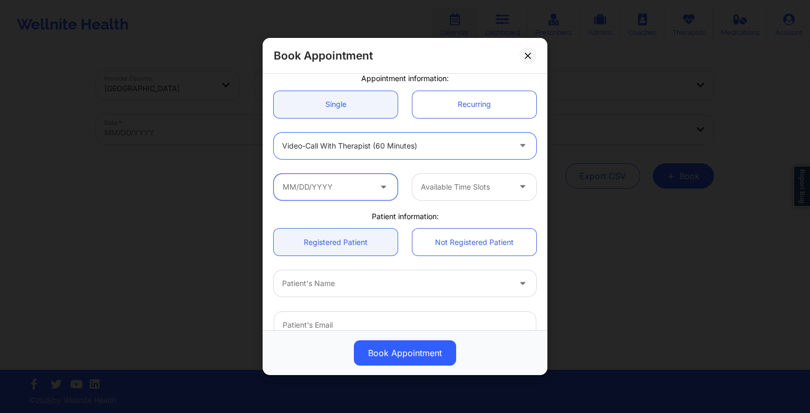
click at [333, 186] on input "text" at bounding box center [336, 187] width 124 height 26
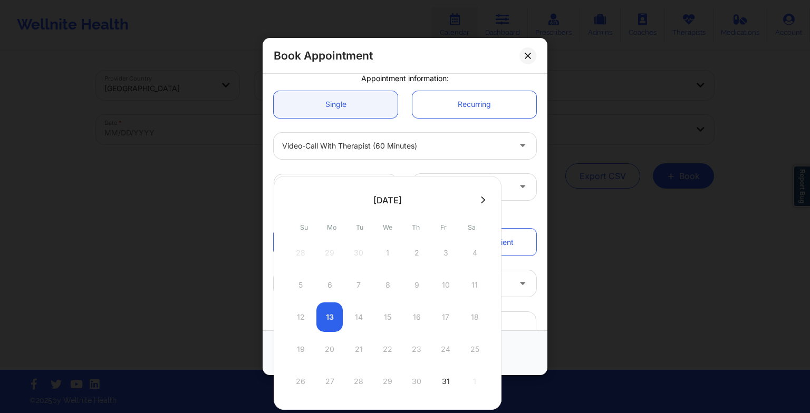
click at [479, 194] on div at bounding box center [388, 200] width 228 height 16
click at [481, 201] on icon at bounding box center [483, 200] width 4 height 7
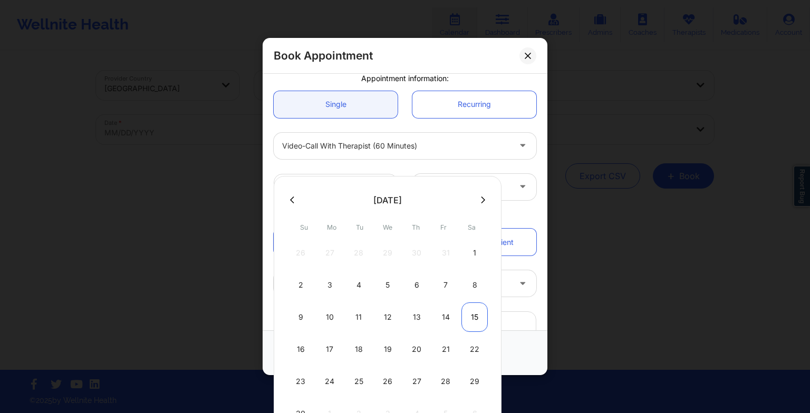
click at [475, 313] on div "15" at bounding box center [474, 318] width 26 height 30
type input "[DATE]"
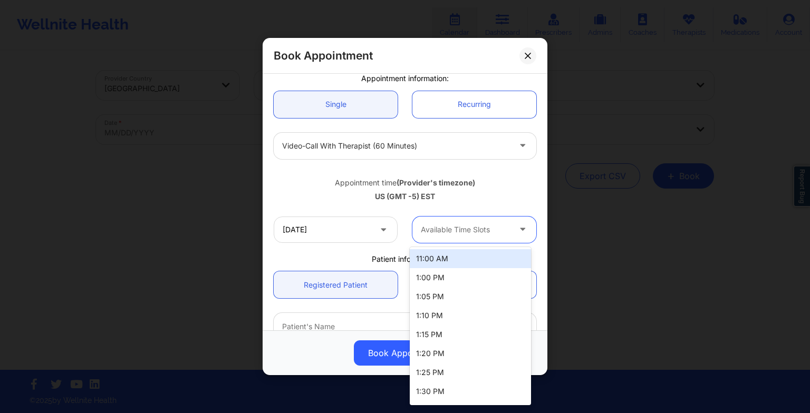
click at [484, 226] on div at bounding box center [465, 230] width 89 height 13
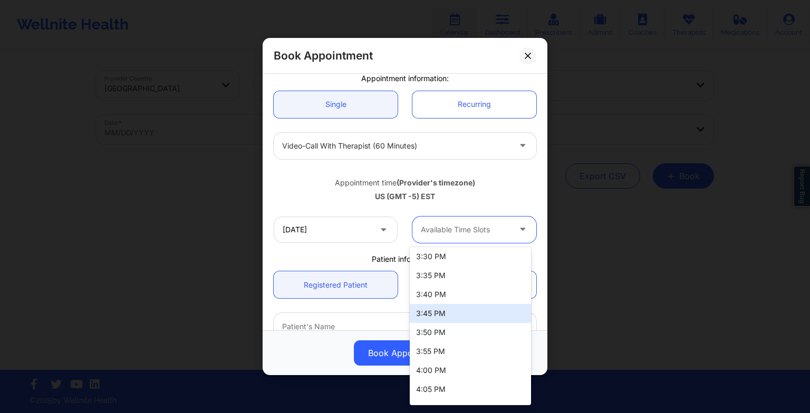
scroll to position [618, 0]
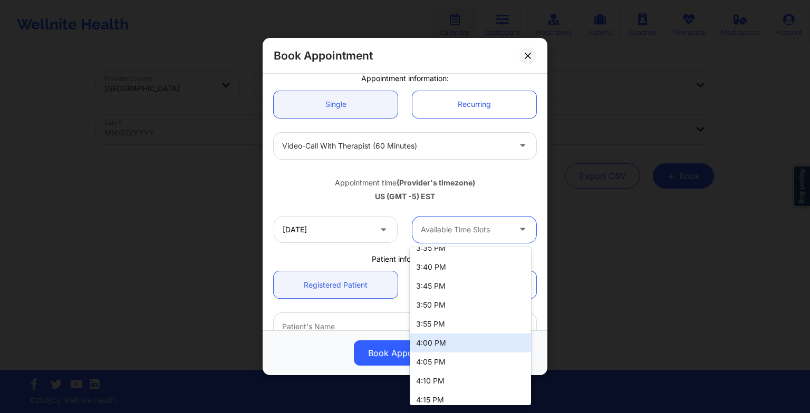
click at [468, 346] on div "4:00 PM" at bounding box center [470, 343] width 121 height 19
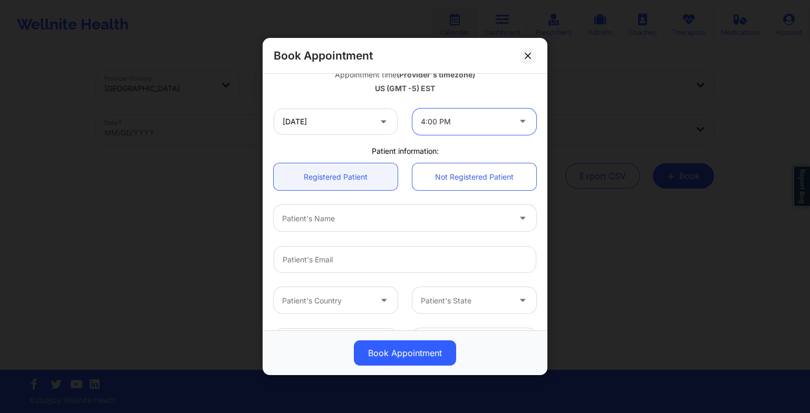
scroll to position [205, 0]
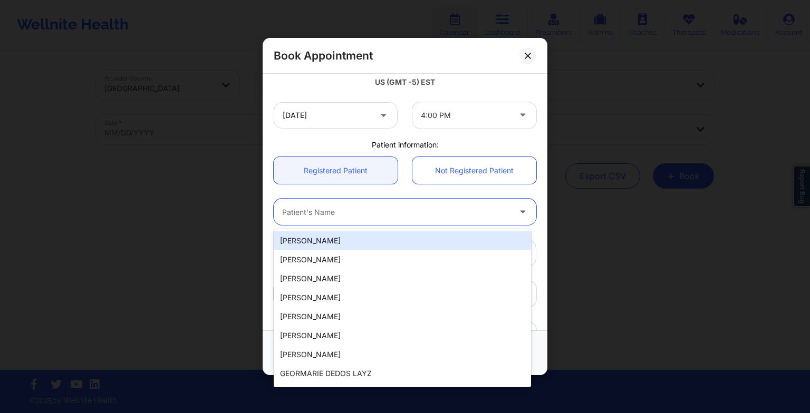
click at [345, 214] on div at bounding box center [396, 212] width 228 height 13
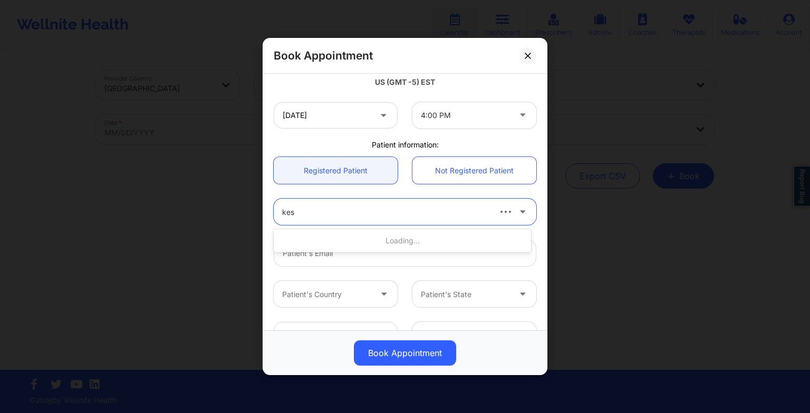
type input "kesh"
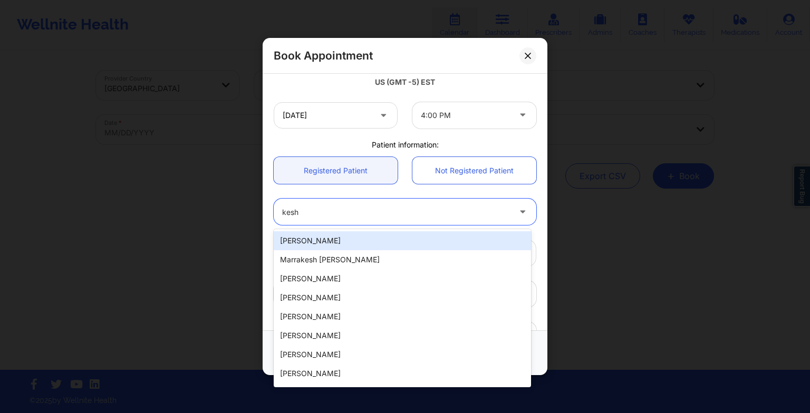
click at [337, 241] on div "[PERSON_NAME]" at bounding box center [402, 240] width 257 height 19
type input "[PERSON_NAME][EMAIL_ADDRESS][PERSON_NAME][DOMAIN_NAME]"
type input "6073277519"
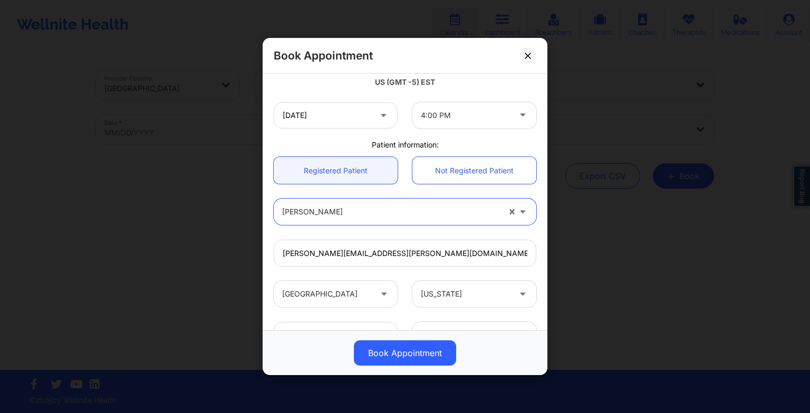
scroll to position [291, 0]
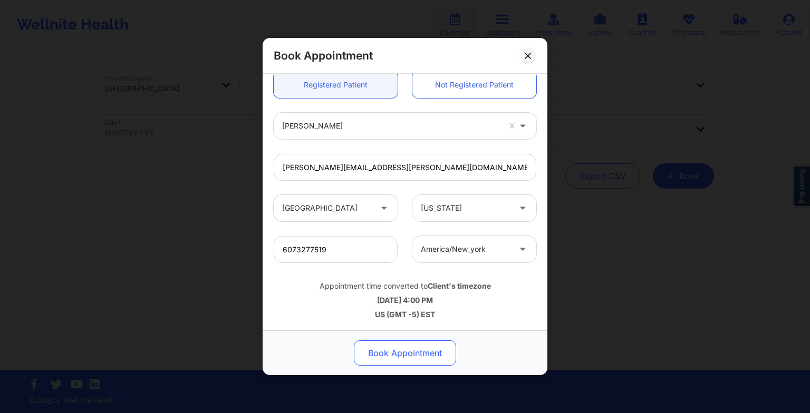
click at [397, 361] on button "Book Appointment" at bounding box center [405, 353] width 102 height 25
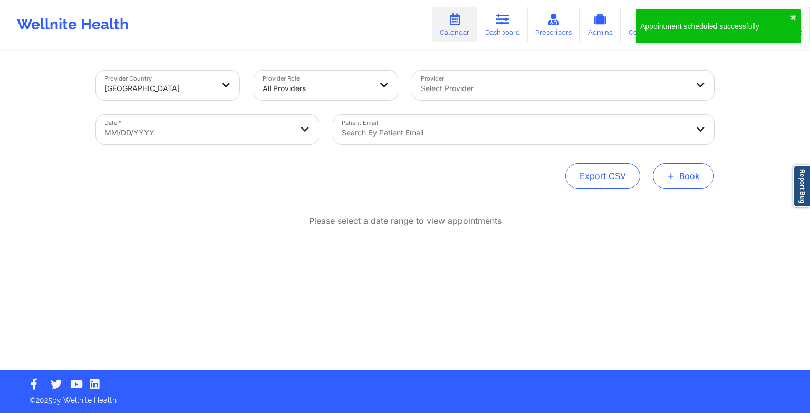
click at [687, 175] on button "+ Book" at bounding box center [683, 175] width 61 height 25
click at [660, 202] on button "Therapy Session" at bounding box center [665, 209] width 81 height 17
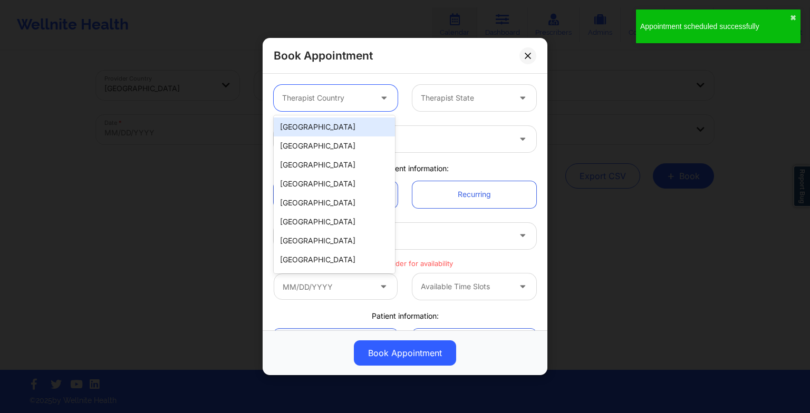
click at [345, 95] on div at bounding box center [326, 98] width 89 height 13
click at [337, 127] on div "[GEOGRAPHIC_DATA]" at bounding box center [334, 127] width 121 height 19
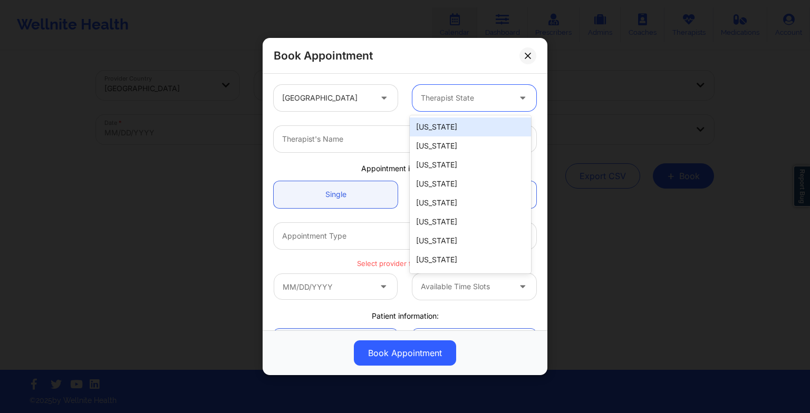
click at [446, 103] on div at bounding box center [465, 98] width 89 height 13
type input "new"
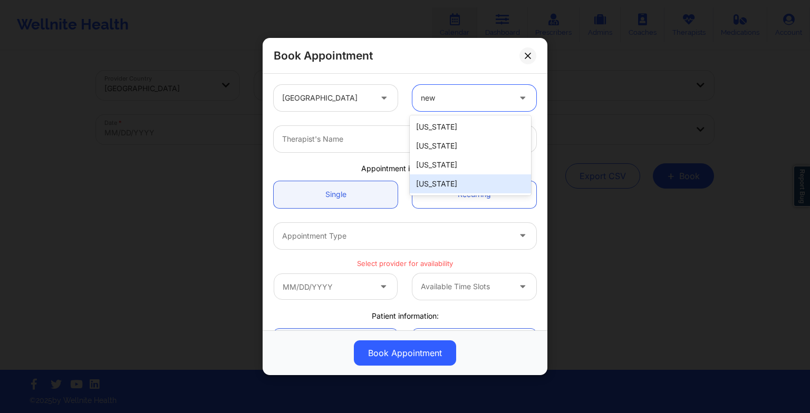
click at [447, 181] on div "[US_STATE]" at bounding box center [470, 184] width 121 height 19
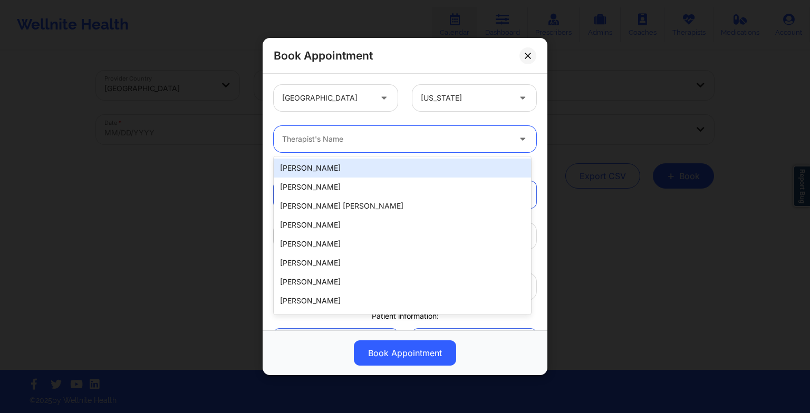
click at [316, 143] on div at bounding box center [396, 139] width 228 height 13
paste input "[PERSON_NAME]"
type input "[PERSON_NAME]"
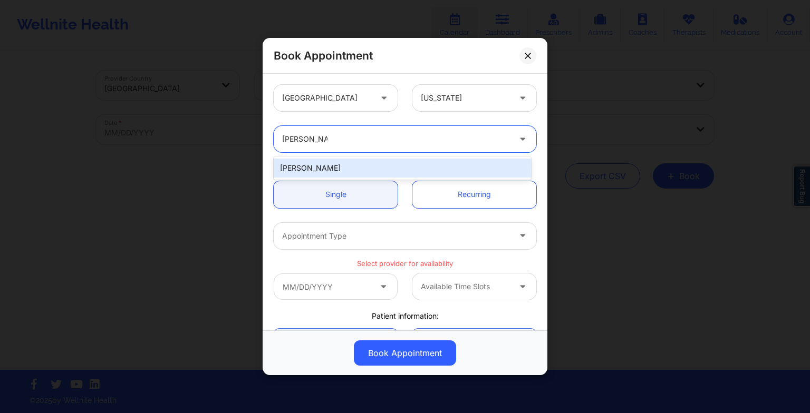
click at [347, 171] on div "[PERSON_NAME]" at bounding box center [402, 168] width 257 height 19
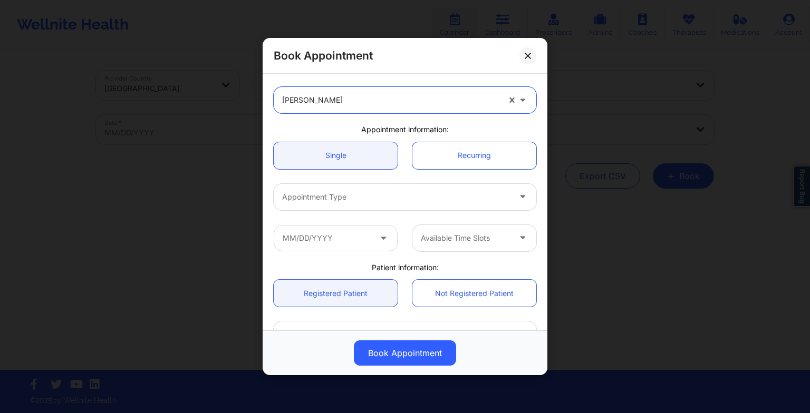
scroll to position [40, 0]
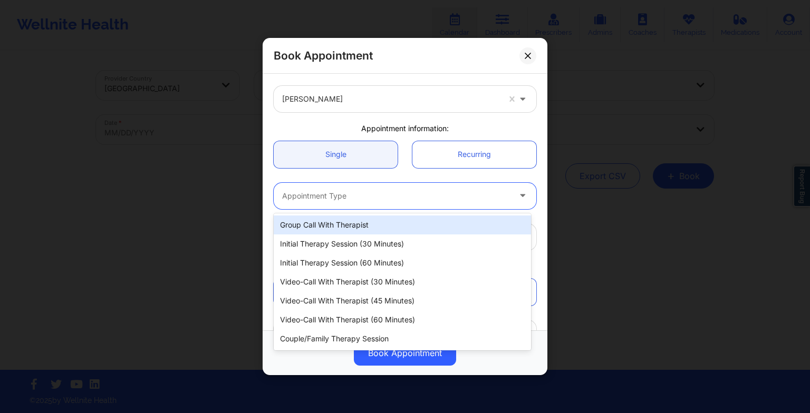
click at [323, 195] on div at bounding box center [396, 196] width 228 height 13
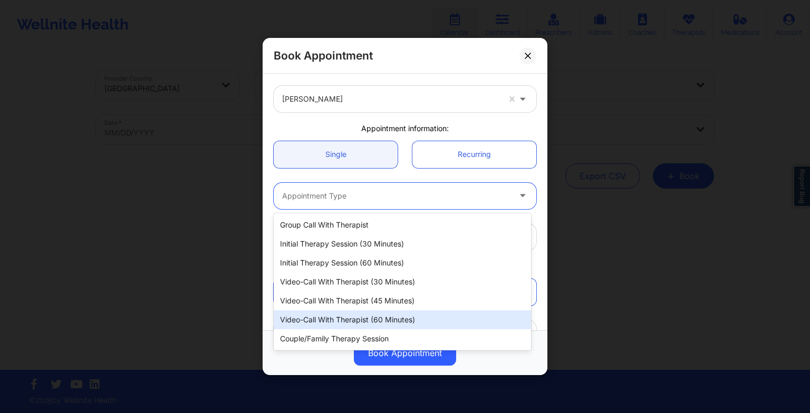
click at [369, 328] on div "Video-Call with Therapist (60 minutes)" at bounding box center [402, 320] width 257 height 19
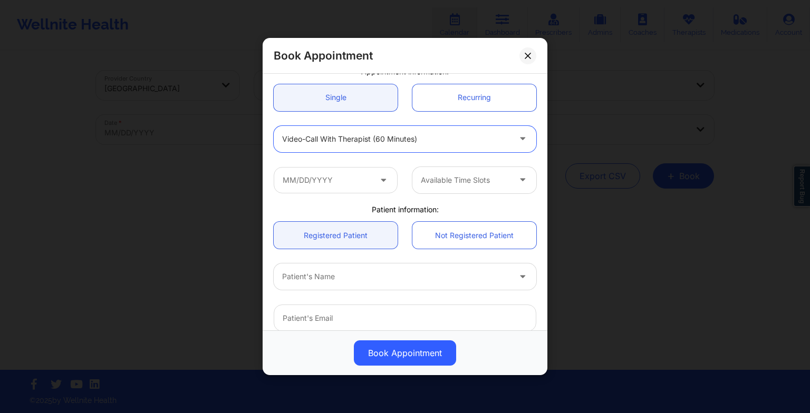
scroll to position [97, 0]
click at [326, 175] on input "text" at bounding box center [336, 180] width 124 height 26
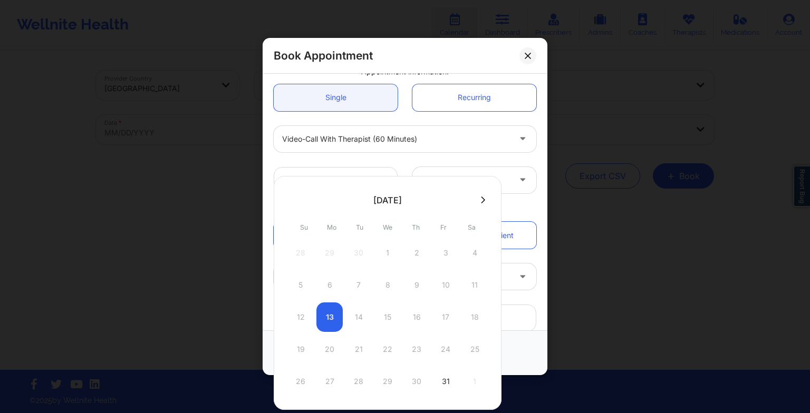
click at [481, 202] on icon at bounding box center [483, 200] width 4 height 8
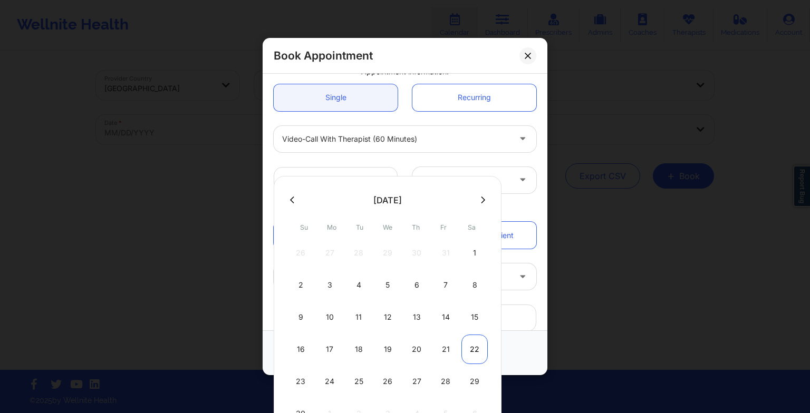
click at [473, 350] on div "22" at bounding box center [474, 350] width 26 height 30
type input "[DATE]"
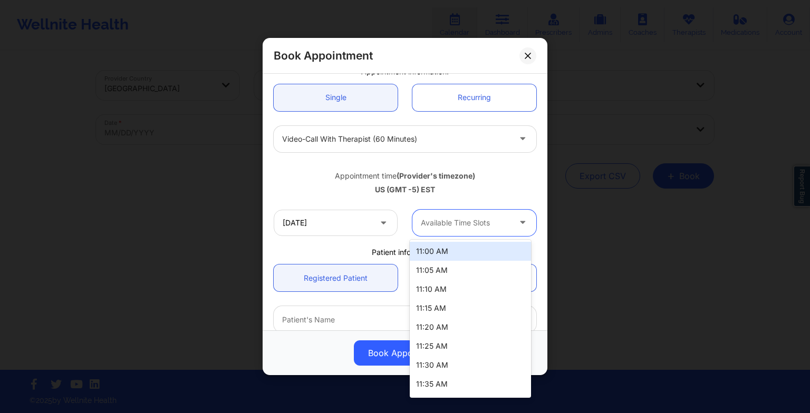
click at [468, 221] on div at bounding box center [465, 223] width 89 height 13
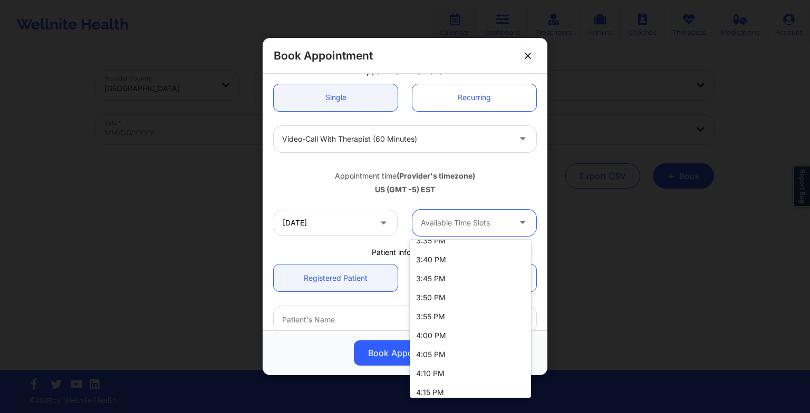
scroll to position [1056, 0]
click at [455, 326] on div "4:00 PM" at bounding box center [470, 334] width 121 height 19
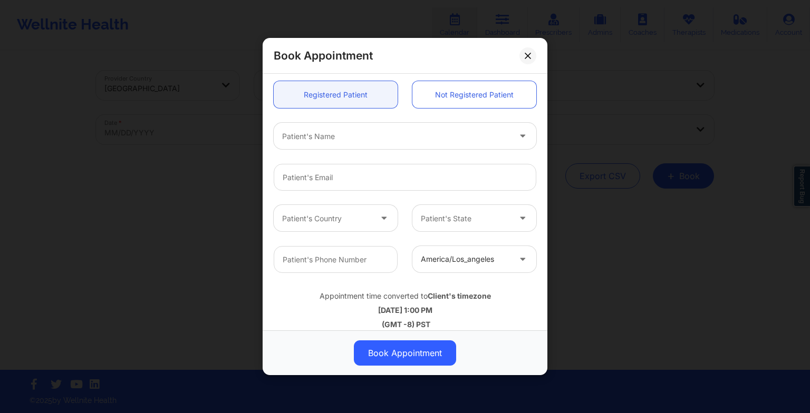
scroll to position [291, 0]
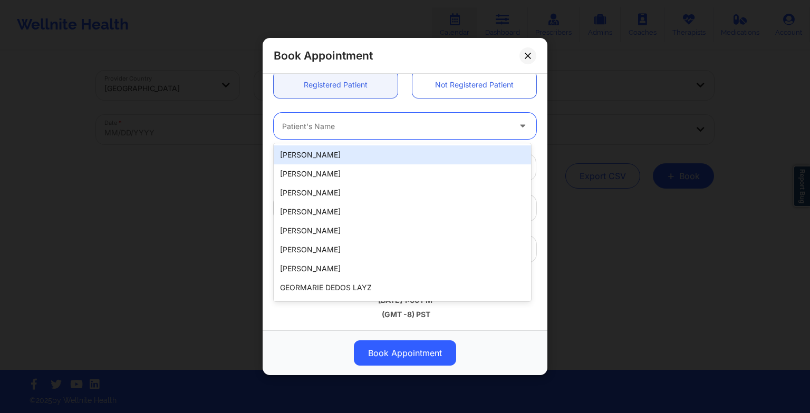
click at [327, 130] on div at bounding box center [396, 126] width 228 height 13
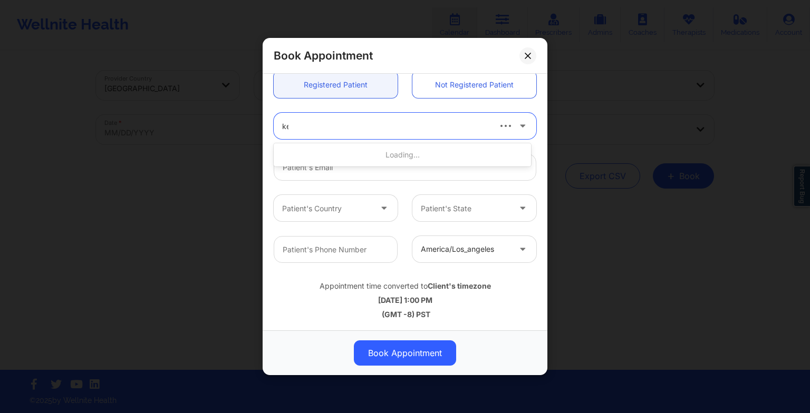
type input "kes"
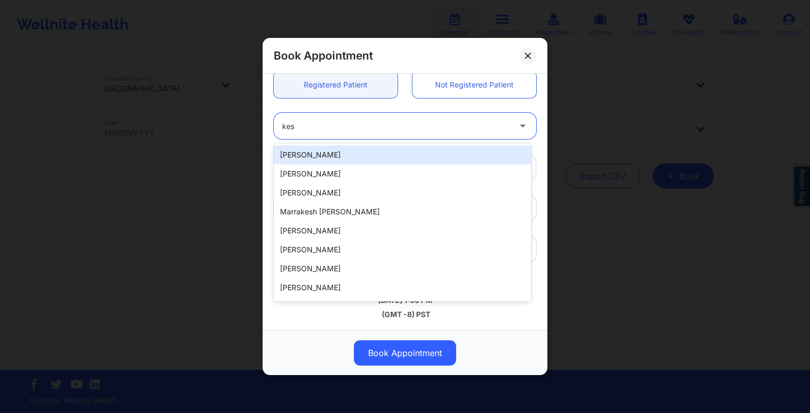
click at [325, 154] on div "[PERSON_NAME]" at bounding box center [402, 155] width 257 height 19
type input "[PERSON_NAME][EMAIL_ADDRESS][PERSON_NAME][DOMAIN_NAME]"
type input "6073277519"
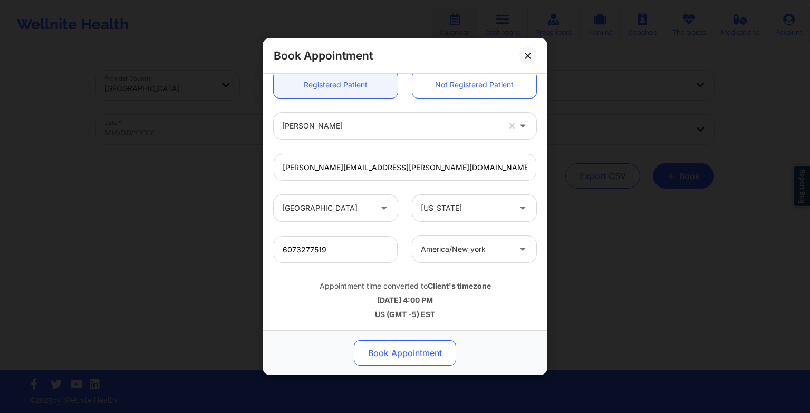
click at [412, 353] on button "Book Appointment" at bounding box center [405, 353] width 102 height 25
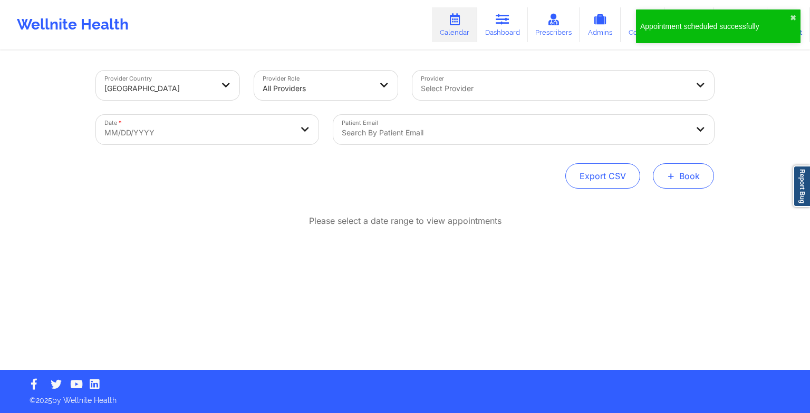
click at [669, 173] on span "+" at bounding box center [671, 176] width 8 height 6
click at [630, 204] on button "Therapy Session" at bounding box center [665, 209] width 81 height 17
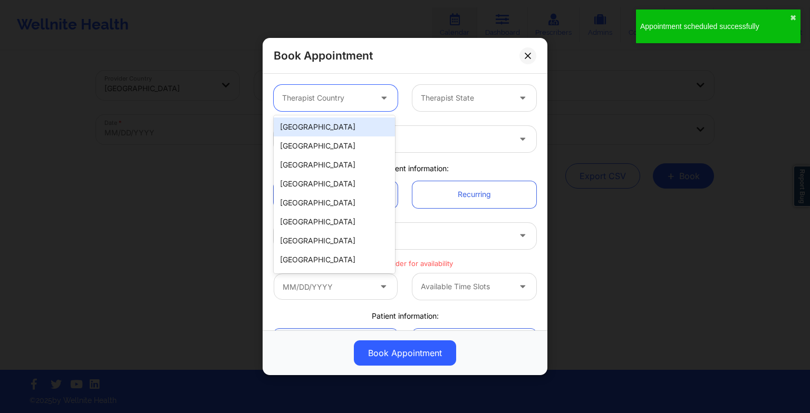
click at [359, 98] on div at bounding box center [326, 98] width 89 height 13
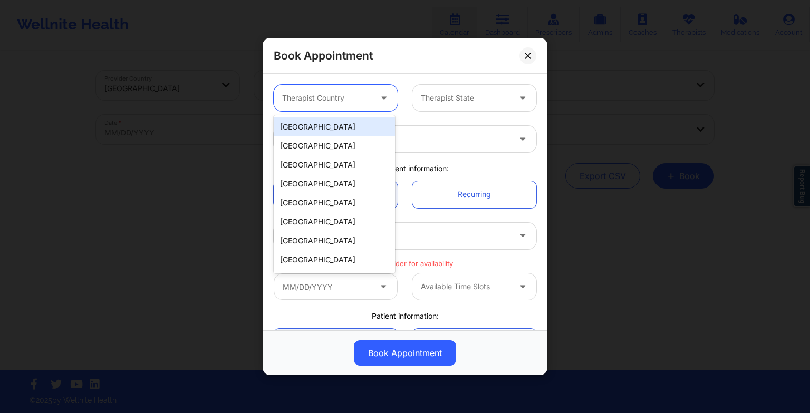
click at [345, 135] on div "[GEOGRAPHIC_DATA]" at bounding box center [334, 127] width 121 height 19
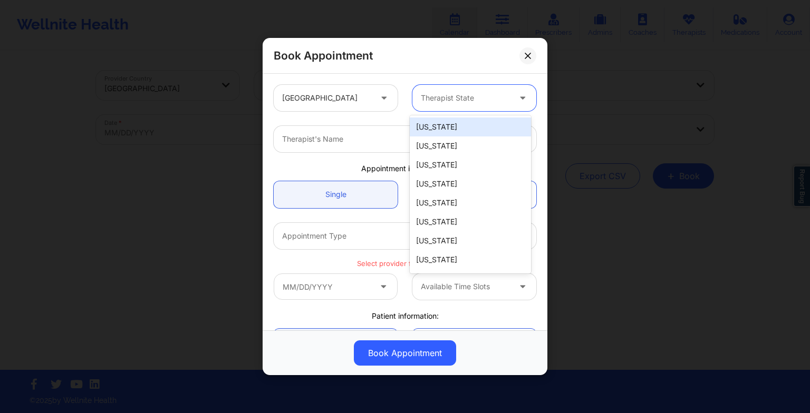
click at [452, 101] on div at bounding box center [465, 98] width 89 height 13
type input "new"
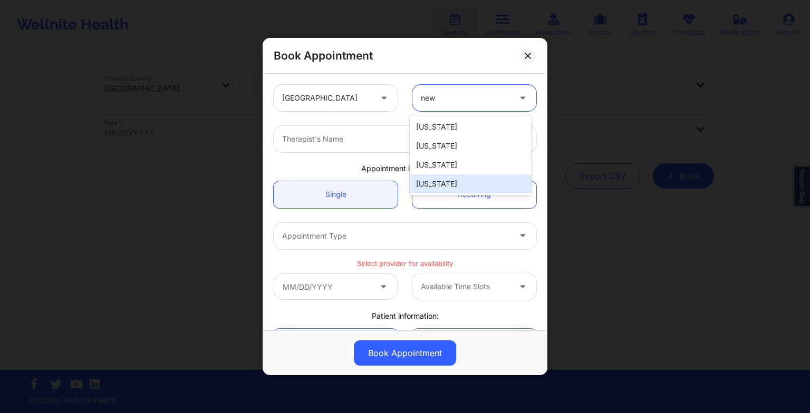
click at [458, 181] on div "[US_STATE]" at bounding box center [470, 184] width 121 height 19
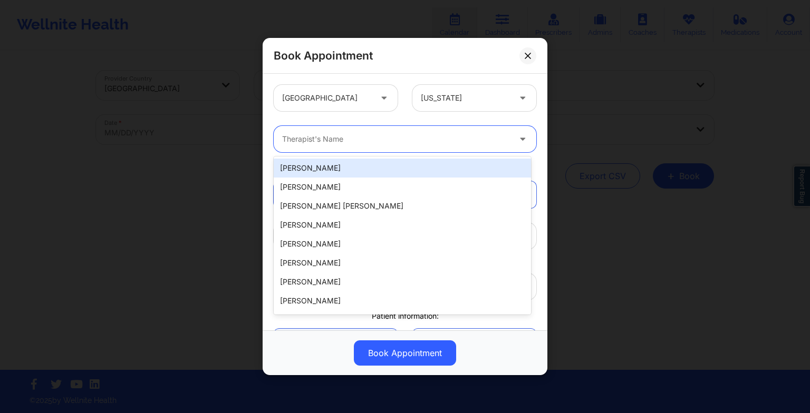
click at [286, 139] on div at bounding box center [396, 139] width 228 height 13
paste input "[PERSON_NAME]"
type input "[PERSON_NAME]"
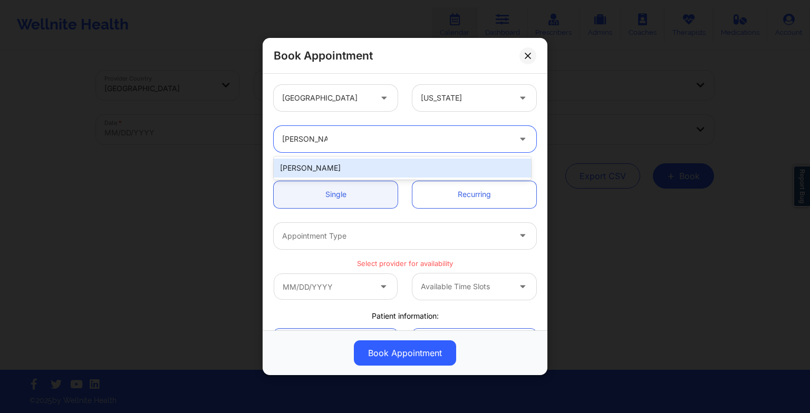
click at [327, 162] on div "[PERSON_NAME]" at bounding box center [402, 168] width 257 height 19
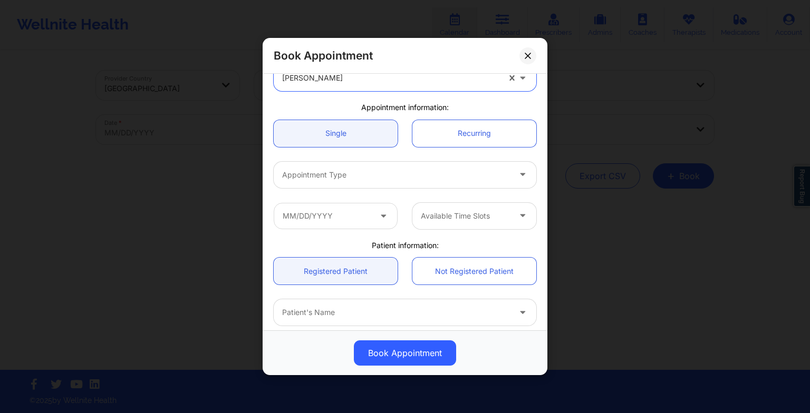
scroll to position [63, 0]
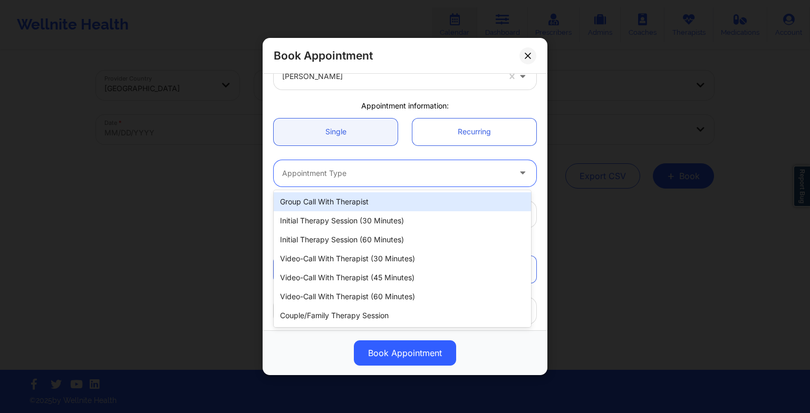
click at [316, 175] on div at bounding box center [396, 173] width 228 height 13
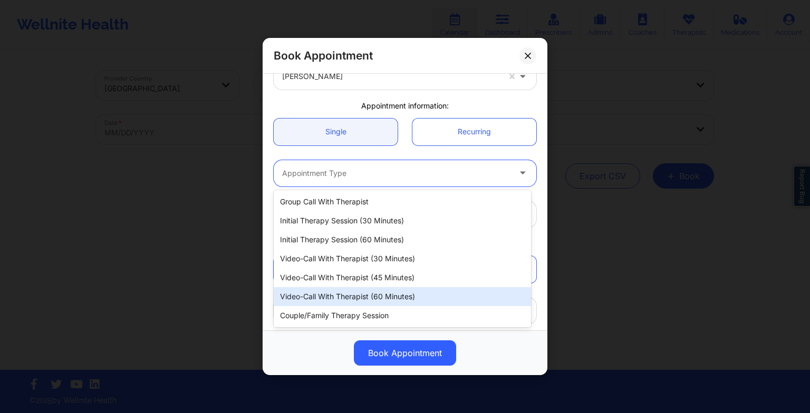
click at [346, 290] on div "Video-Call with Therapist (60 minutes)" at bounding box center [402, 296] width 257 height 19
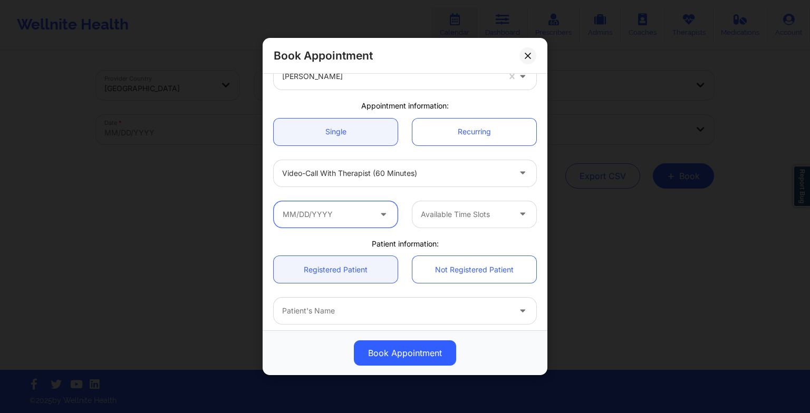
click at [351, 213] on input "text" at bounding box center [336, 214] width 124 height 26
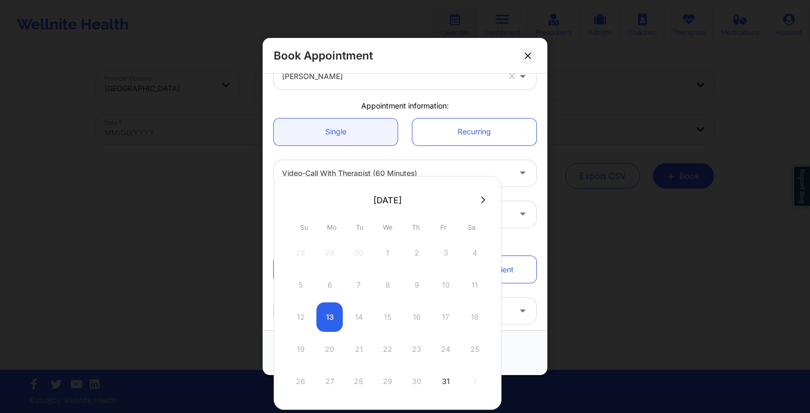
click at [481, 200] on icon at bounding box center [483, 200] width 4 height 8
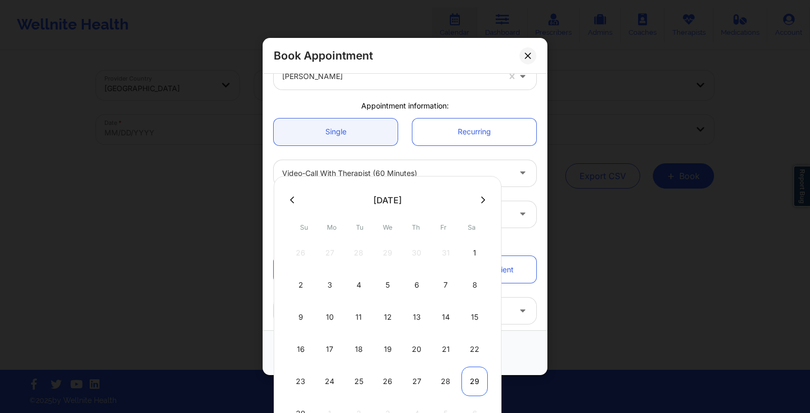
click at [473, 375] on div "29" at bounding box center [474, 382] width 26 height 30
type input "[DATE]"
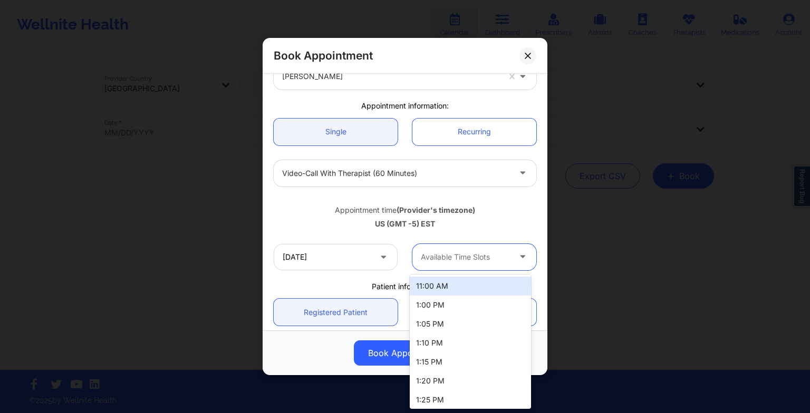
drag, startPoint x: 457, startPoint y: 266, endPoint x: 461, endPoint y: 310, distance: 43.4
click at [461, 310] on body "Wellnite Health Calendar Dashboard Prescribers Admins Coaches Therapists Medica…" at bounding box center [405, 206] width 810 height 413
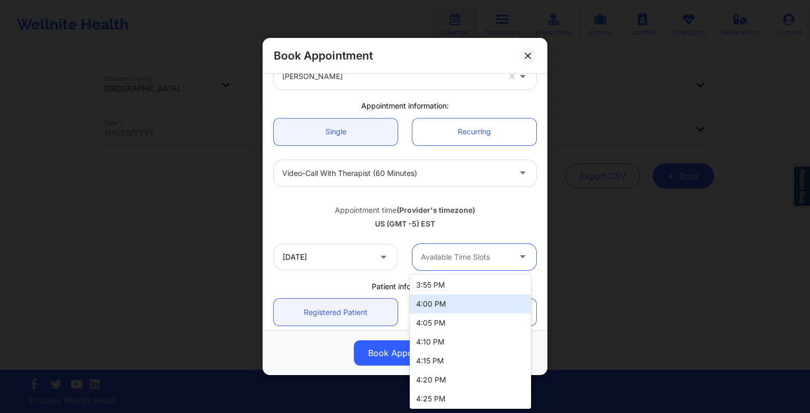
scroll to position [687, 0]
click at [451, 302] on div "4:00 PM" at bounding box center [470, 302] width 121 height 19
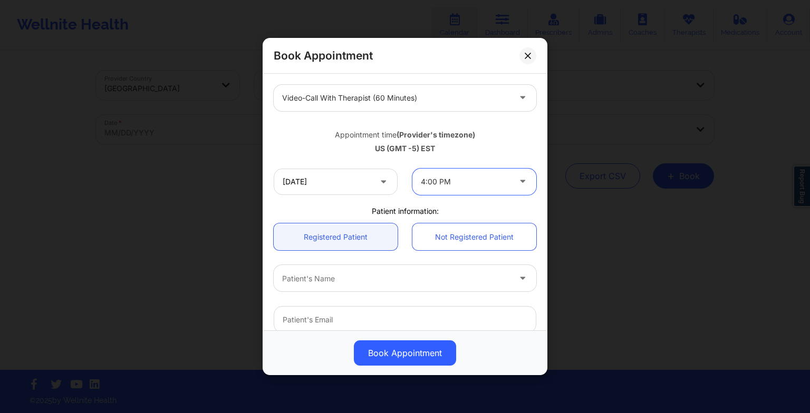
scroll to position [140, 0]
click at [380, 259] on div "Patient's Name" at bounding box center [404, 276] width 277 height 41
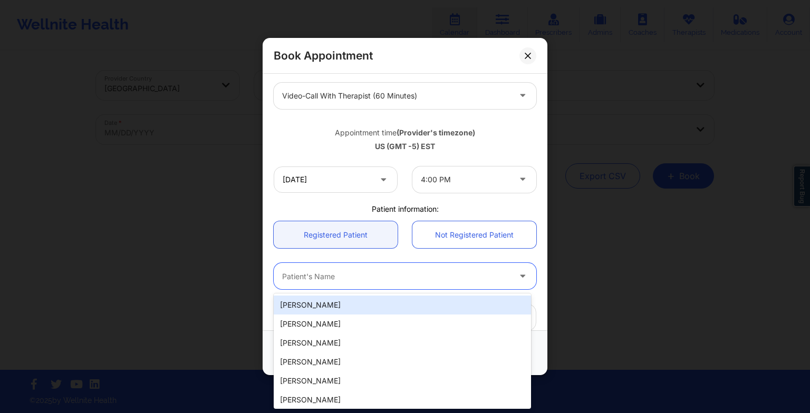
click at [369, 266] on div "Patient's Name" at bounding box center [392, 276] width 237 height 26
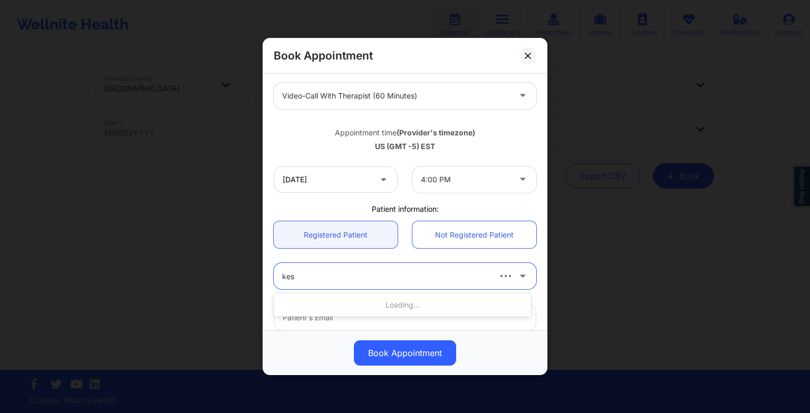
type input "kesh"
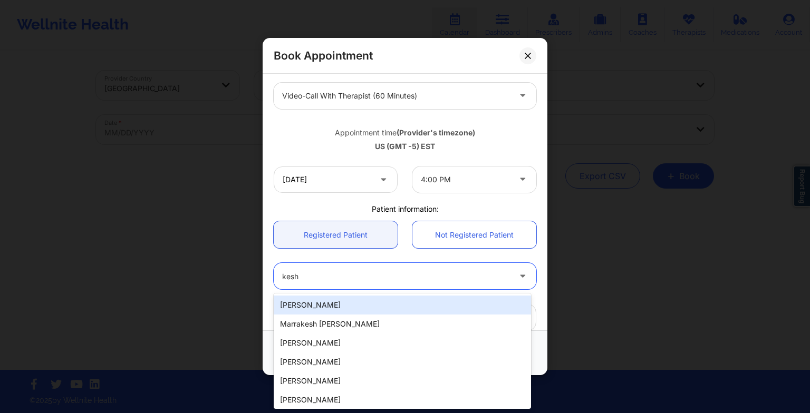
click at [361, 301] on div "[PERSON_NAME]" at bounding box center [402, 305] width 257 height 19
type input "[PERSON_NAME][EMAIL_ADDRESS][PERSON_NAME][DOMAIN_NAME]"
type input "6073277519"
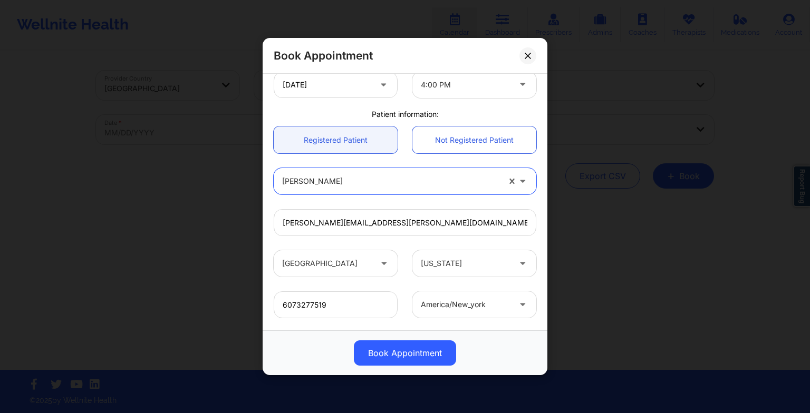
scroll to position [291, 0]
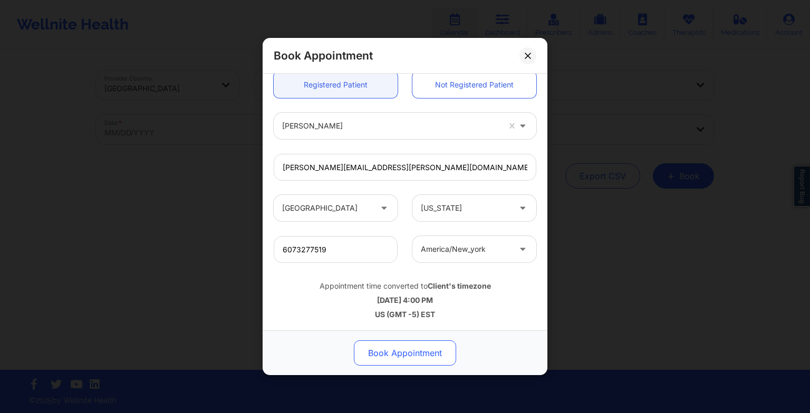
click at [403, 362] on button "Book Appointment" at bounding box center [405, 353] width 102 height 25
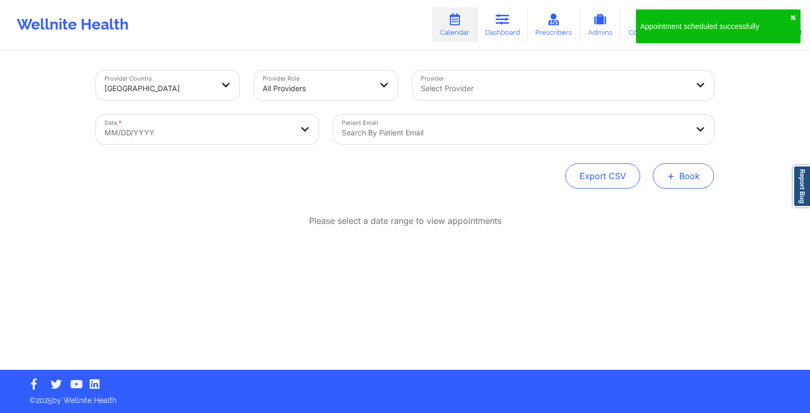
click at [670, 184] on button "+ Book" at bounding box center [683, 175] width 61 height 25
click at [656, 205] on button "Therapy Session" at bounding box center [665, 209] width 81 height 17
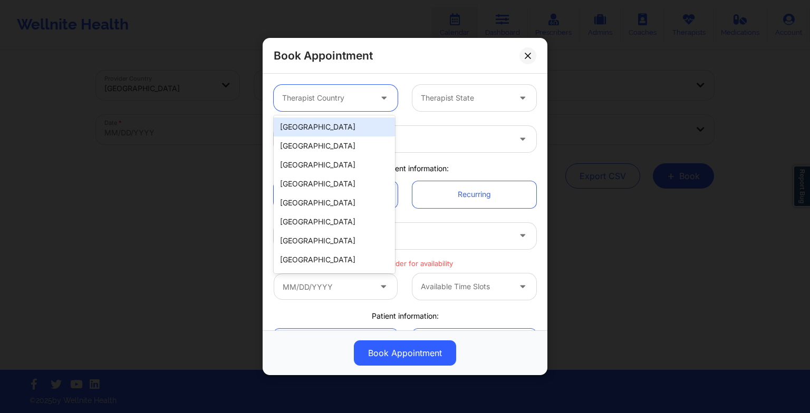
click at [343, 101] on div at bounding box center [326, 98] width 89 height 13
click at [337, 125] on div "[GEOGRAPHIC_DATA]" at bounding box center [334, 127] width 121 height 19
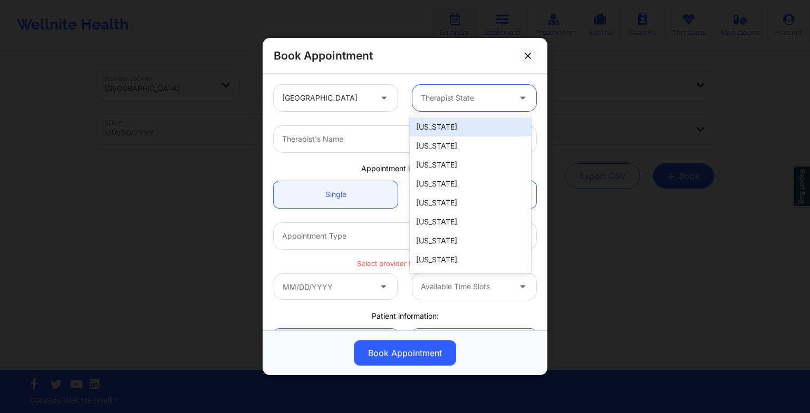
click at [445, 105] on div "Therapist State" at bounding box center [461, 98] width 99 height 26
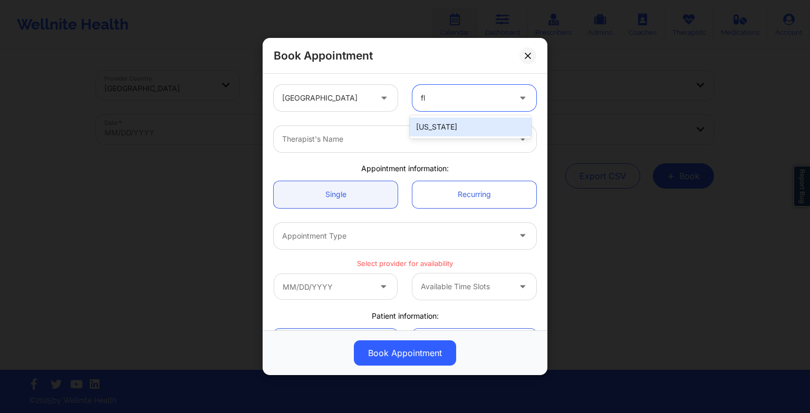
type input "f"
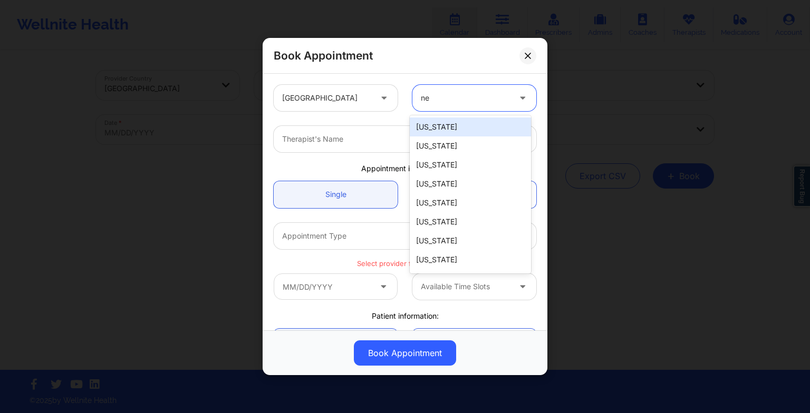
type input "new"
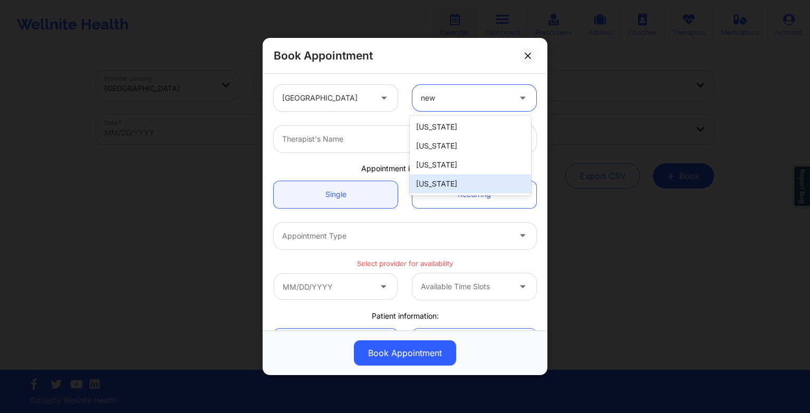
click at [438, 186] on div "[US_STATE]" at bounding box center [470, 184] width 121 height 19
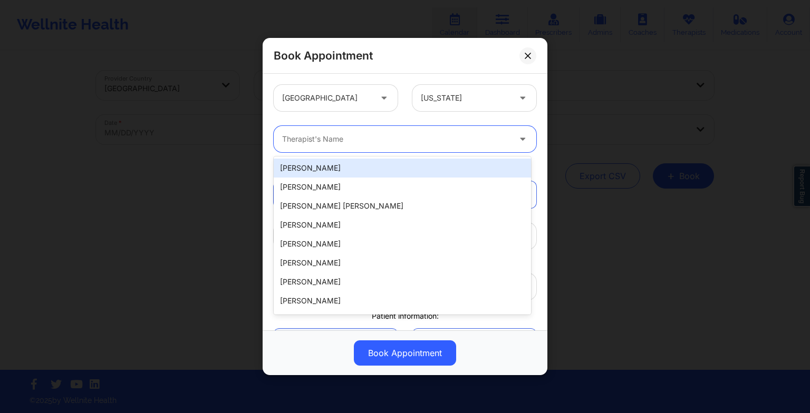
click at [308, 143] on div at bounding box center [396, 139] width 228 height 13
paste input "[PERSON_NAME]"
type input "[PERSON_NAME]"
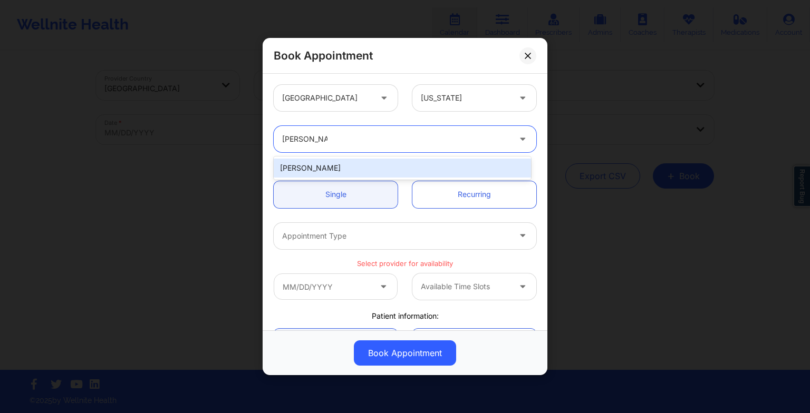
click at [335, 168] on div "[PERSON_NAME]" at bounding box center [402, 168] width 257 height 19
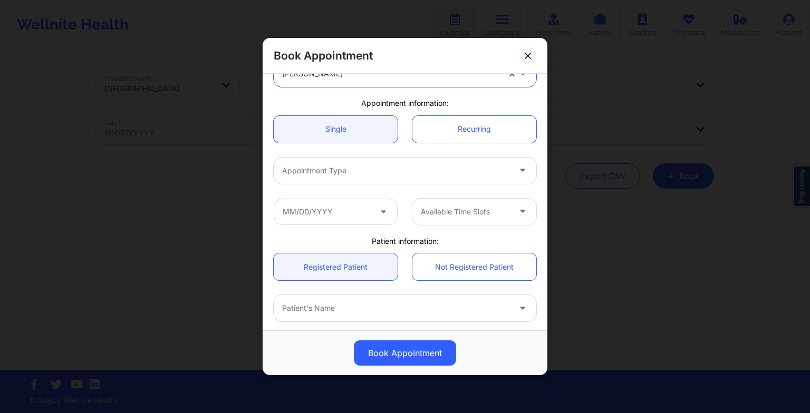
scroll to position [65, 0]
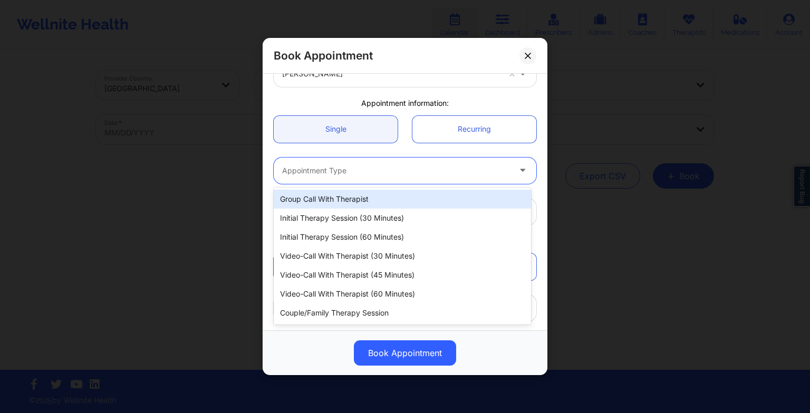
click at [325, 168] on div at bounding box center [396, 171] width 228 height 13
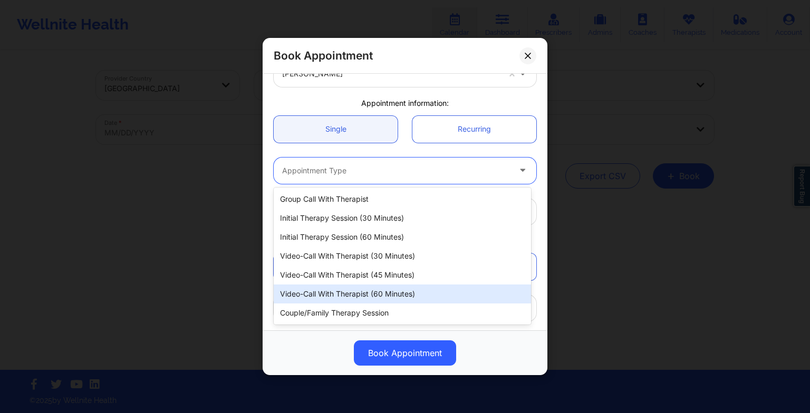
click at [342, 291] on div "Video-Call with Therapist (60 minutes)" at bounding box center [402, 294] width 257 height 19
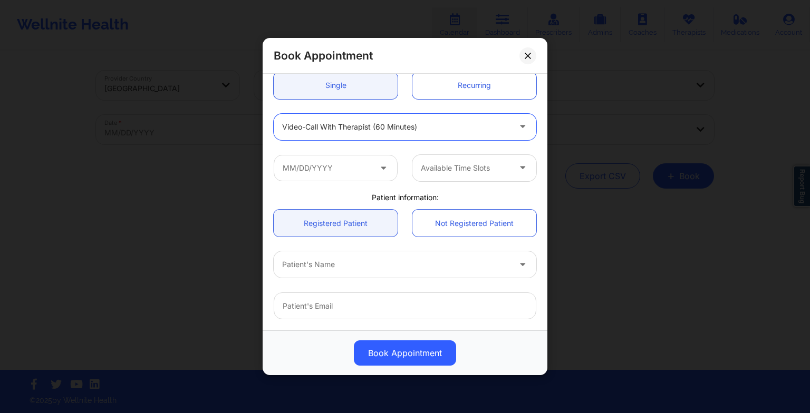
scroll to position [110, 0]
click at [332, 163] on input "text" at bounding box center [336, 168] width 124 height 26
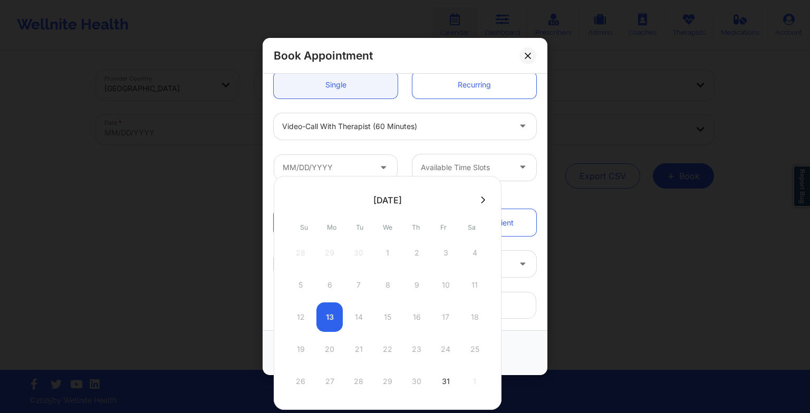
click at [481, 200] on icon at bounding box center [483, 200] width 4 height 7
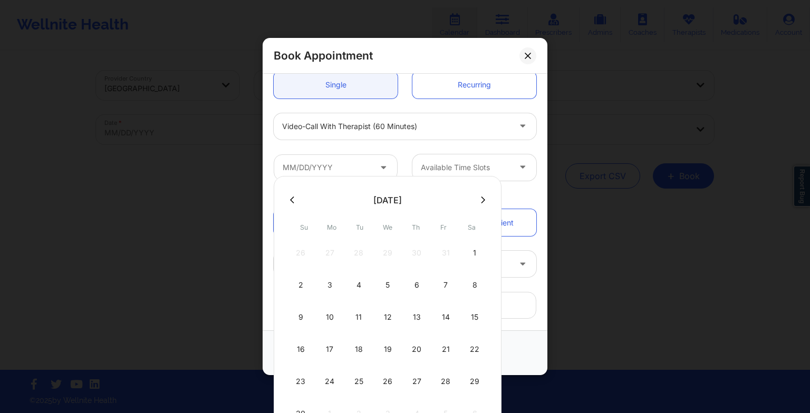
click at [481, 198] on icon at bounding box center [483, 200] width 4 height 8
click at [470, 246] on div "6" at bounding box center [474, 253] width 26 height 30
type input "[DATE]"
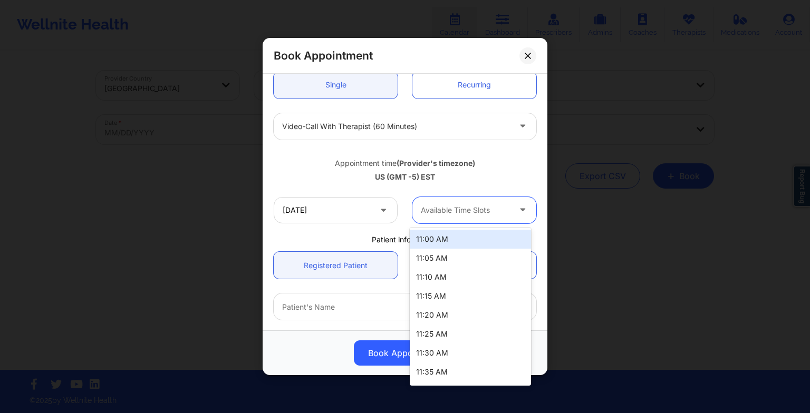
click at [456, 208] on div at bounding box center [465, 210] width 89 height 13
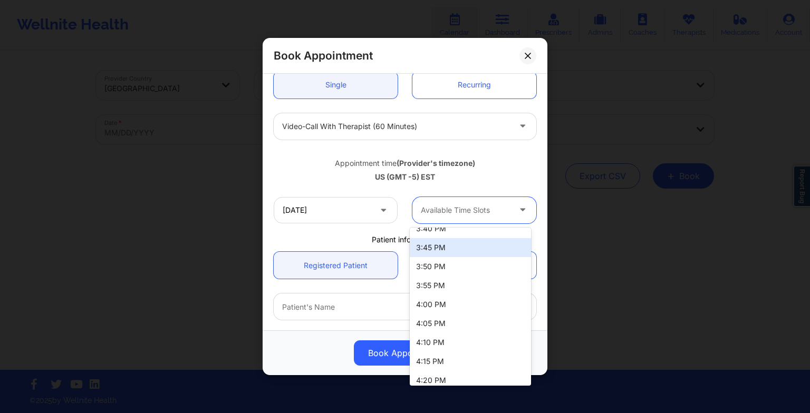
scroll to position [1095, 0]
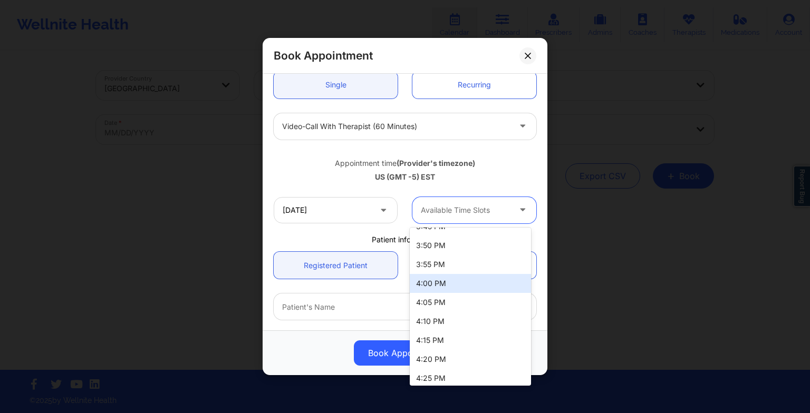
click at [445, 289] on div "4:00 PM" at bounding box center [470, 283] width 121 height 19
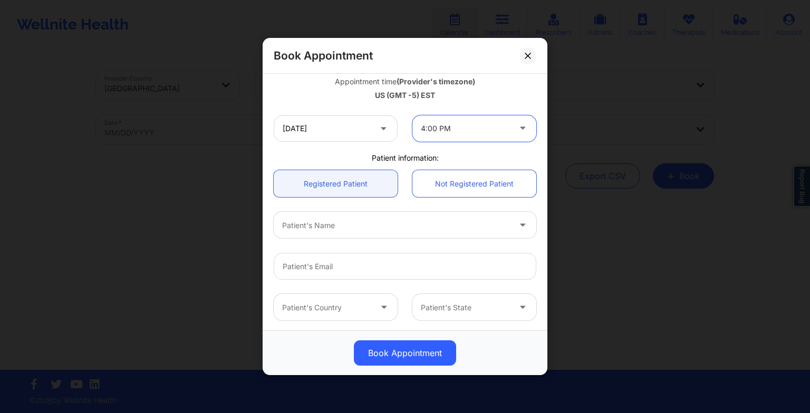
scroll to position [192, 0]
click at [371, 228] on div at bounding box center [396, 224] width 228 height 13
type input "kes"
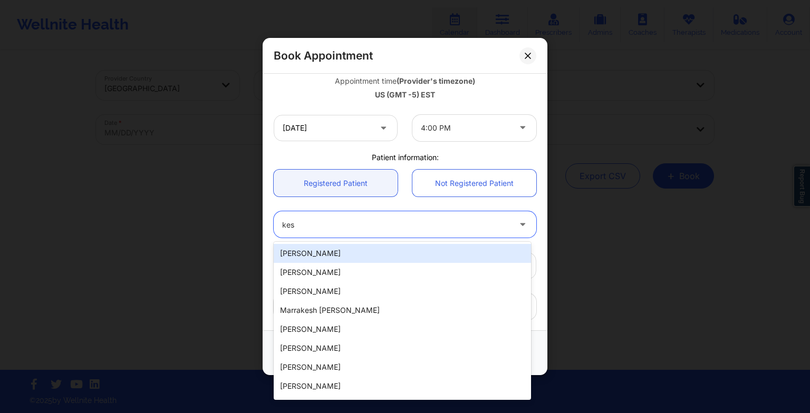
click at [363, 253] on div "[PERSON_NAME]" at bounding box center [402, 253] width 257 height 19
type input "[PERSON_NAME][EMAIL_ADDRESS][PERSON_NAME][DOMAIN_NAME]"
type input "6073277519"
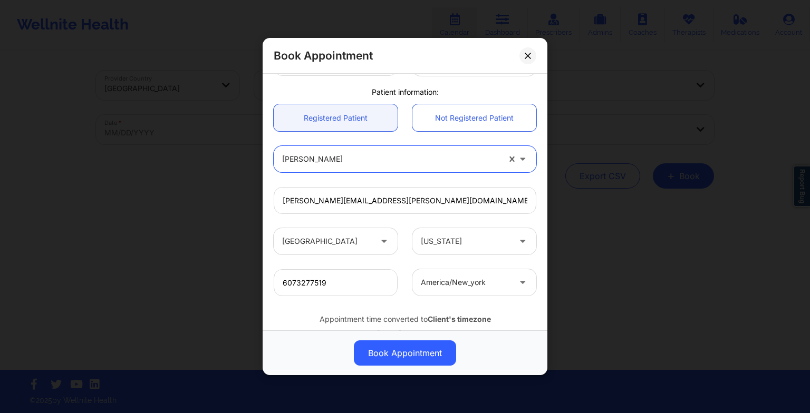
scroll to position [291, 0]
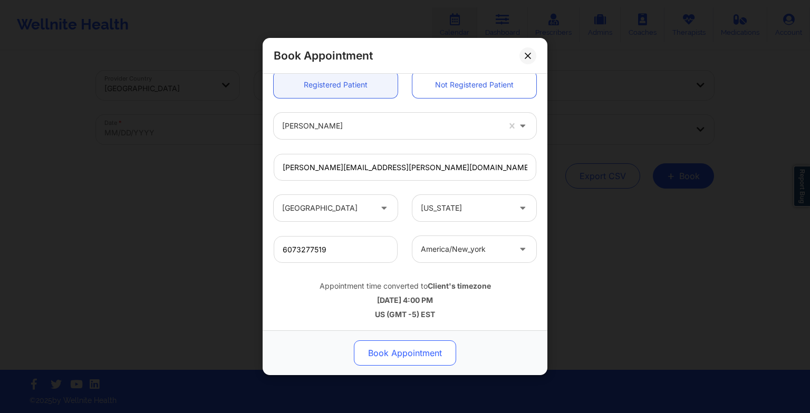
click at [400, 354] on button "Book Appointment" at bounding box center [405, 353] width 102 height 25
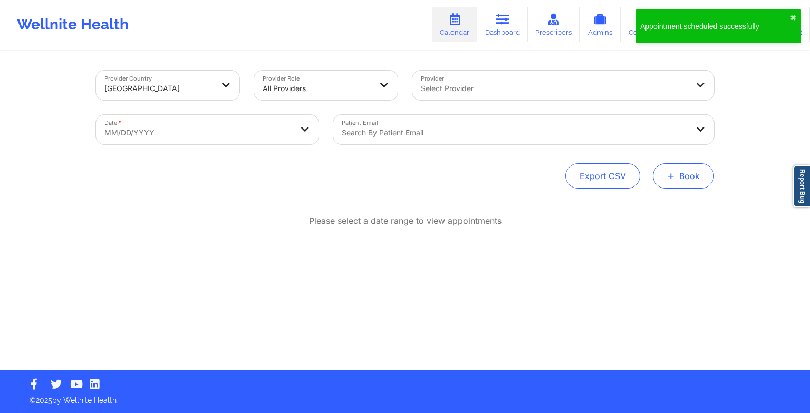
click at [667, 180] on button "+ Book" at bounding box center [683, 175] width 61 height 25
click at [646, 208] on button "Therapy Session" at bounding box center [665, 209] width 81 height 17
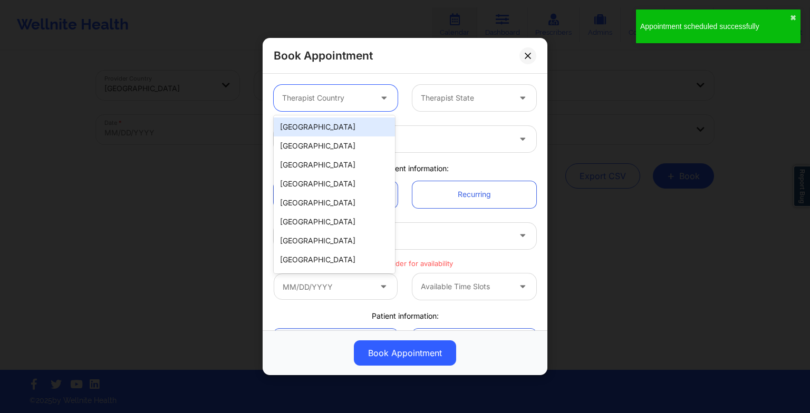
drag, startPoint x: 343, startPoint y: 102, endPoint x: 344, endPoint y: 133, distance: 31.1
click at [344, 133] on body "Appointment scheduled successfully ✖︎ Wellnite Health Calendar Dashboard Prescr…" at bounding box center [405, 206] width 810 height 413
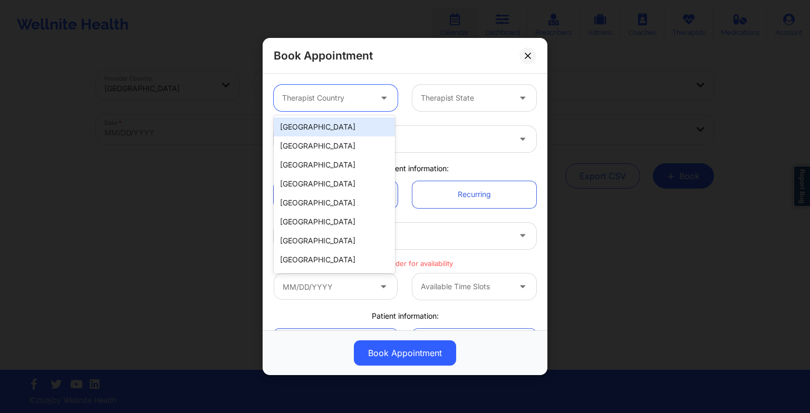
click at [344, 133] on div "[GEOGRAPHIC_DATA]" at bounding box center [334, 127] width 121 height 19
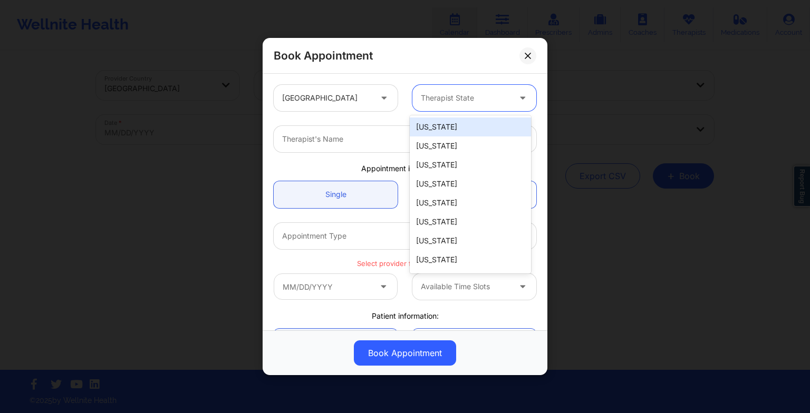
click at [437, 101] on div at bounding box center [465, 98] width 89 height 13
type input "new"
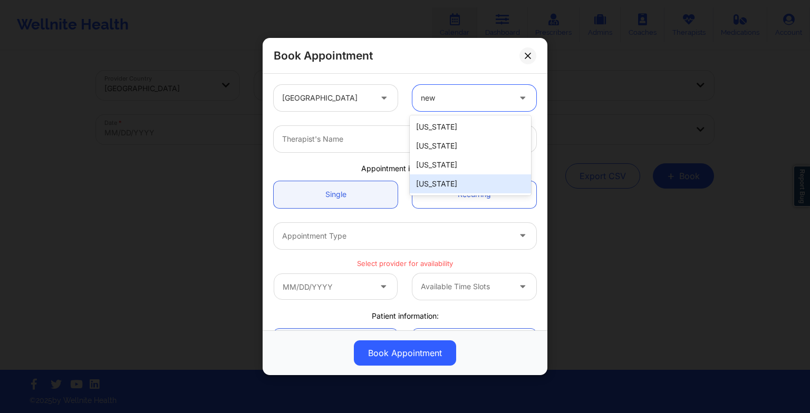
click at [453, 186] on div "[US_STATE]" at bounding box center [470, 184] width 121 height 19
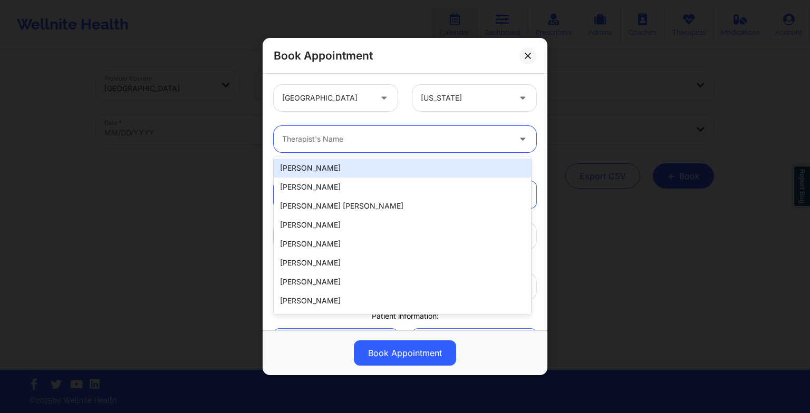
click at [358, 143] on div at bounding box center [396, 139] width 228 height 13
paste input "[PERSON_NAME]"
type input "[PERSON_NAME]"
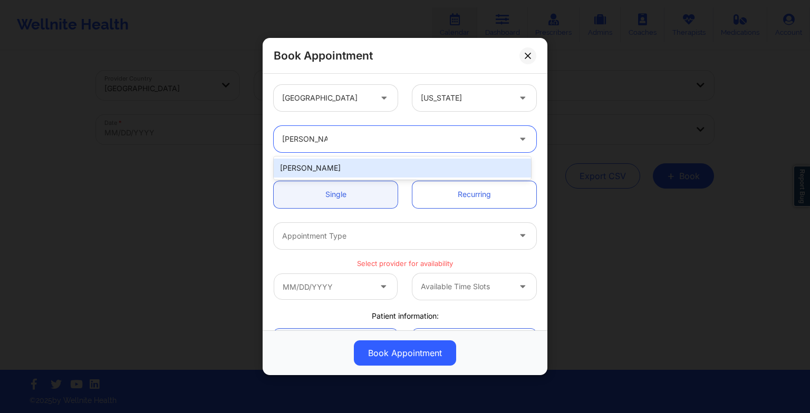
click at [350, 171] on div "[PERSON_NAME]" at bounding box center [402, 168] width 257 height 19
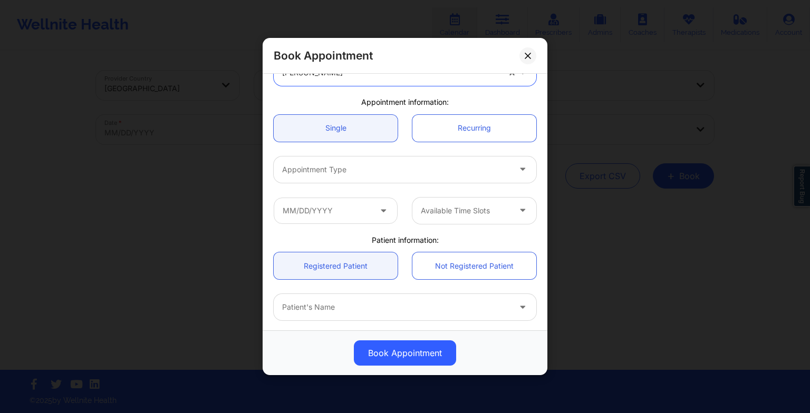
scroll to position [67, 0]
click at [330, 172] on div at bounding box center [396, 168] width 228 height 13
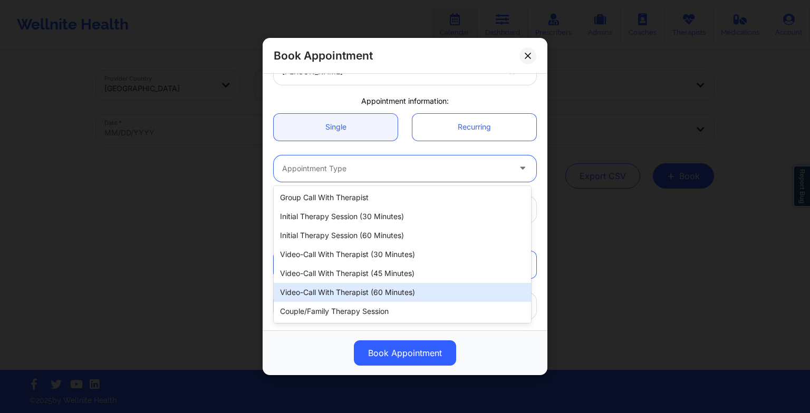
click at [370, 283] on div "Video-Call with Therapist (60 minutes)" at bounding box center [402, 292] width 257 height 19
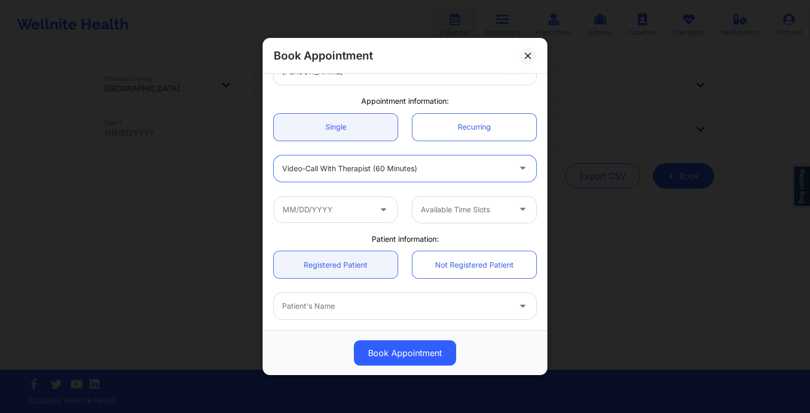
scroll to position [91, 0]
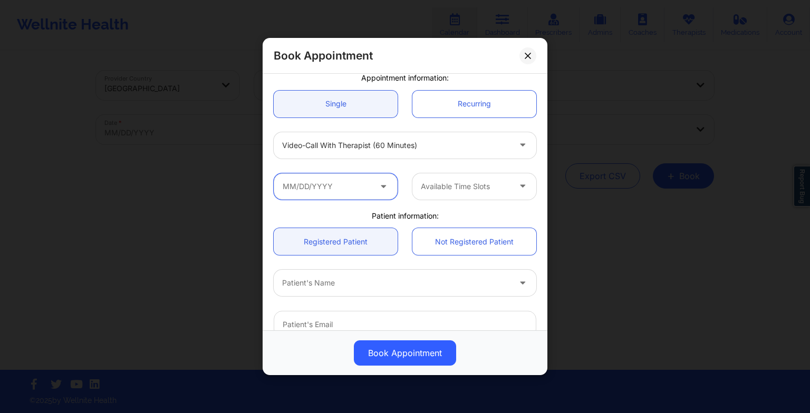
click at [353, 186] on input "text" at bounding box center [336, 186] width 124 height 26
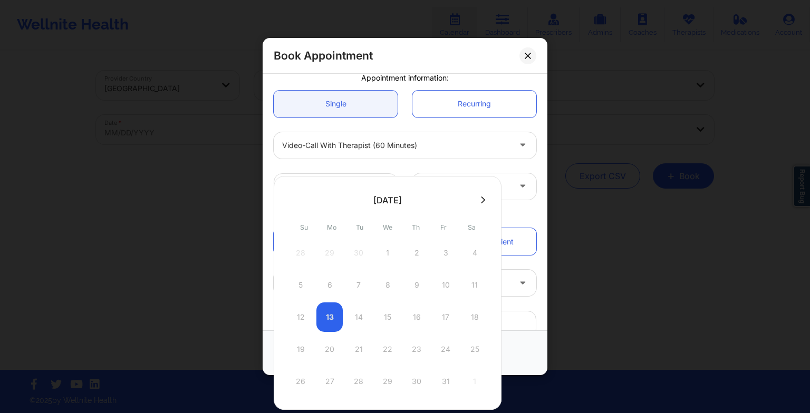
click at [481, 197] on icon at bounding box center [483, 200] width 4 height 8
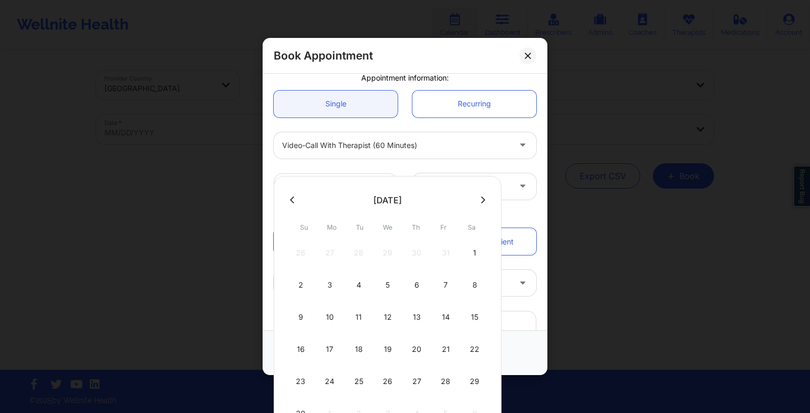
click at [481, 197] on icon at bounding box center [483, 200] width 4 height 8
click at [479, 277] on div "13" at bounding box center [474, 286] width 26 height 30
type input "[DATE]"
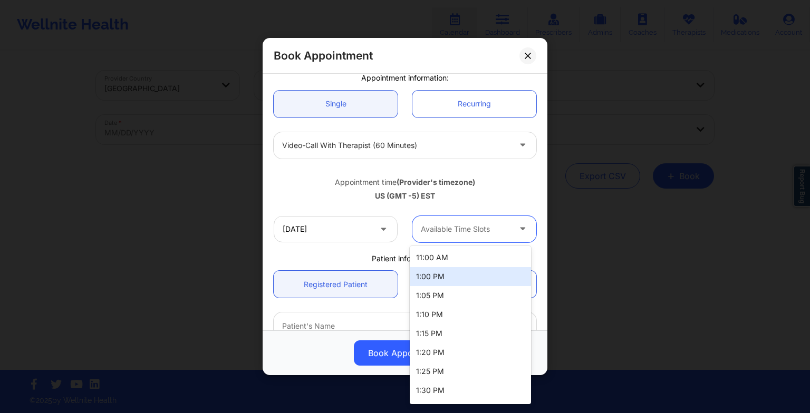
drag, startPoint x: 470, startPoint y: 228, endPoint x: 477, endPoint y: 308, distance: 79.9
click at [477, 308] on body "Wellnite Health Calendar Dashboard Prescribers Admins Coaches Therapists Medica…" at bounding box center [405, 206] width 810 height 413
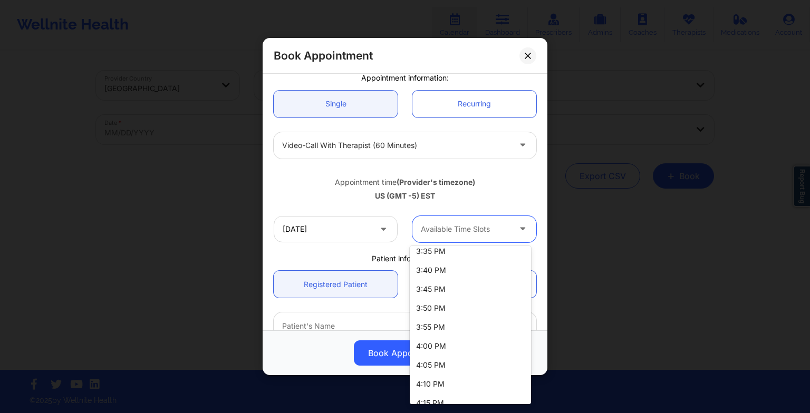
scroll to position [613, 0]
click at [459, 349] on div "4:00 PM" at bounding box center [470, 346] width 121 height 19
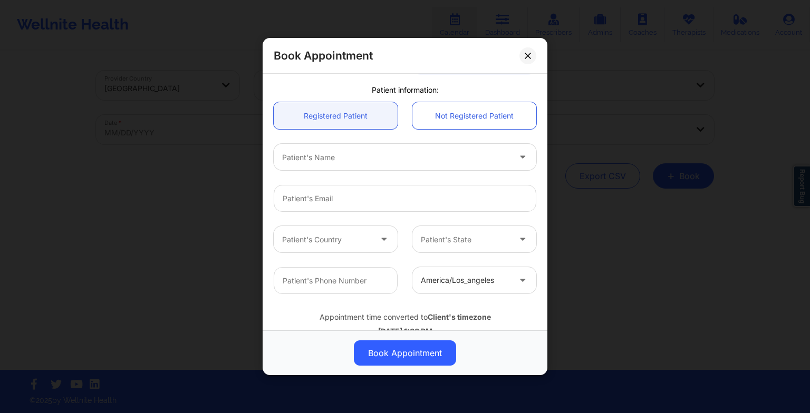
scroll to position [282, 0]
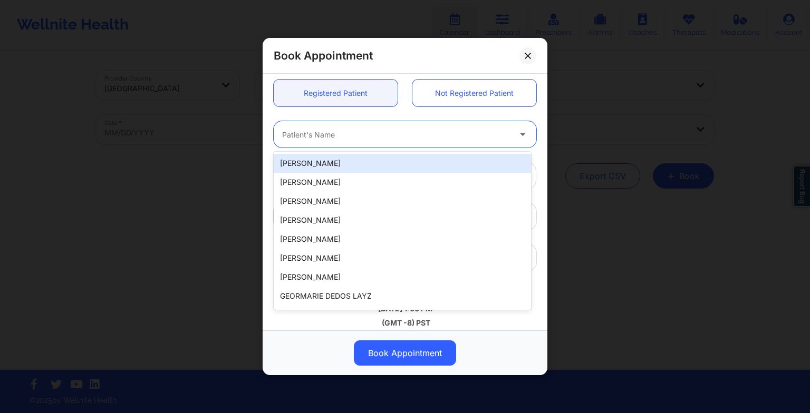
click at [308, 126] on div "Patient's Name" at bounding box center [392, 134] width 237 height 26
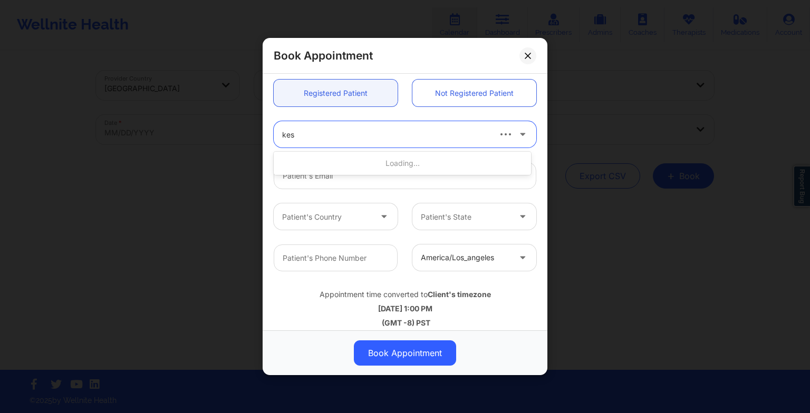
type input "kesh"
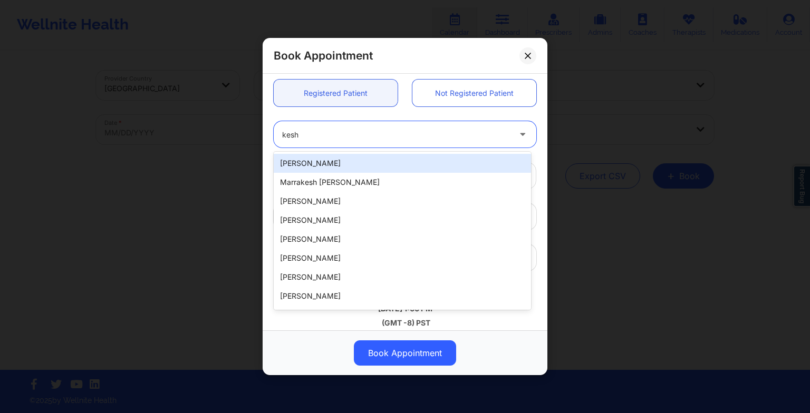
click at [300, 162] on div "[PERSON_NAME]" at bounding box center [402, 163] width 257 height 19
type input "[PERSON_NAME][EMAIL_ADDRESS][PERSON_NAME][DOMAIN_NAME]"
type input "6073277519"
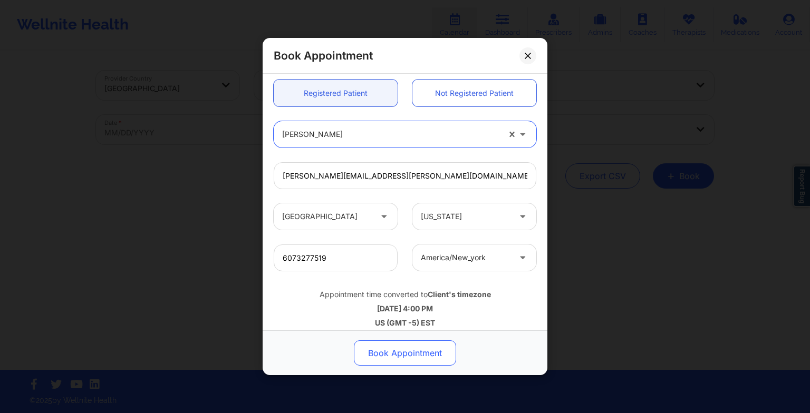
click at [445, 353] on button "Book Appointment" at bounding box center [405, 353] width 102 height 25
